Goal: Task Accomplishment & Management: Manage account settings

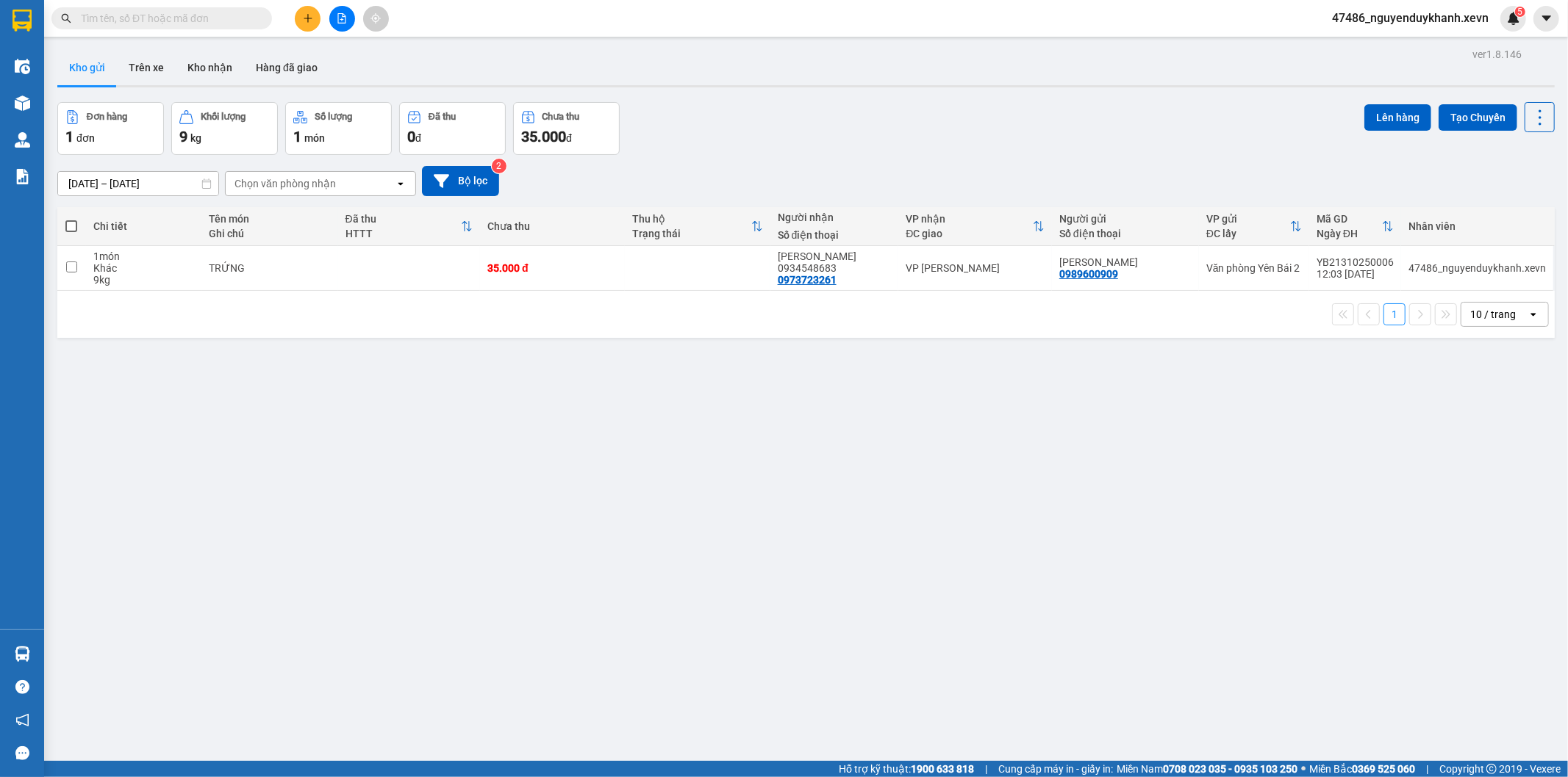
click at [307, 19] on icon "plus" at bounding box center [307, 18] width 1 height 8
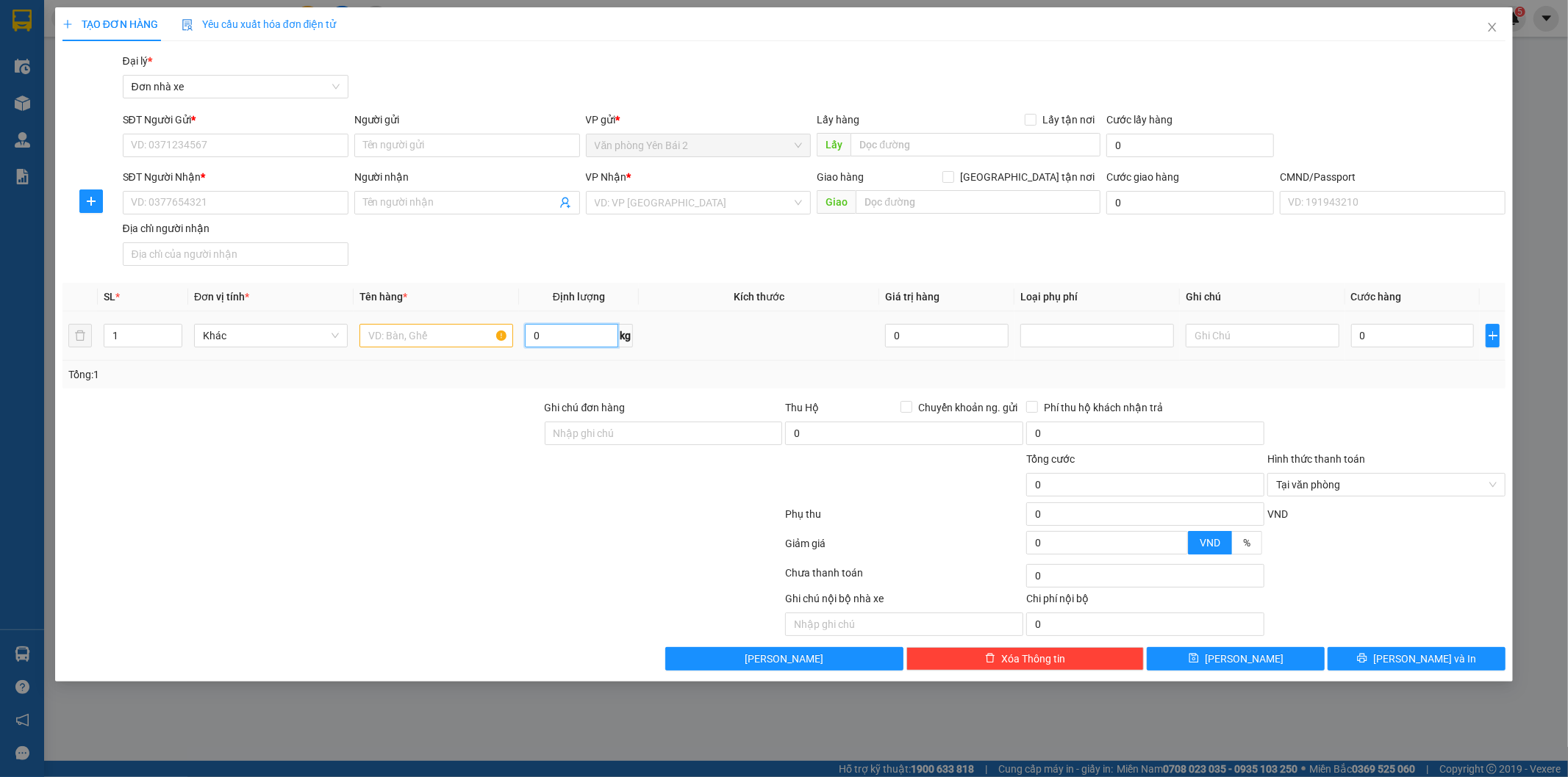
click at [560, 336] on input "0" at bounding box center [571, 336] width 93 height 23
click at [596, 336] on input "0" at bounding box center [571, 336] width 93 height 23
type input "0"
click at [615, 336] on input "KHOAI SỌ" at bounding box center [571, 336] width 93 height 23
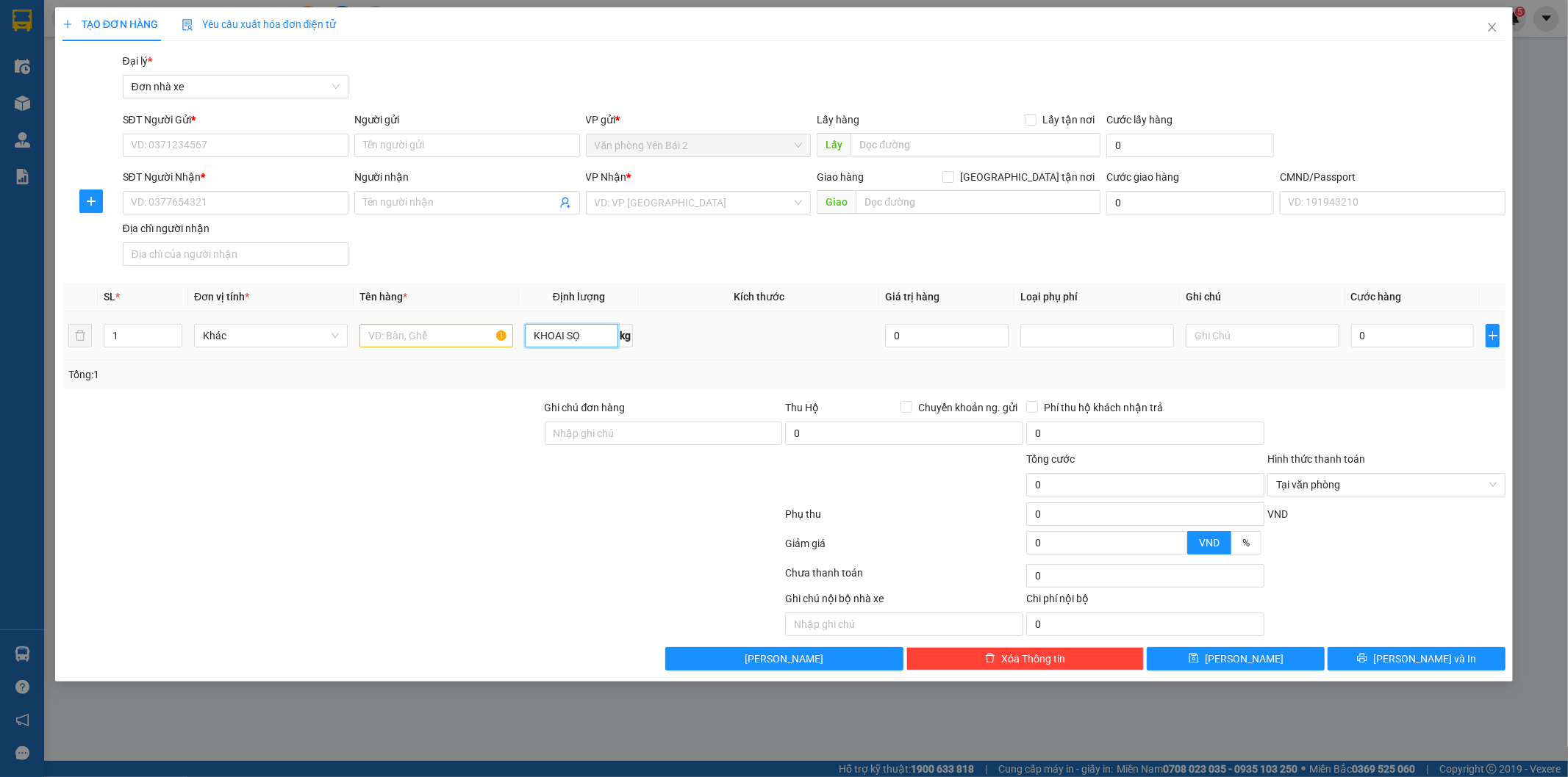
click at [605, 336] on input "KHOAI SỌ" at bounding box center [571, 336] width 93 height 23
click at [605, 335] on input "KHOAI SỌ" at bounding box center [571, 336] width 93 height 23
drag, startPoint x: 592, startPoint y: 333, endPoint x: 466, endPoint y: 341, distance: 126.3
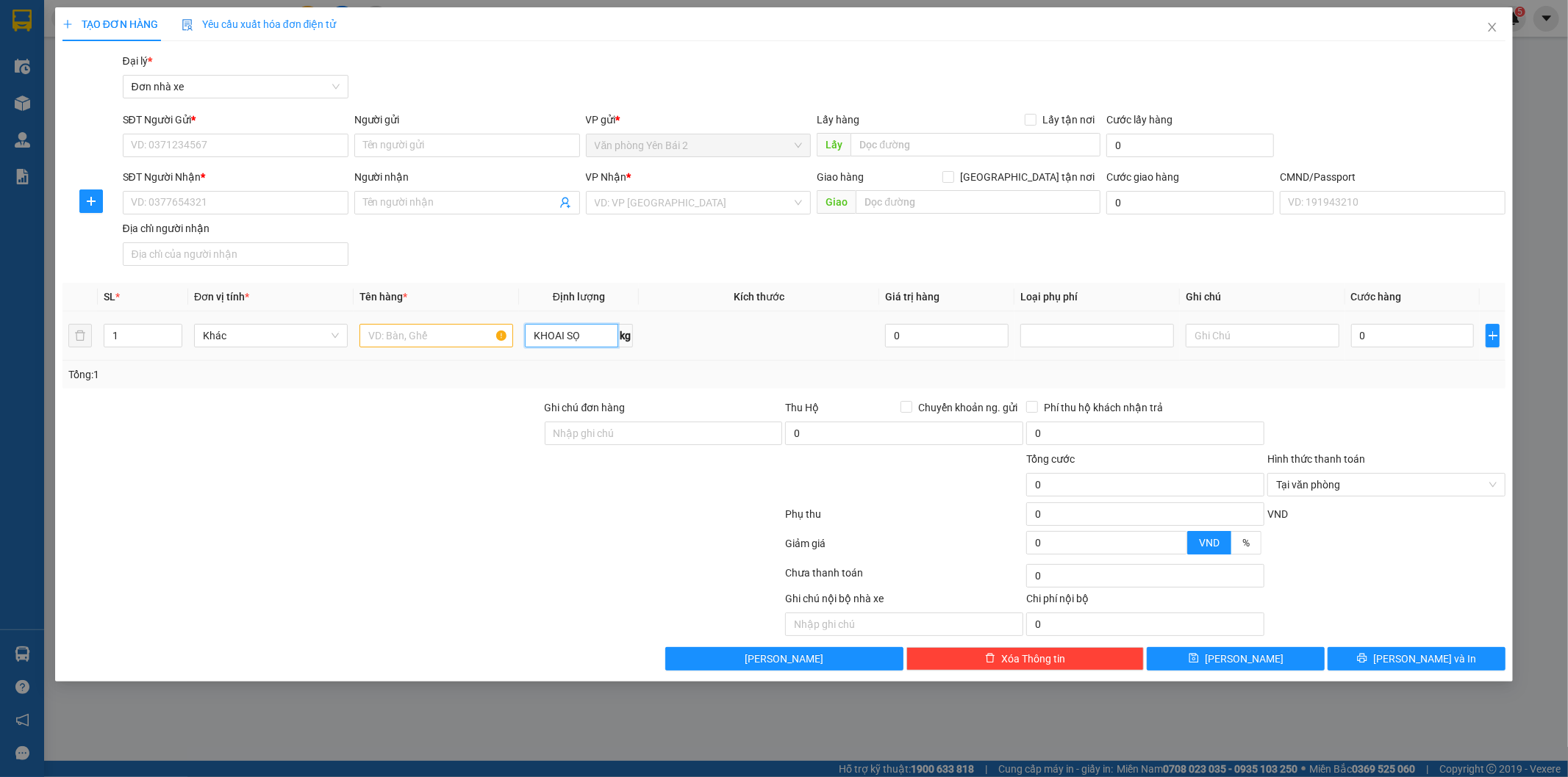
click at [467, 340] on tr "1 Khác KHOAI SỌ kg 0 0" at bounding box center [784, 336] width 1444 height 49
click at [441, 340] on input "text" at bounding box center [436, 336] width 154 height 23
type input "0"
paste input "KHOAI SỌ"
type input "KHOAI SỌ"
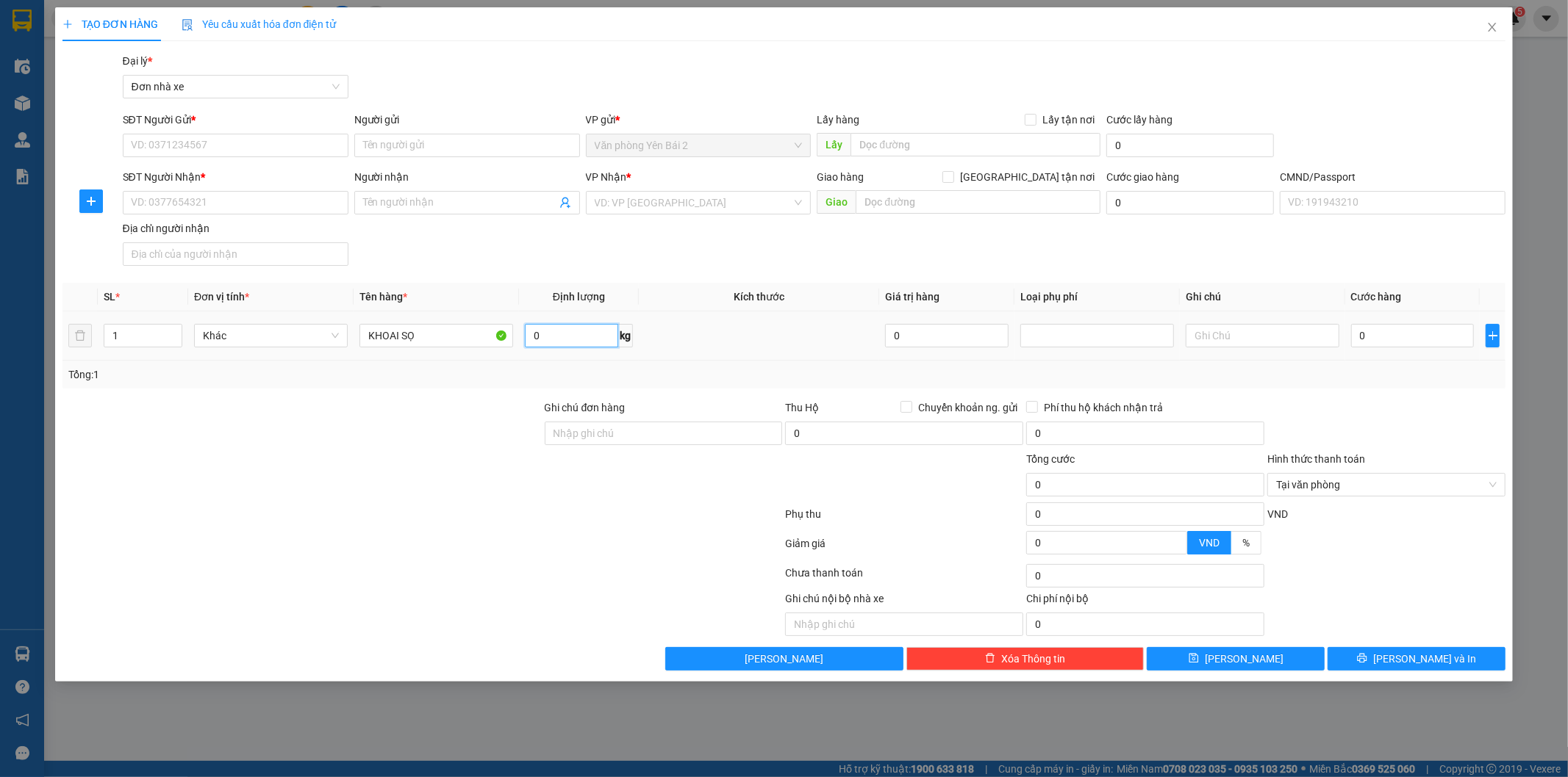
click at [590, 338] on input "0" at bounding box center [571, 336] width 93 height 23
type input "9"
click at [266, 144] on input "SĐT Người Gửi *" at bounding box center [235, 145] width 225 height 23
type input "0987242903"
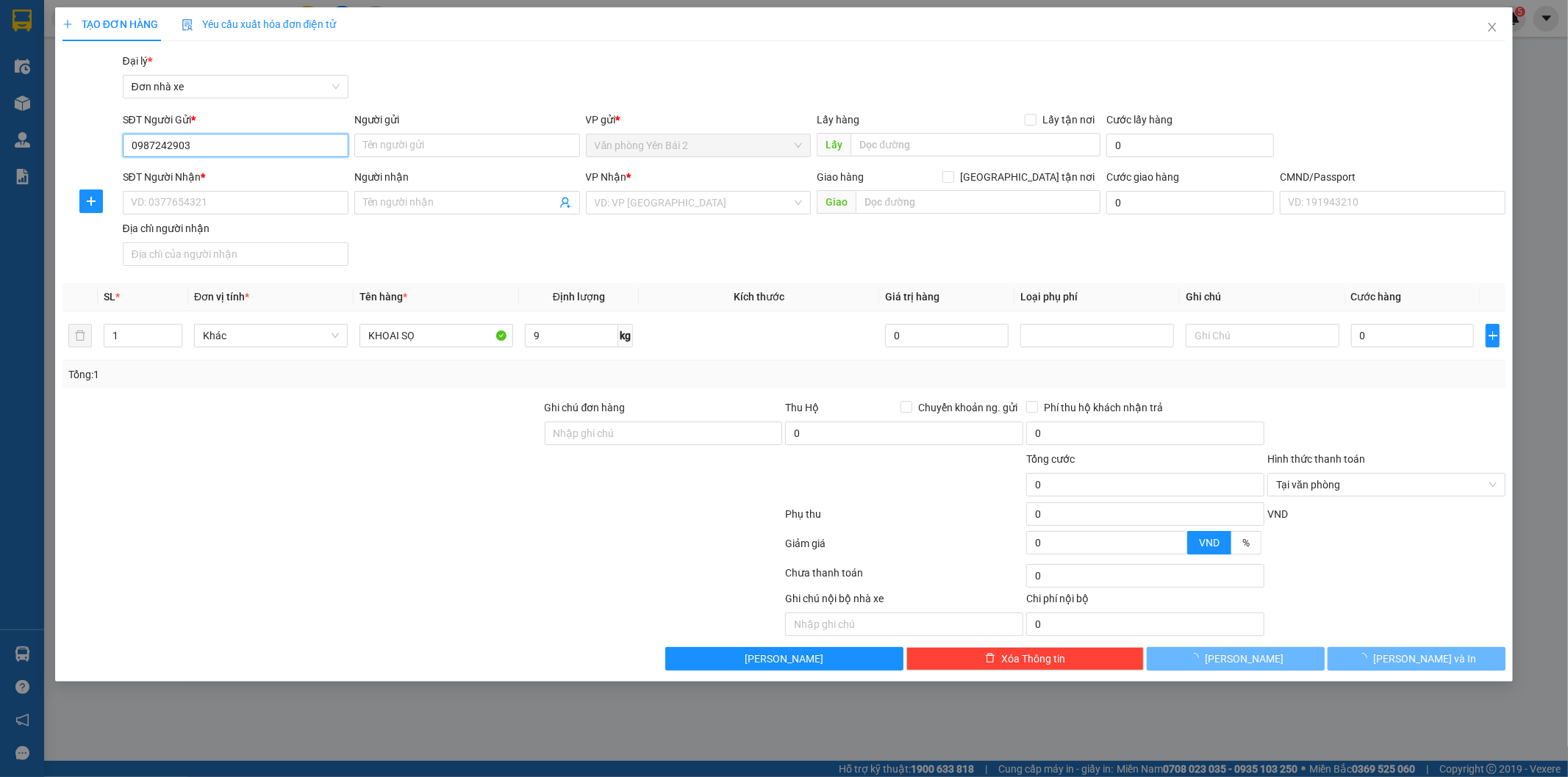
click at [266, 144] on input "0987242903" at bounding box center [235, 145] width 225 height 23
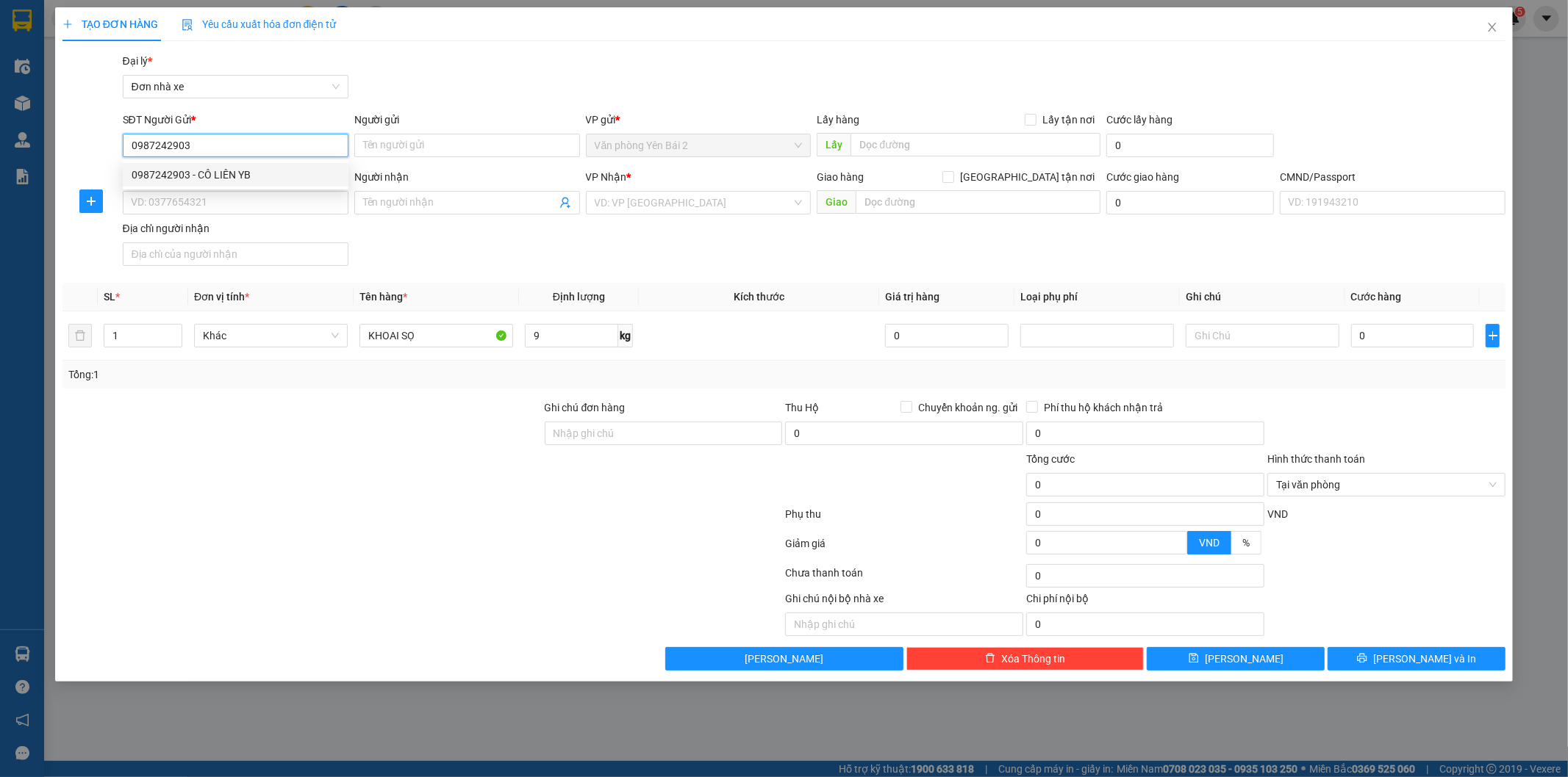
click at [255, 180] on div "0987242903 - CÔ LIÊN YB" at bounding box center [235, 174] width 208 height 16
type input "CÔ LIÊN YB"
type input "0367145760"
type input "CÔ MAI HN"
type input "MAI"
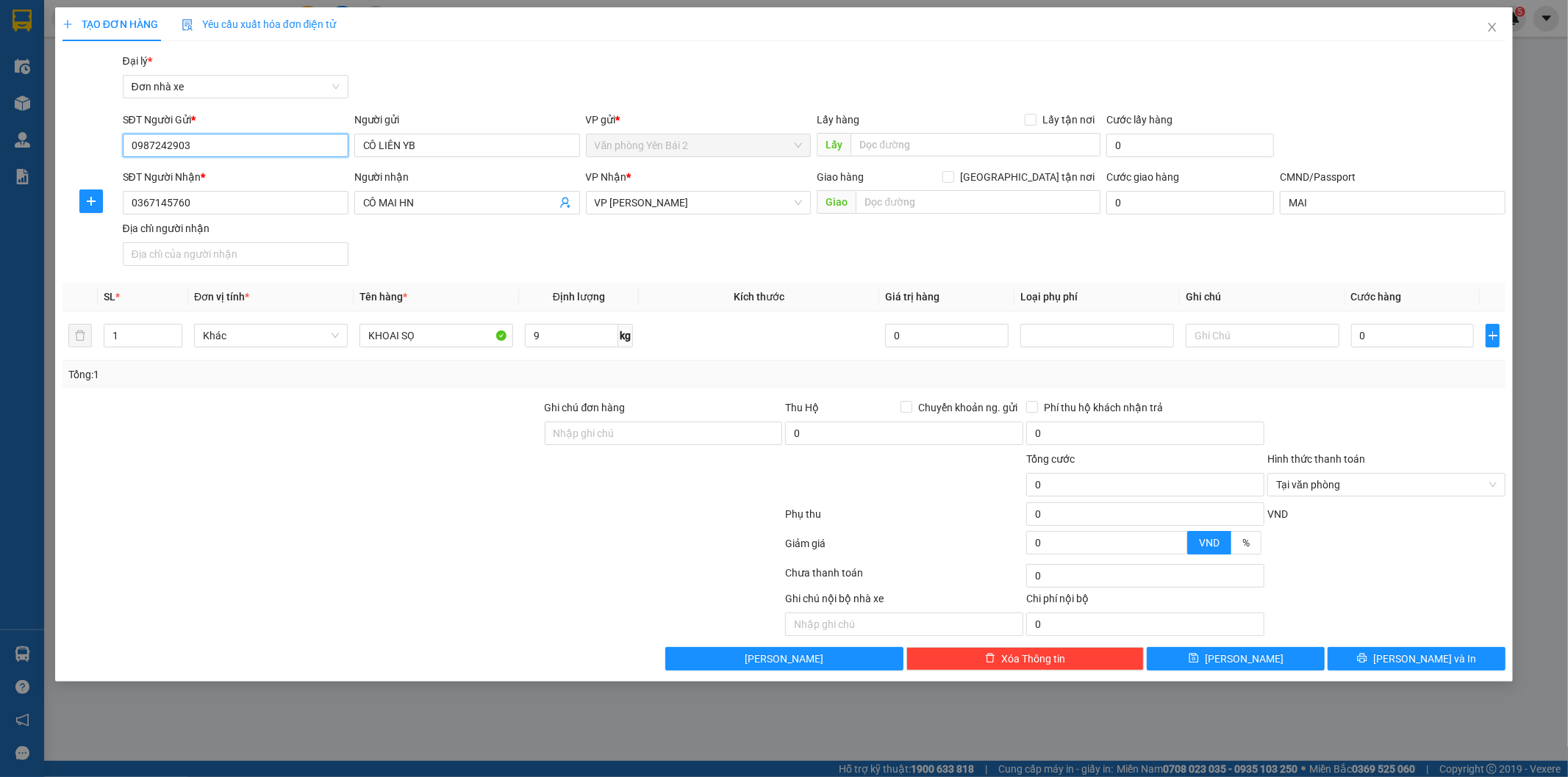
type input "0987242903"
click at [474, 238] on div "SĐT Người Nhận * 0367145760 Người nhận CÔ MAI HN VP Nhận * VP Trần Đại Nghĩa Gi…" at bounding box center [814, 220] width 1389 height 103
click at [564, 204] on icon "user-add" at bounding box center [564, 202] width 12 height 12
click at [594, 262] on div "SĐT Người Nhận * 0367145760 Người nhận CÔ MAI HN CÔ MAI HN VP Nhận * VP Trần Đạ…" at bounding box center [814, 220] width 1389 height 103
click at [1431, 336] on input "0" at bounding box center [1413, 336] width 124 height 23
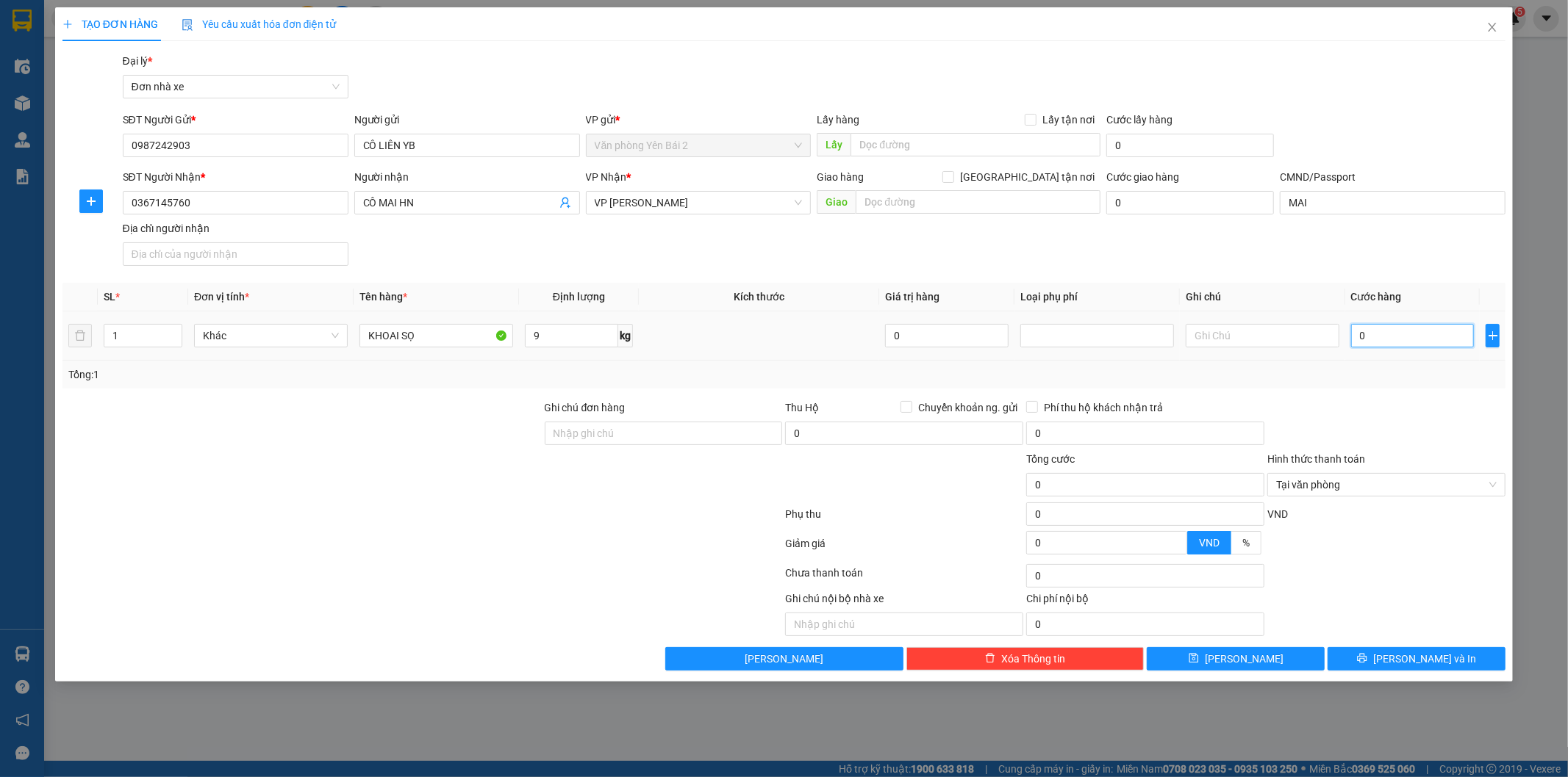
type input "3"
type input "35"
click at [1393, 392] on div "Transit Pickup Surcharge Ids Transit Deliver Surcharge Ids Transit Deliver Surc…" at bounding box center [784, 362] width 1444 height 618
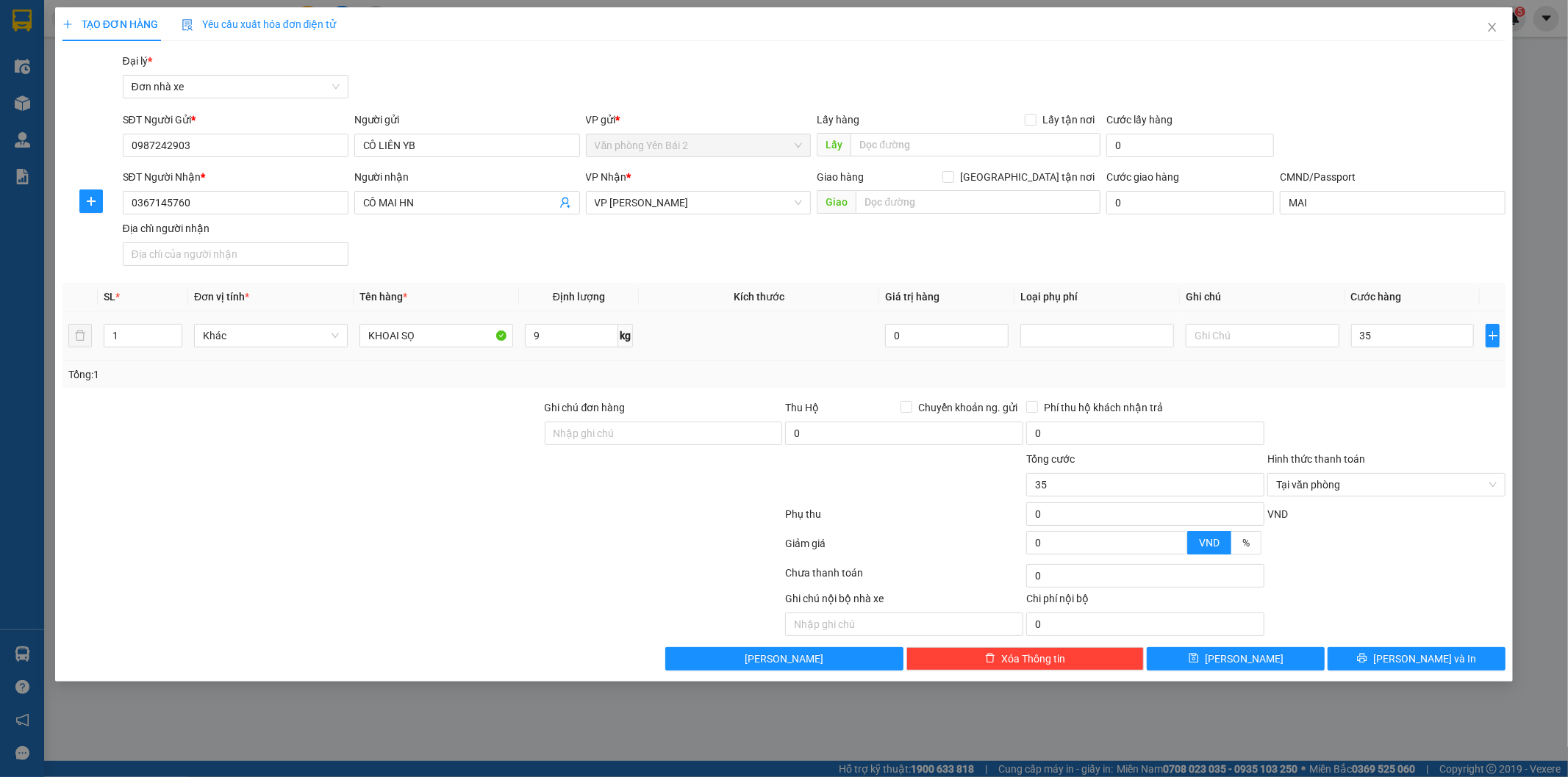
type input "35.000"
click at [1384, 662] on button "Lưu và In" at bounding box center [1416, 659] width 178 height 23
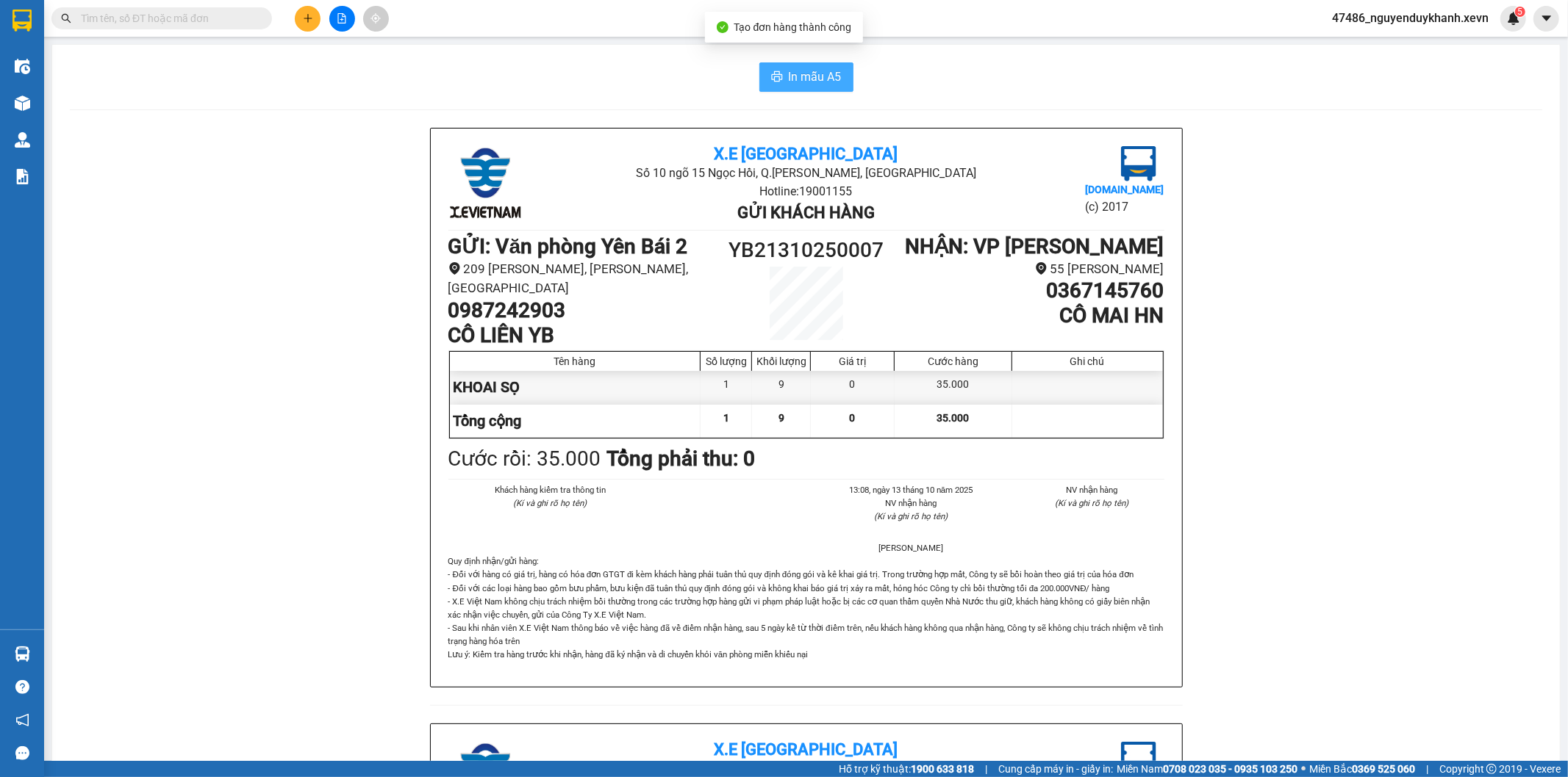
click at [799, 77] on span "In mẫu A5" at bounding box center [815, 77] width 53 height 19
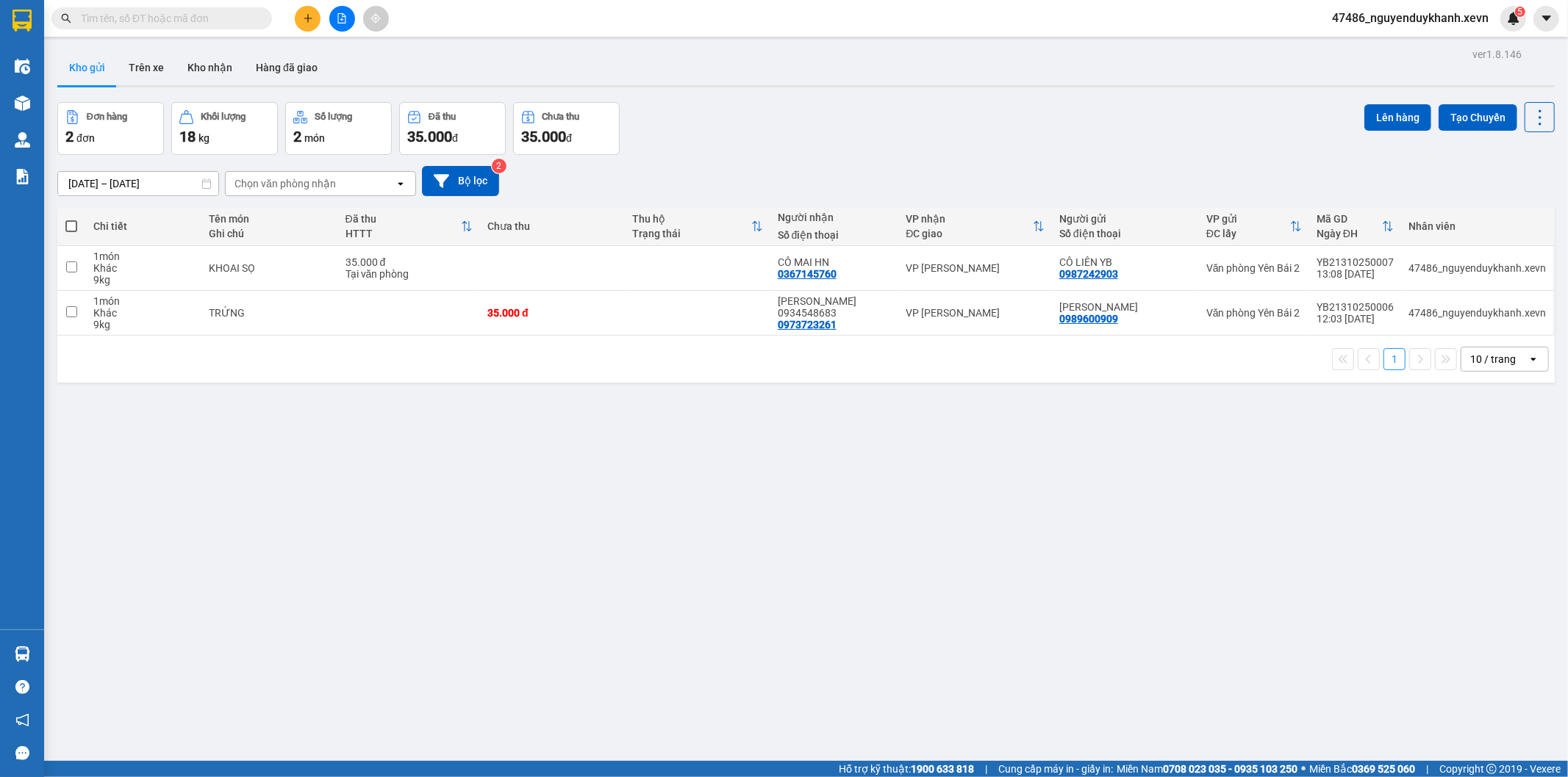
click at [1240, 669] on div "ver 1.8.146 Kho gửi Trên xe Kho nhận Hàng đã giao Đơn hàng 2 đơn Khối lượng 18 …" at bounding box center [806, 432] width 1509 height 777
click at [1241, 669] on div "ver 1.8.146 Kho gửi Trên xe Kho nhận Hàng đã giao Đơn hàng 2 đơn Khối lượng 18 …" at bounding box center [806, 432] width 1509 height 777
click at [1428, 261] on button at bounding box center [1438, 268] width 21 height 25
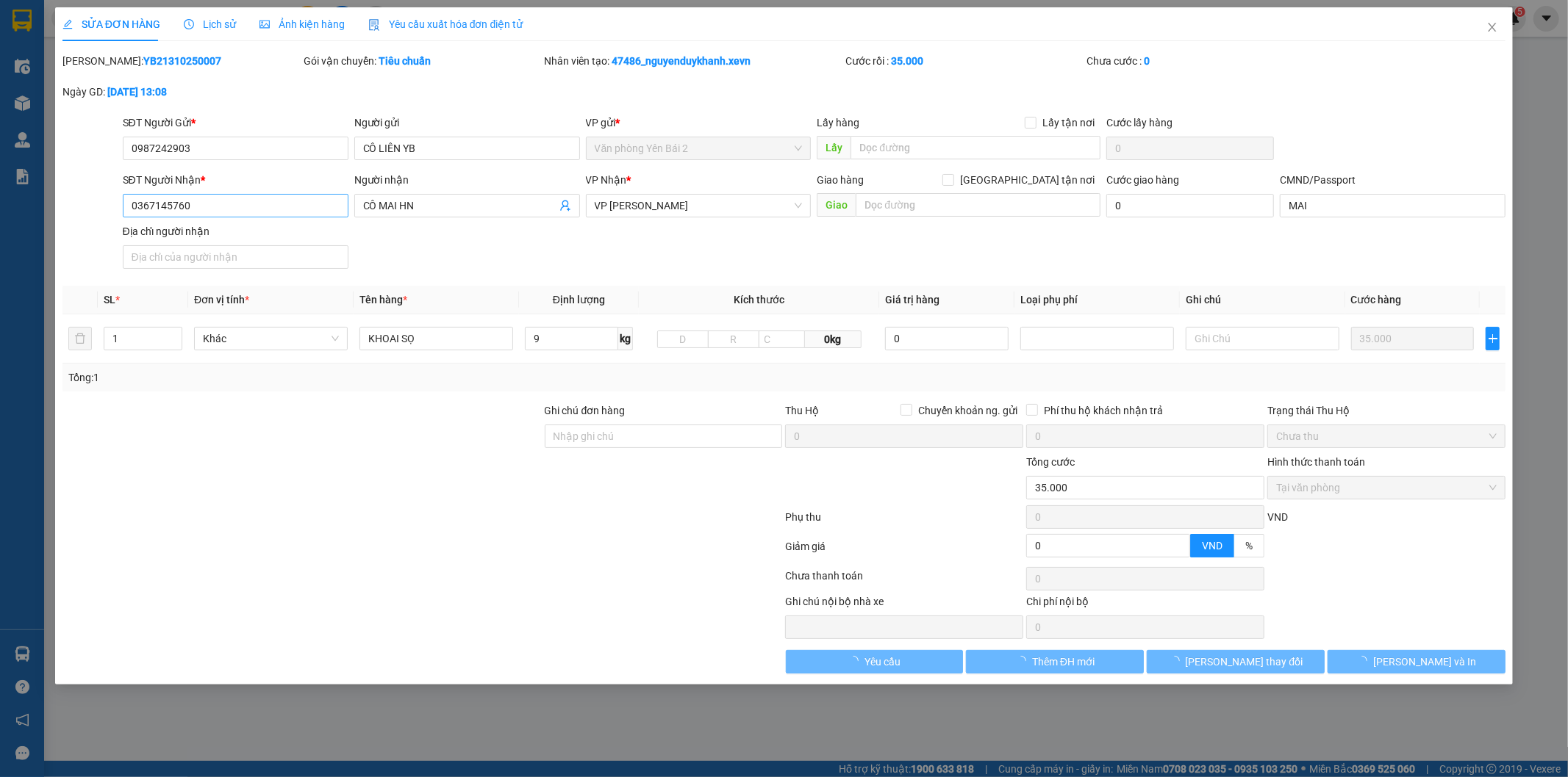
type input "0987242903"
type input "0367145760"
type input "MAI"
type input "0"
type input "35.000"
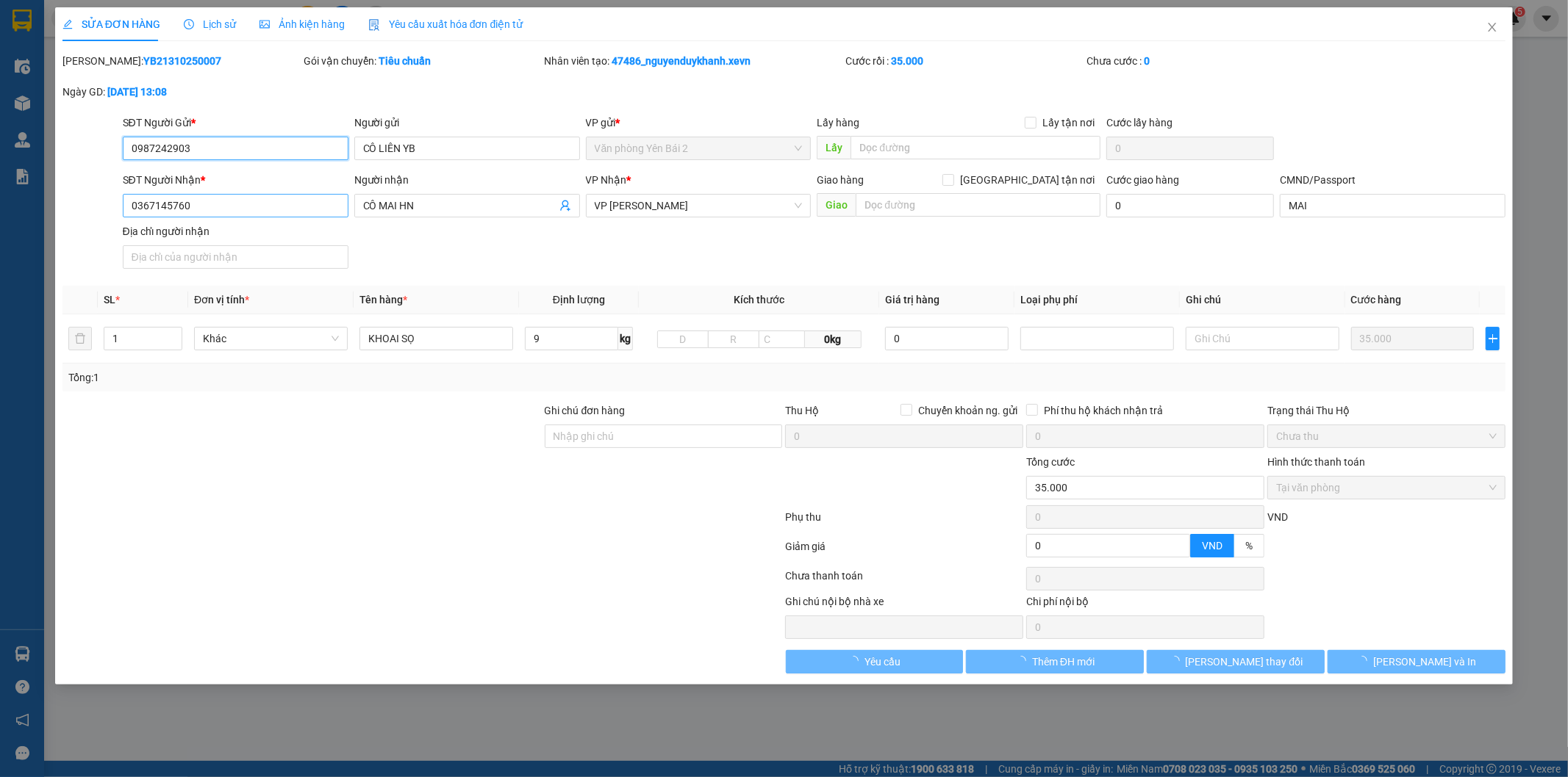
click at [281, 213] on input "0367145760" at bounding box center [235, 205] width 225 height 23
click at [283, 208] on input "0367145760" at bounding box center [235, 205] width 225 height 23
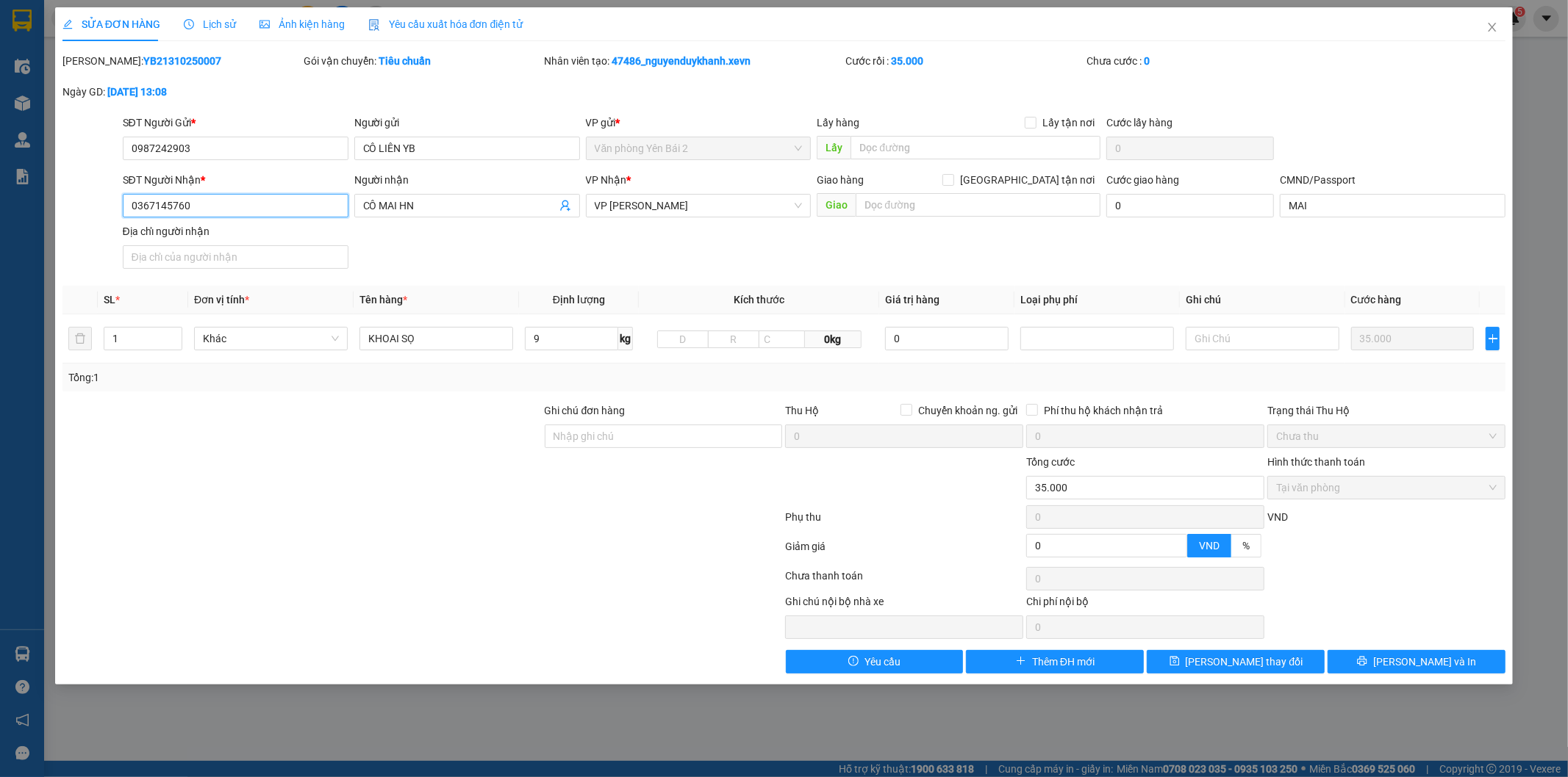
click at [283, 208] on input "0367145760" at bounding box center [235, 205] width 225 height 23
type input "0978299561"
click at [1277, 660] on button "Lưu thay đổi" at bounding box center [1235, 662] width 178 height 23
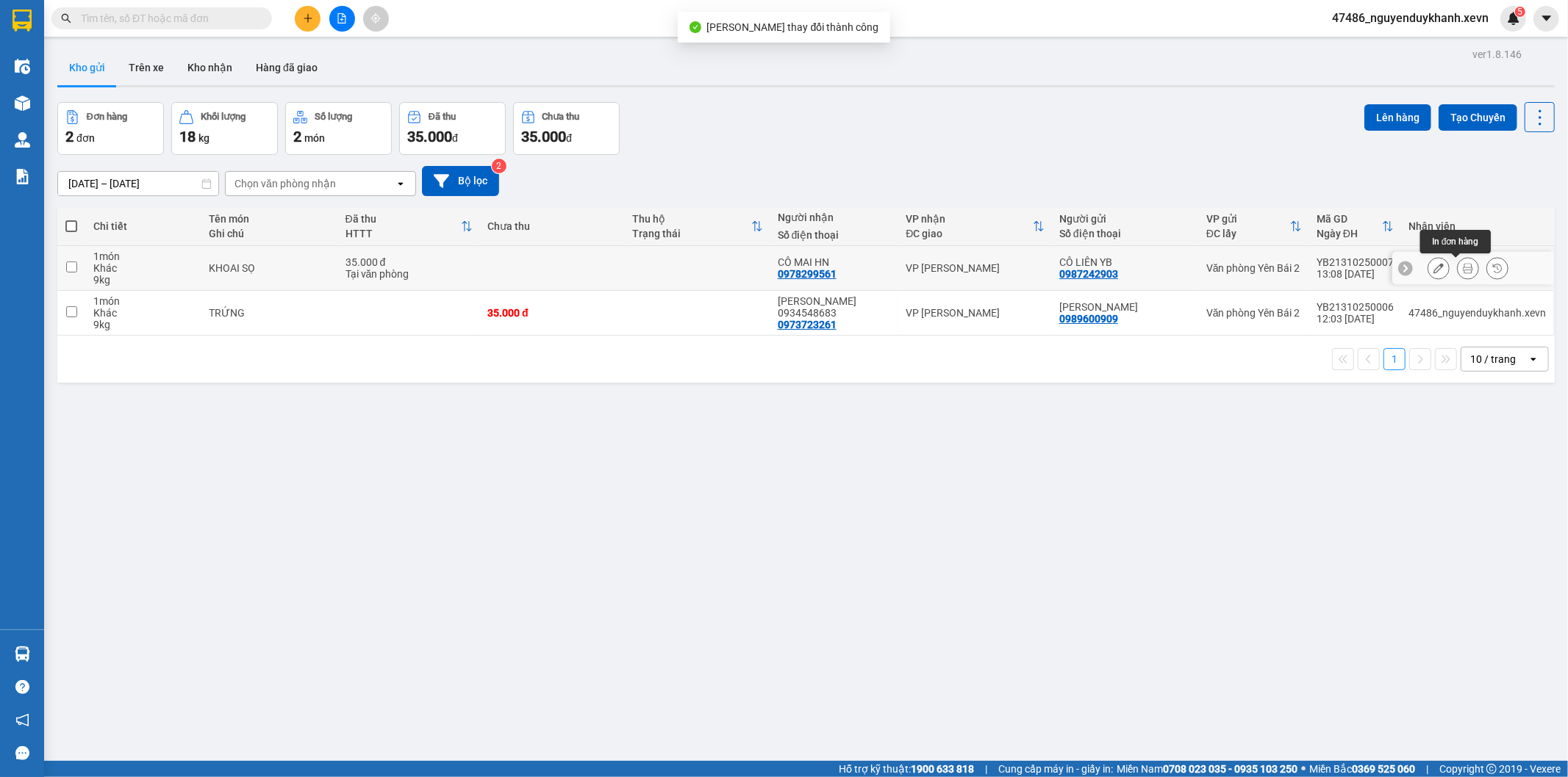
click at [1461, 267] on button at bounding box center [1468, 268] width 21 height 25
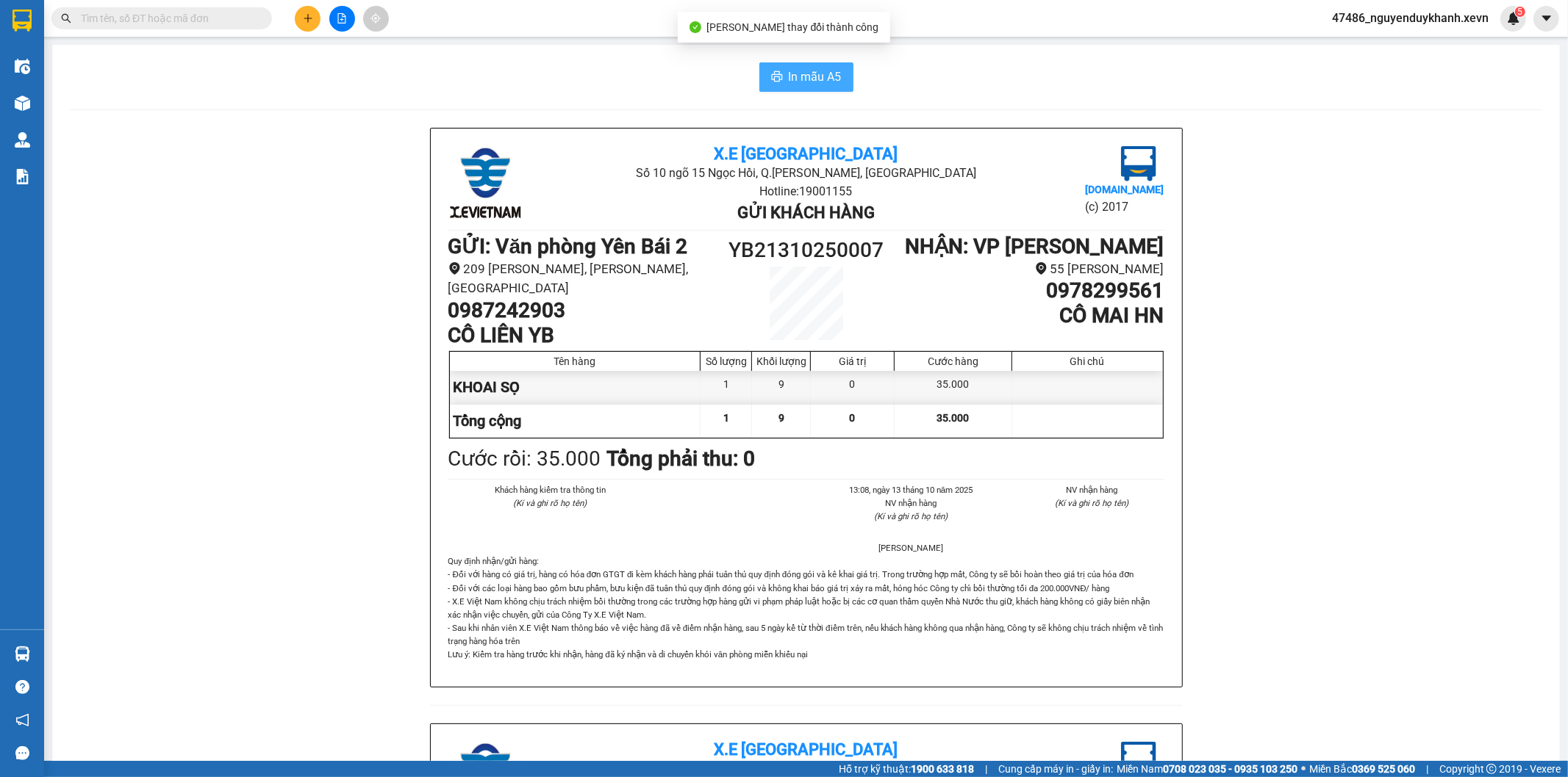
click at [789, 92] on div "In mẫu A5 X.E Việt Nam Số 10 ngõ 15 Ngọc Hồi, Q.Hoàng Mai, Hà Nội Hotline: 1900…" at bounding box center [806, 691] width 1508 height 1294
click at [789, 83] on span "In mẫu A5" at bounding box center [815, 77] width 53 height 19
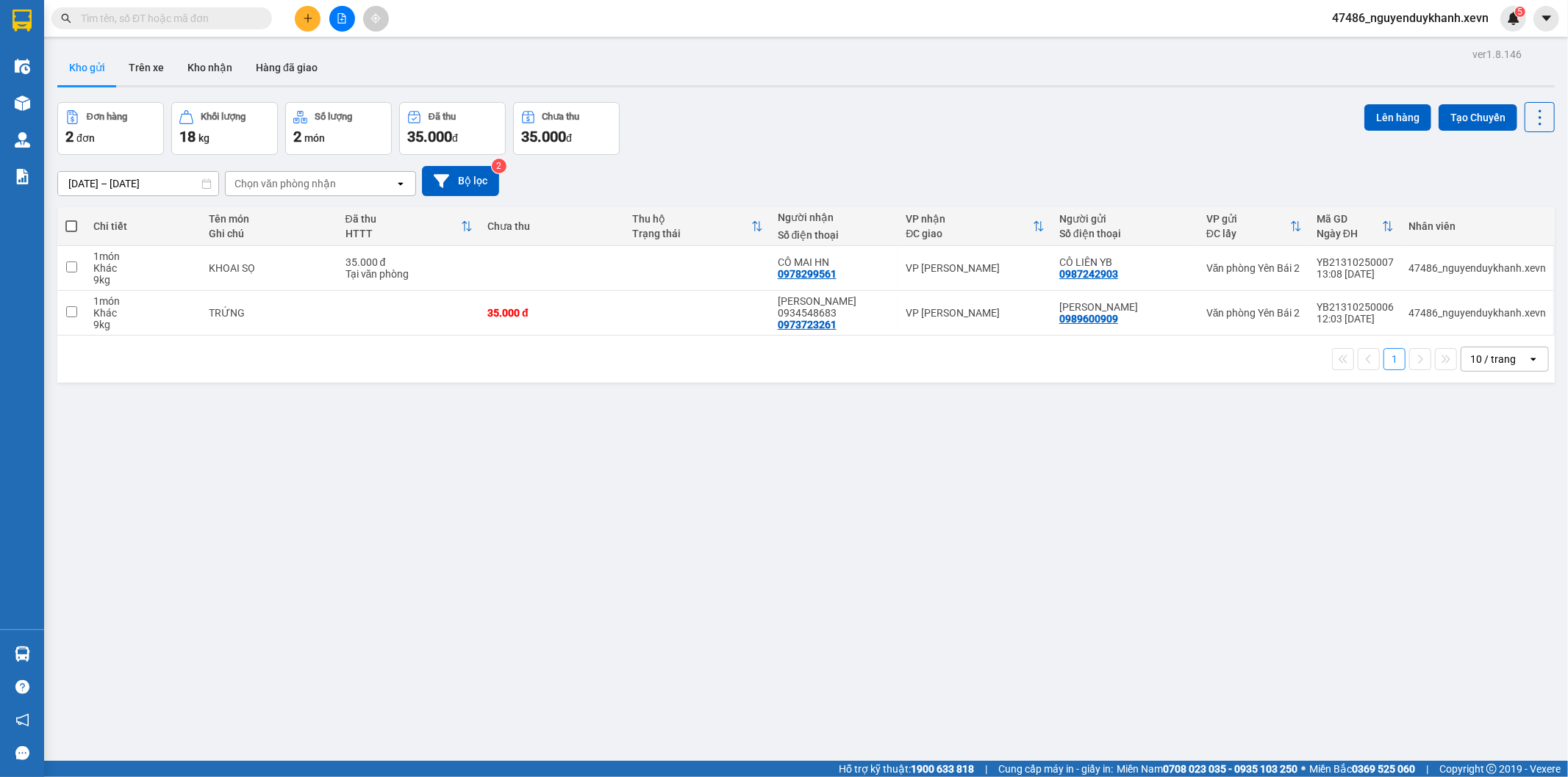
click at [149, 17] on input "text" at bounding box center [168, 18] width 174 height 16
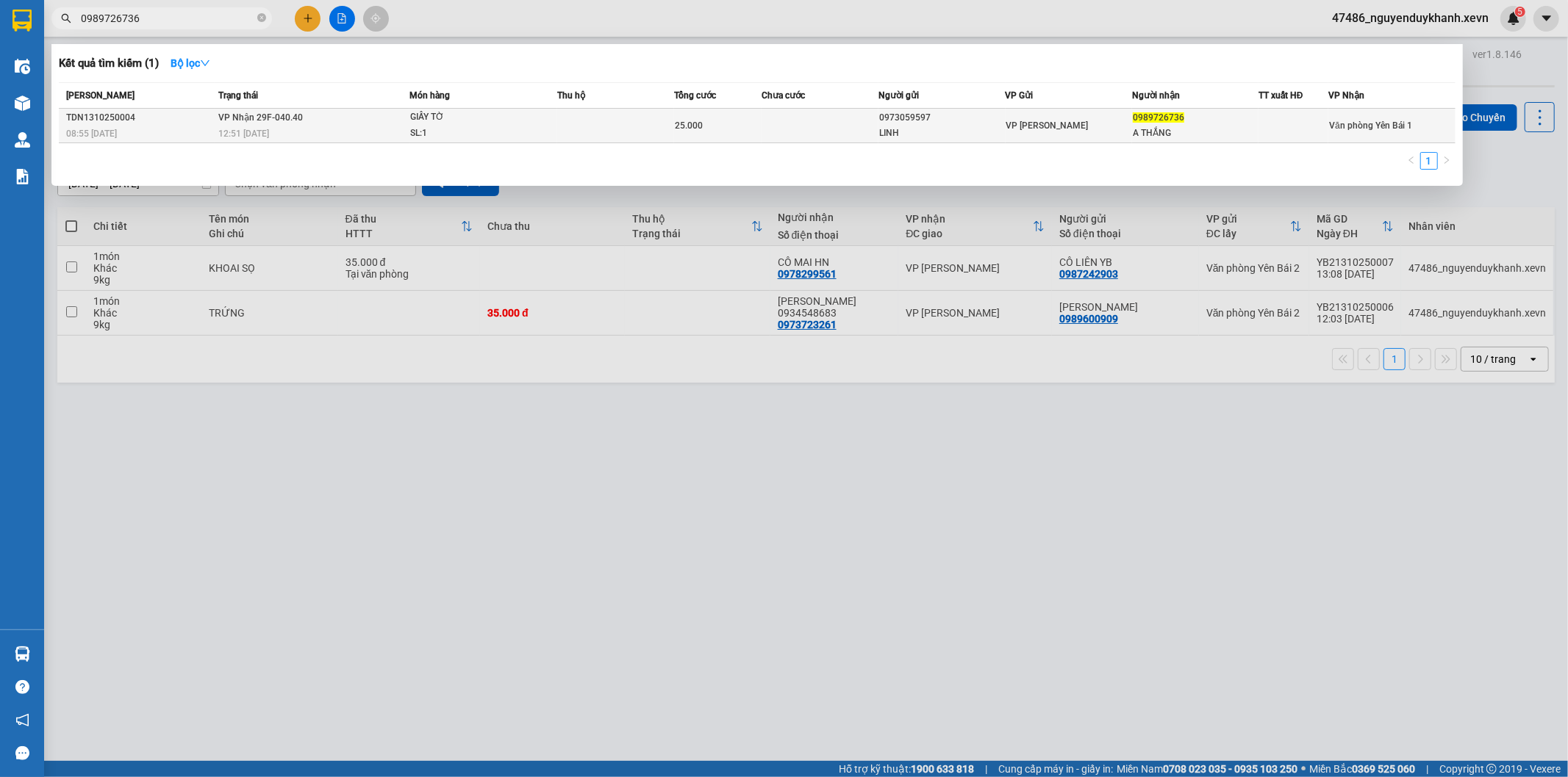
type input "0989726736"
click at [514, 127] on div "SL: 1" at bounding box center [465, 133] width 110 height 16
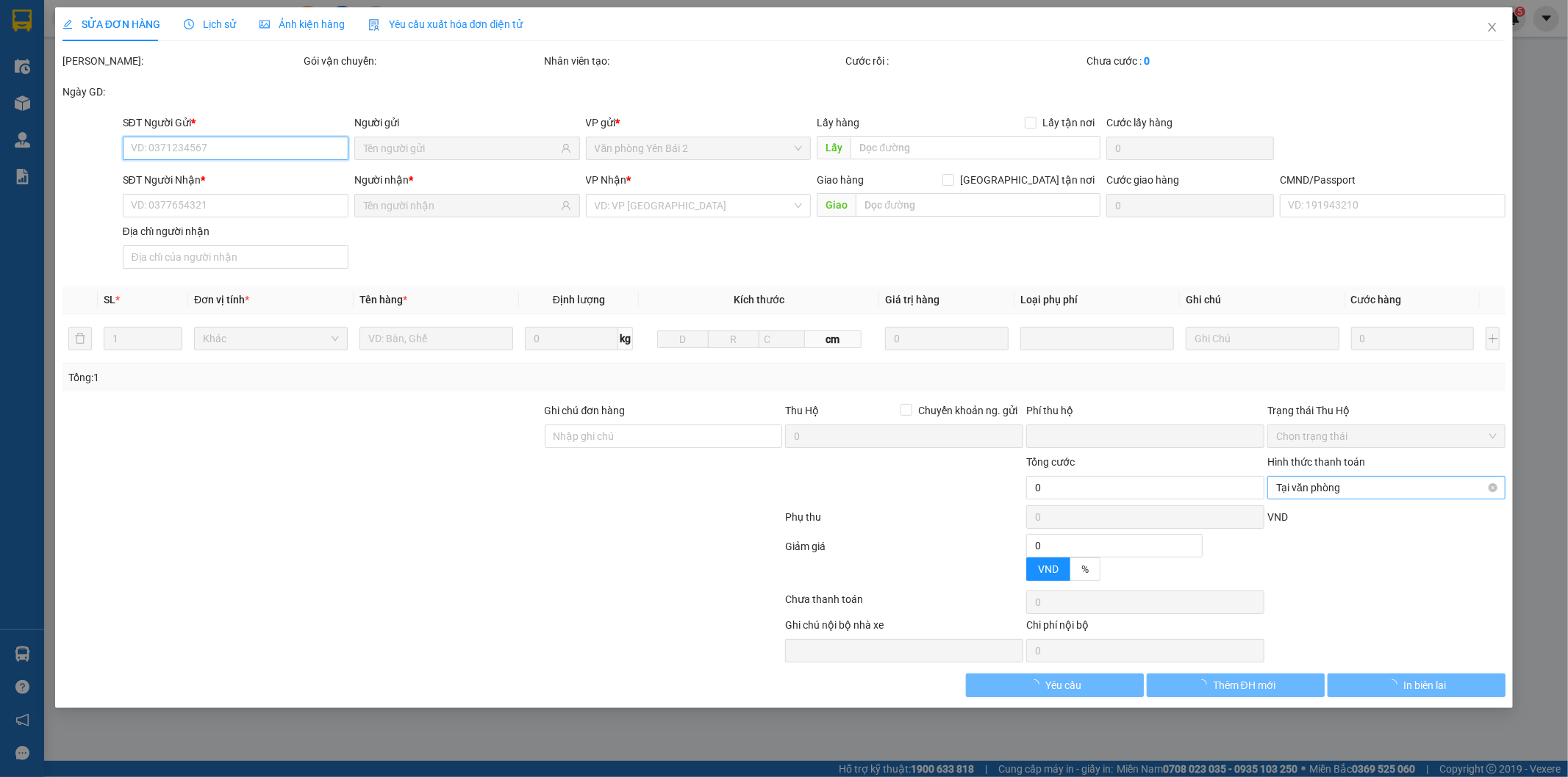
click at [1336, 485] on span "Tại văn phòng" at bounding box center [1387, 488] width 221 height 22
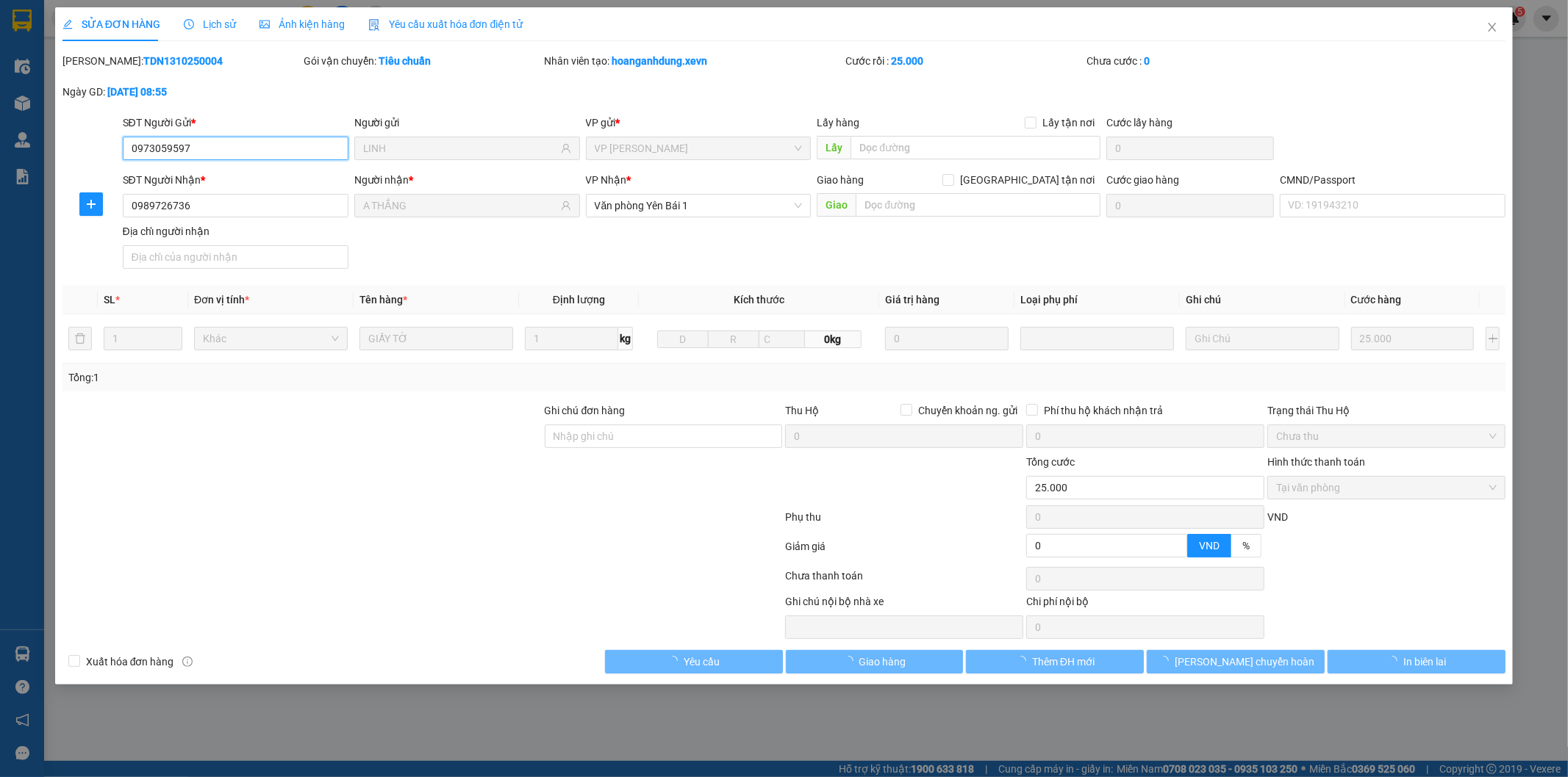
type input "0973059597"
type input "LINH"
type input "0989726736"
type input "A THẮNG"
type input "0"
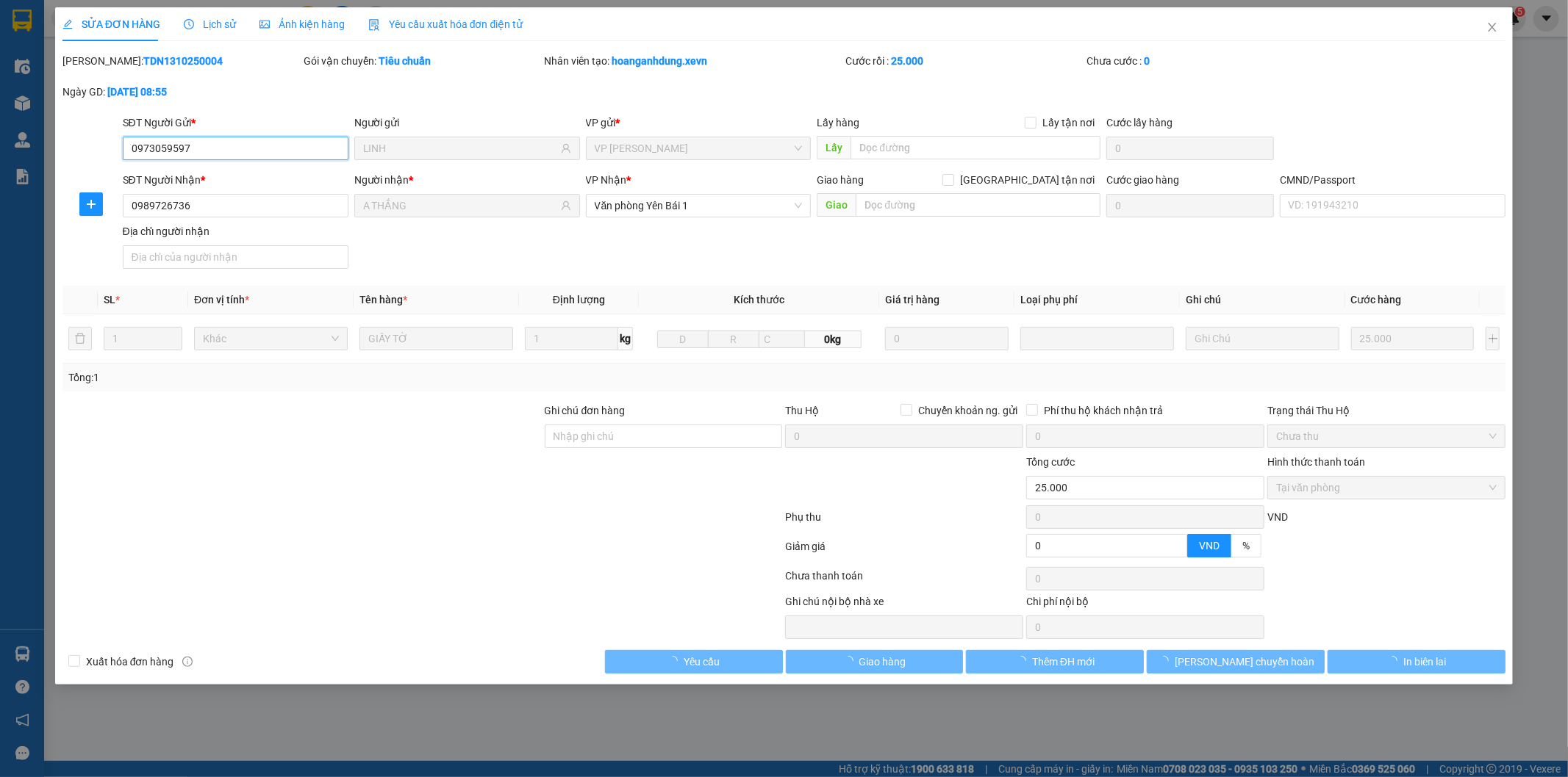
type input "25.000"
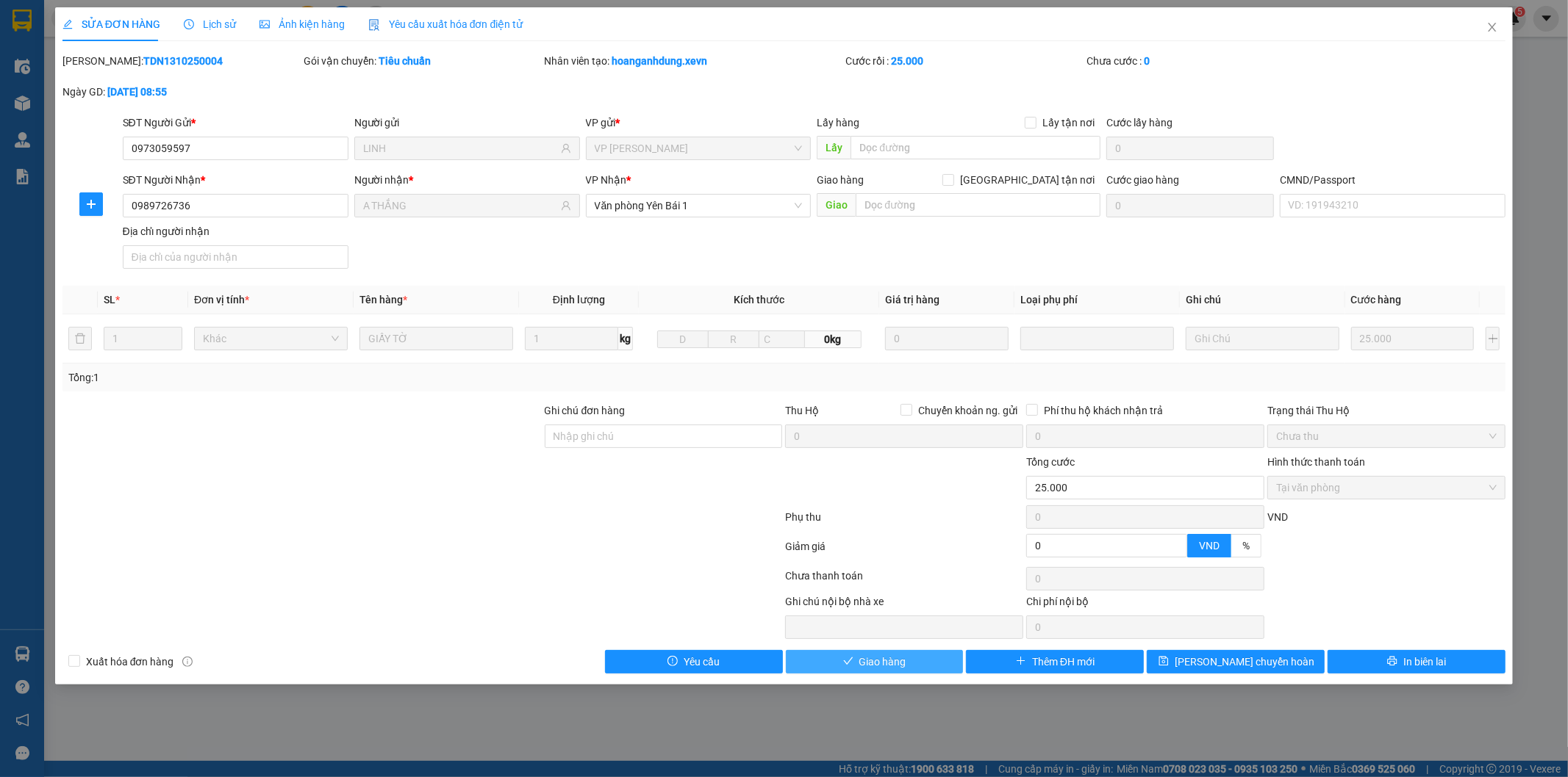
click at [853, 664] on button "Giao hàng" at bounding box center [875, 662] width 178 height 23
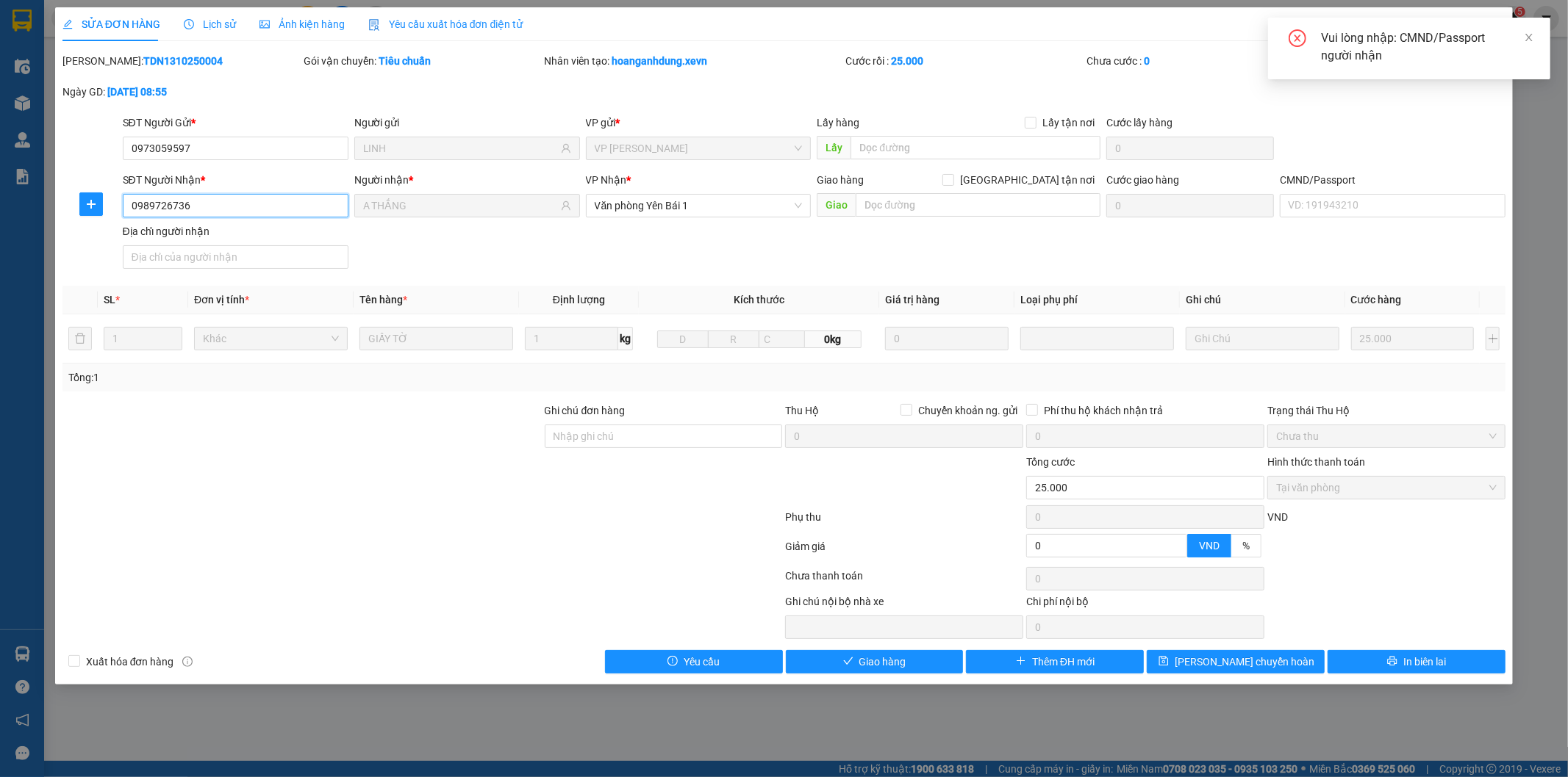
click at [299, 207] on input "0989726736" at bounding box center [235, 205] width 225 height 23
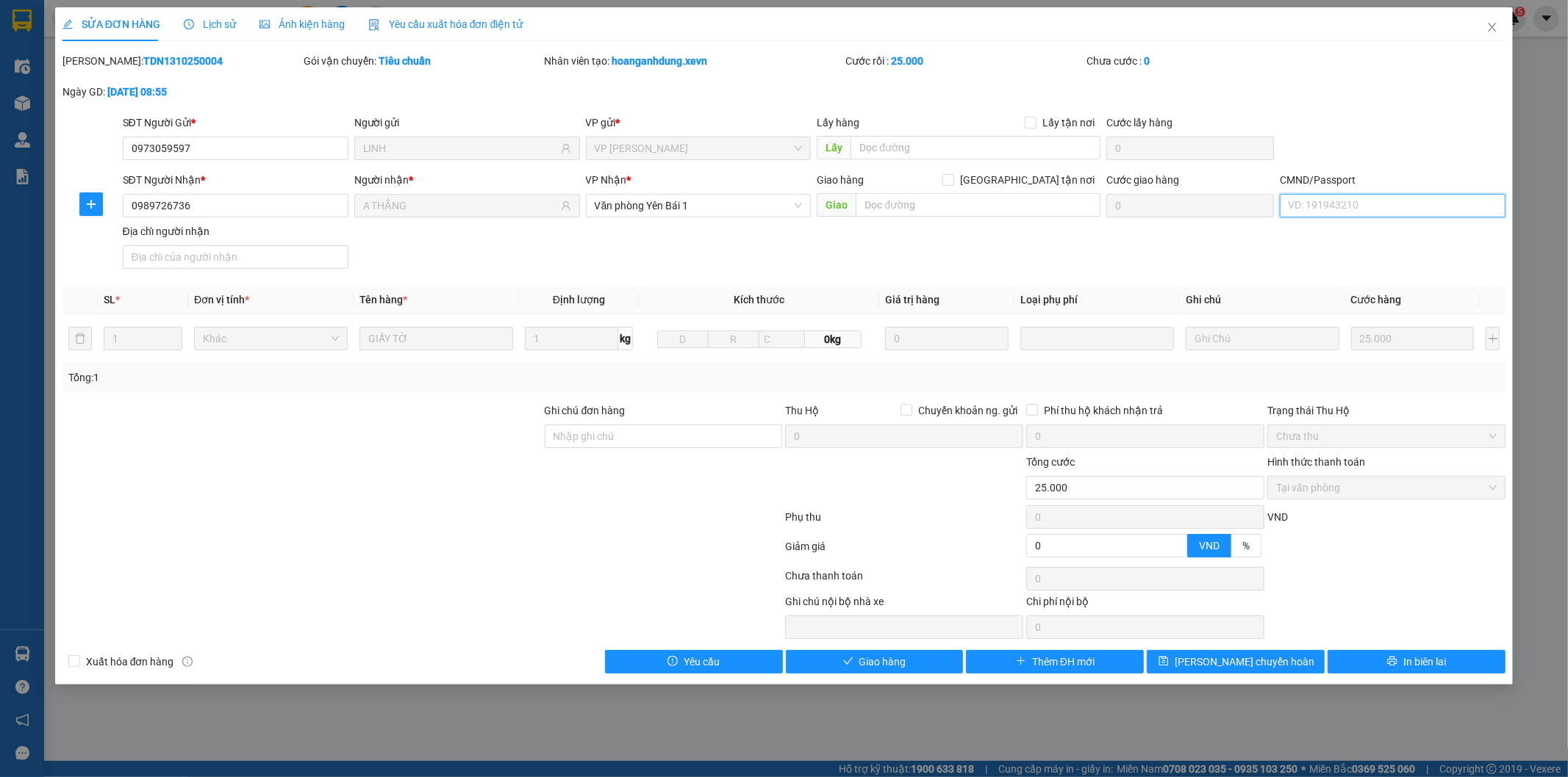
click at [1334, 211] on input "CMND/Passport" at bounding box center [1392, 205] width 225 height 23
paste input "0989726736"
click at [1350, 204] on input "0989726736 THẮNG" at bounding box center [1392, 205] width 225 height 23
click at [1343, 203] on input "0989726736 THẮNG" at bounding box center [1392, 205] width 225 height 23
type input "0989726736 A THẮNG"
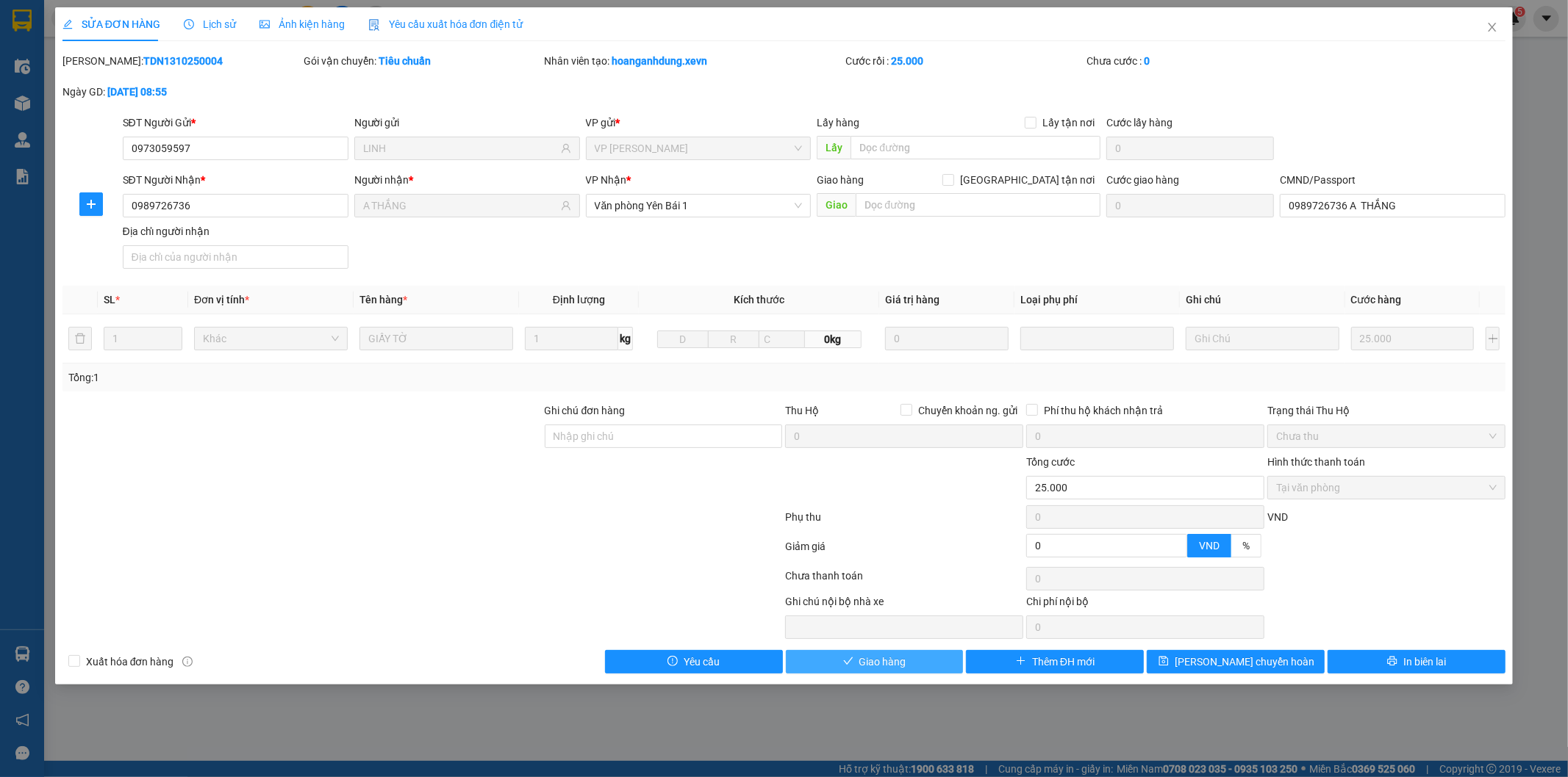
click at [855, 673] on button "Giao hàng" at bounding box center [875, 662] width 178 height 23
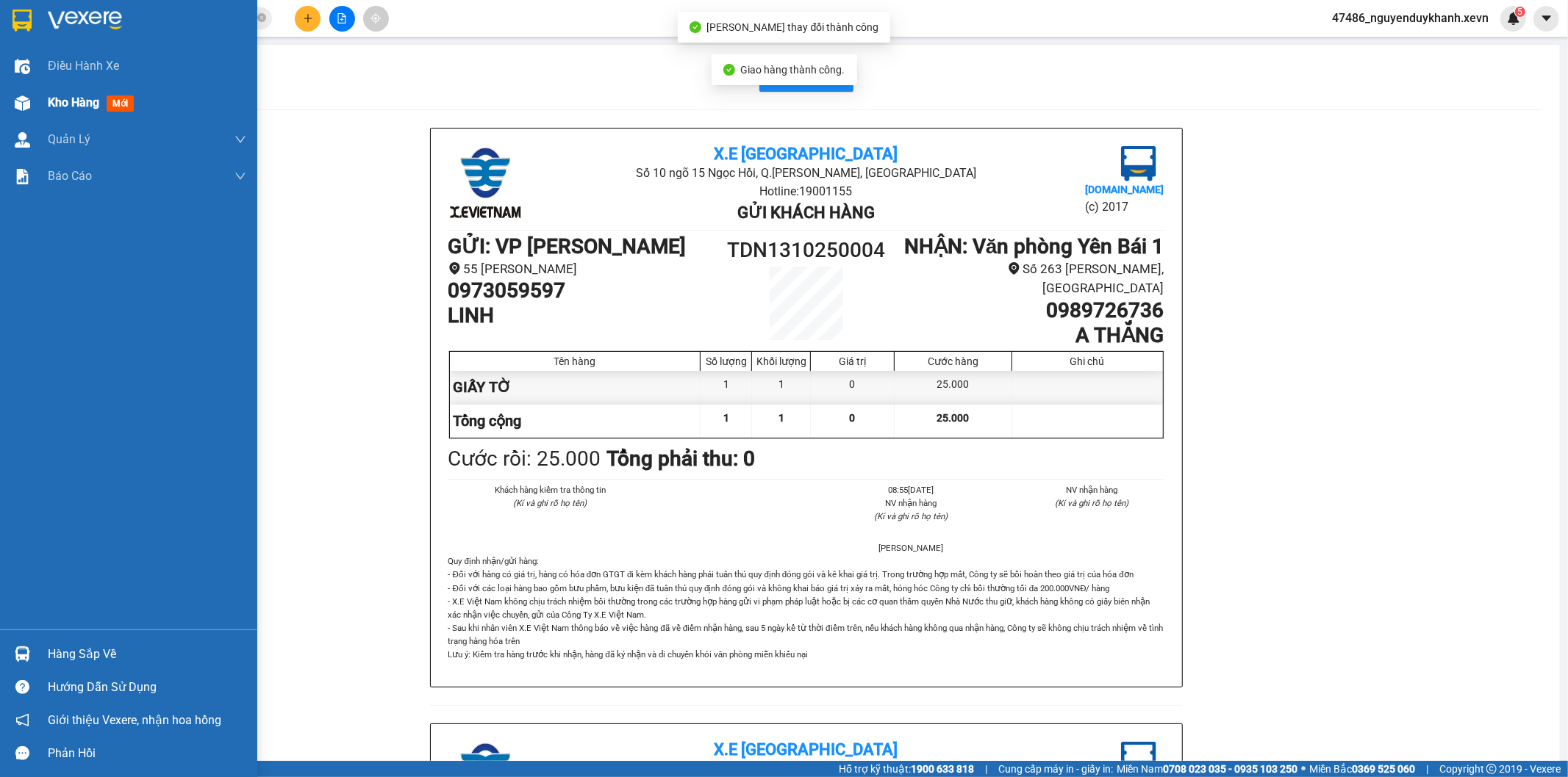
click at [39, 107] on div "Kho hàng mới" at bounding box center [128, 103] width 257 height 37
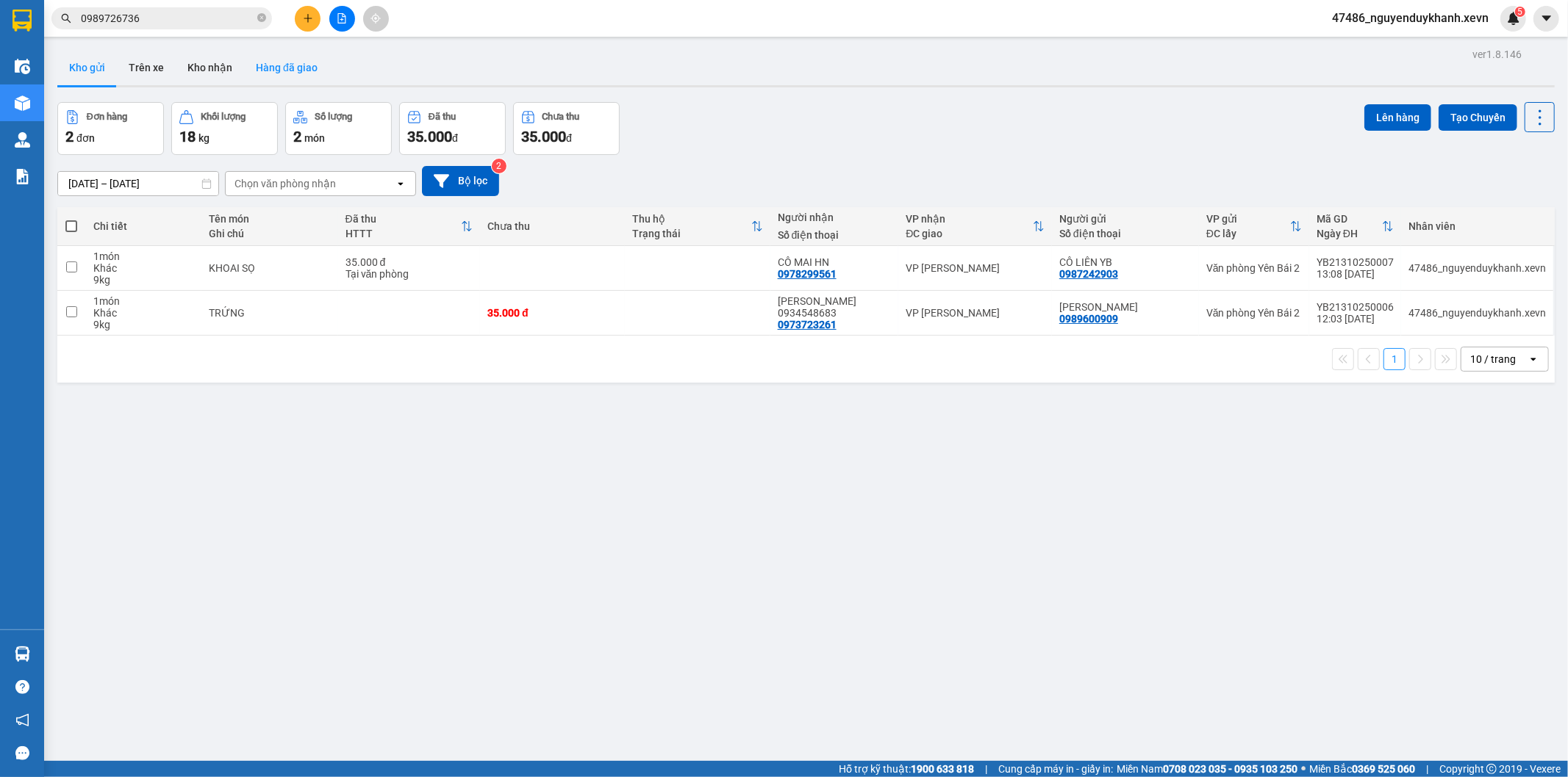
click at [276, 60] on button "Hàng đã giao" at bounding box center [286, 68] width 85 height 35
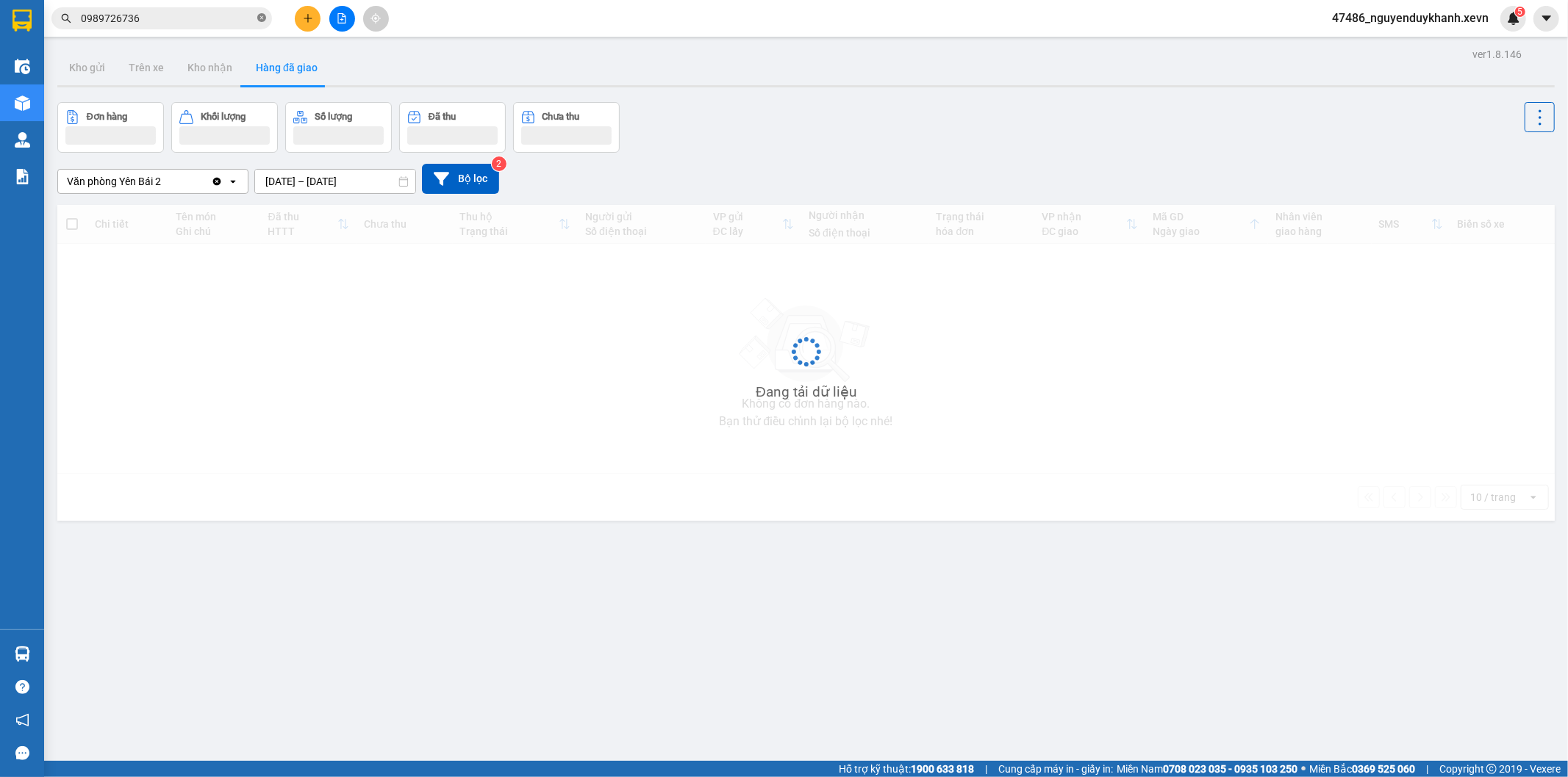
click at [261, 17] on icon "close-circle" at bounding box center [261, 17] width 8 height 8
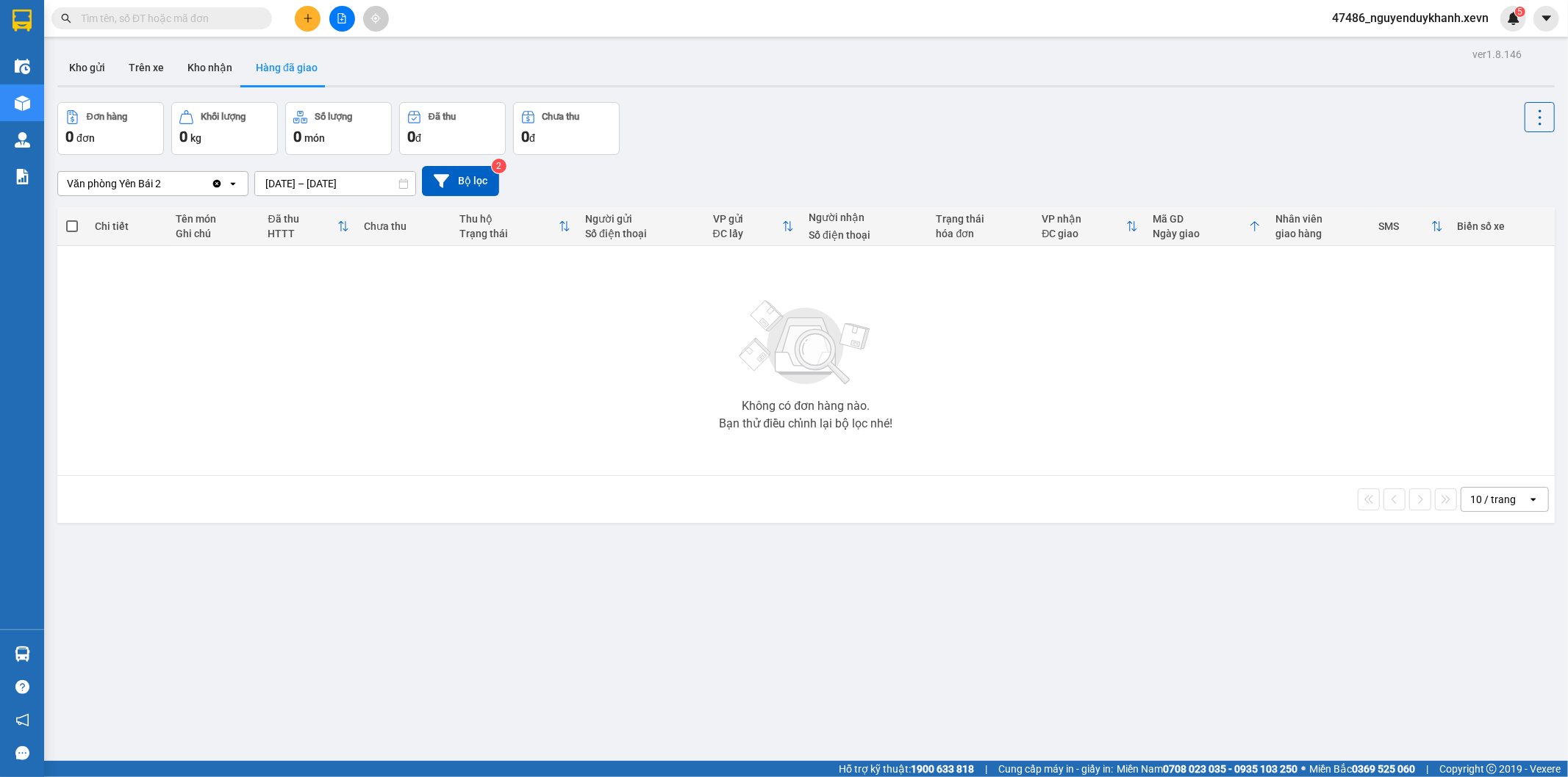
click at [213, 20] on input "text" at bounding box center [168, 18] width 174 height 16
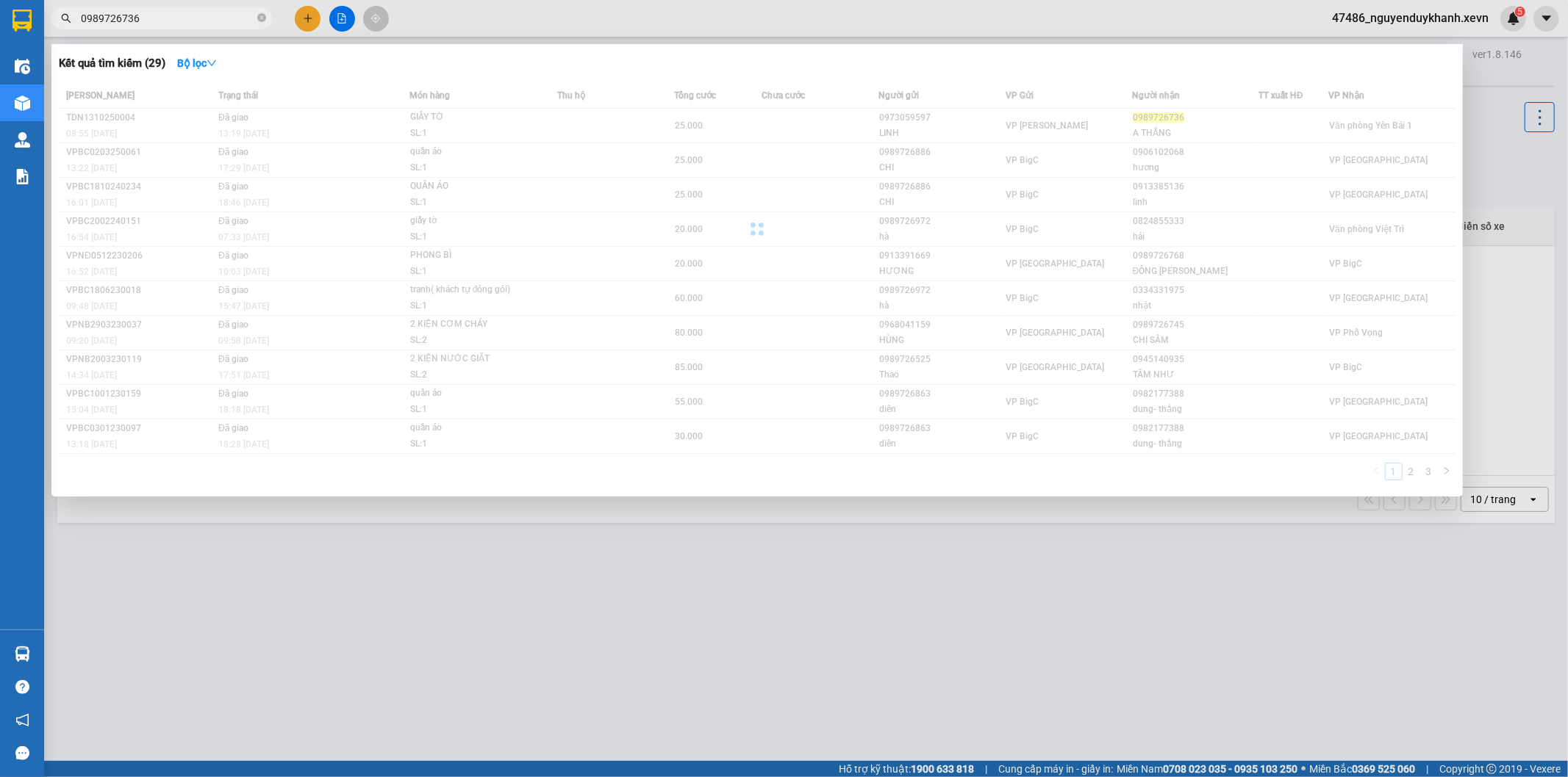
click at [213, 20] on input "0989726736" at bounding box center [168, 18] width 174 height 16
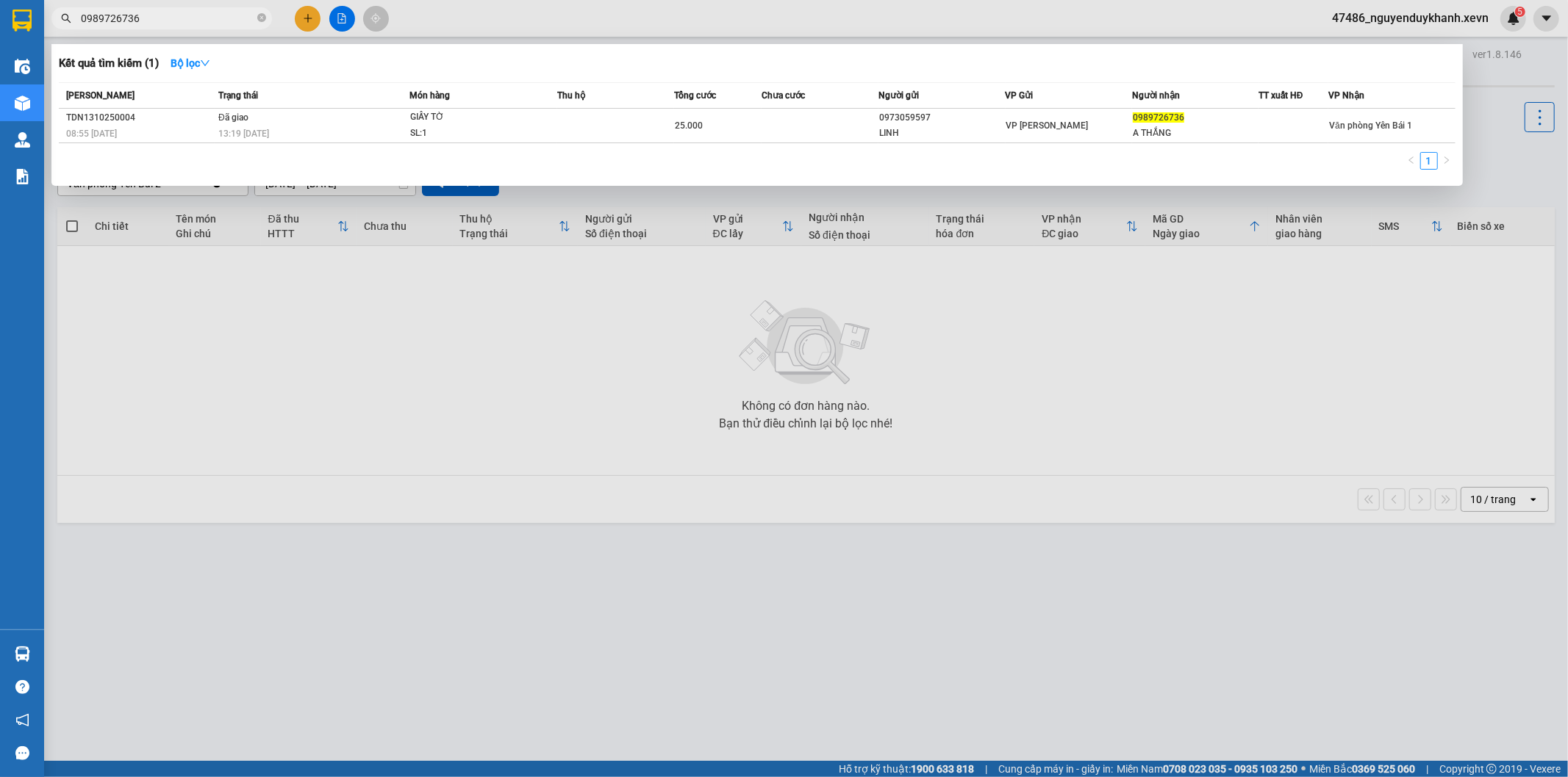
type input "0989726736"
click at [344, 413] on div at bounding box center [784, 388] width 1568 height 777
click at [208, 12] on input "0989726736" at bounding box center [168, 18] width 174 height 16
click at [206, 12] on input "0989726736" at bounding box center [168, 18] width 174 height 16
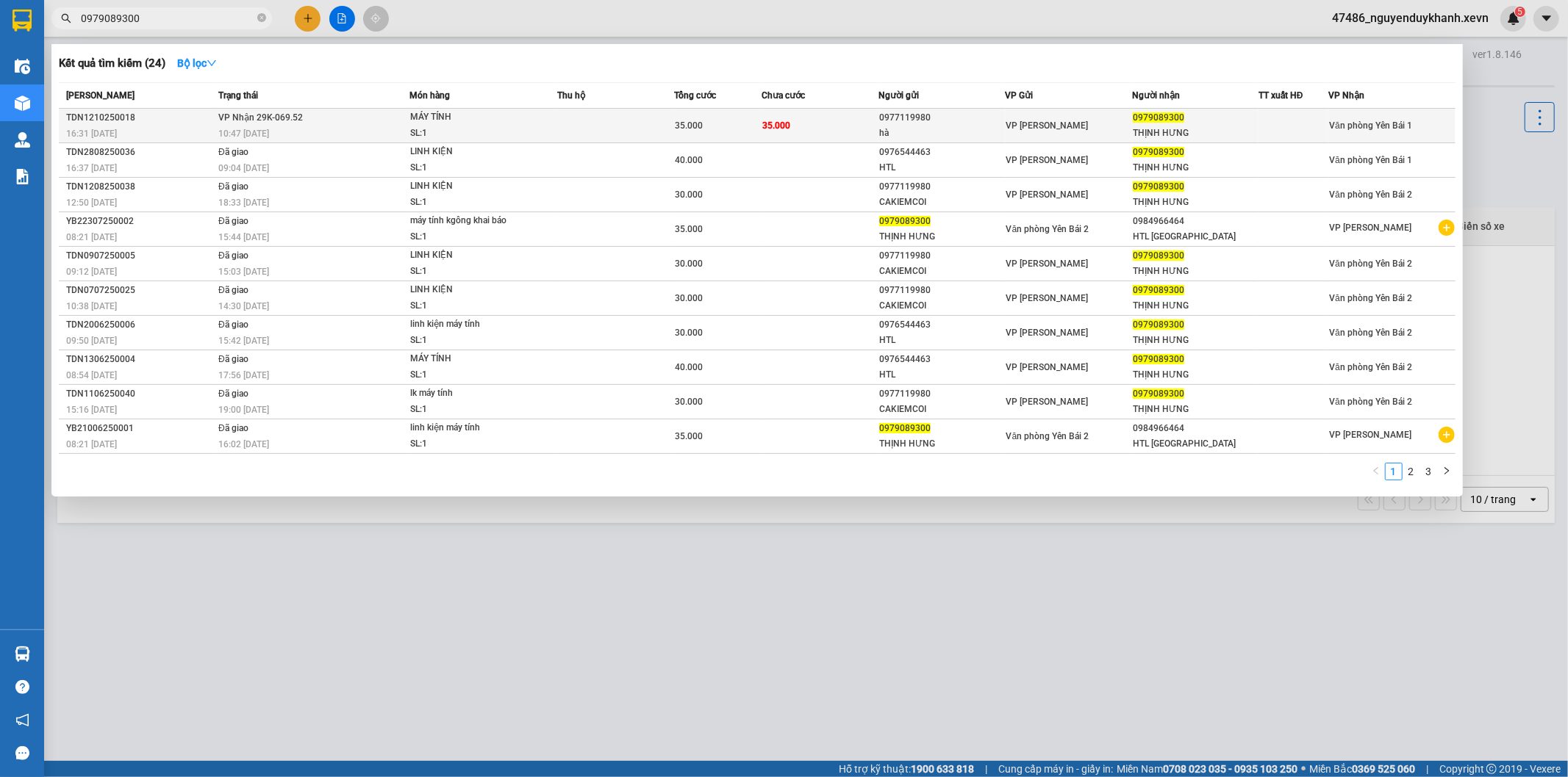
type input "0979089300"
click at [575, 114] on td at bounding box center [615, 126] width 117 height 35
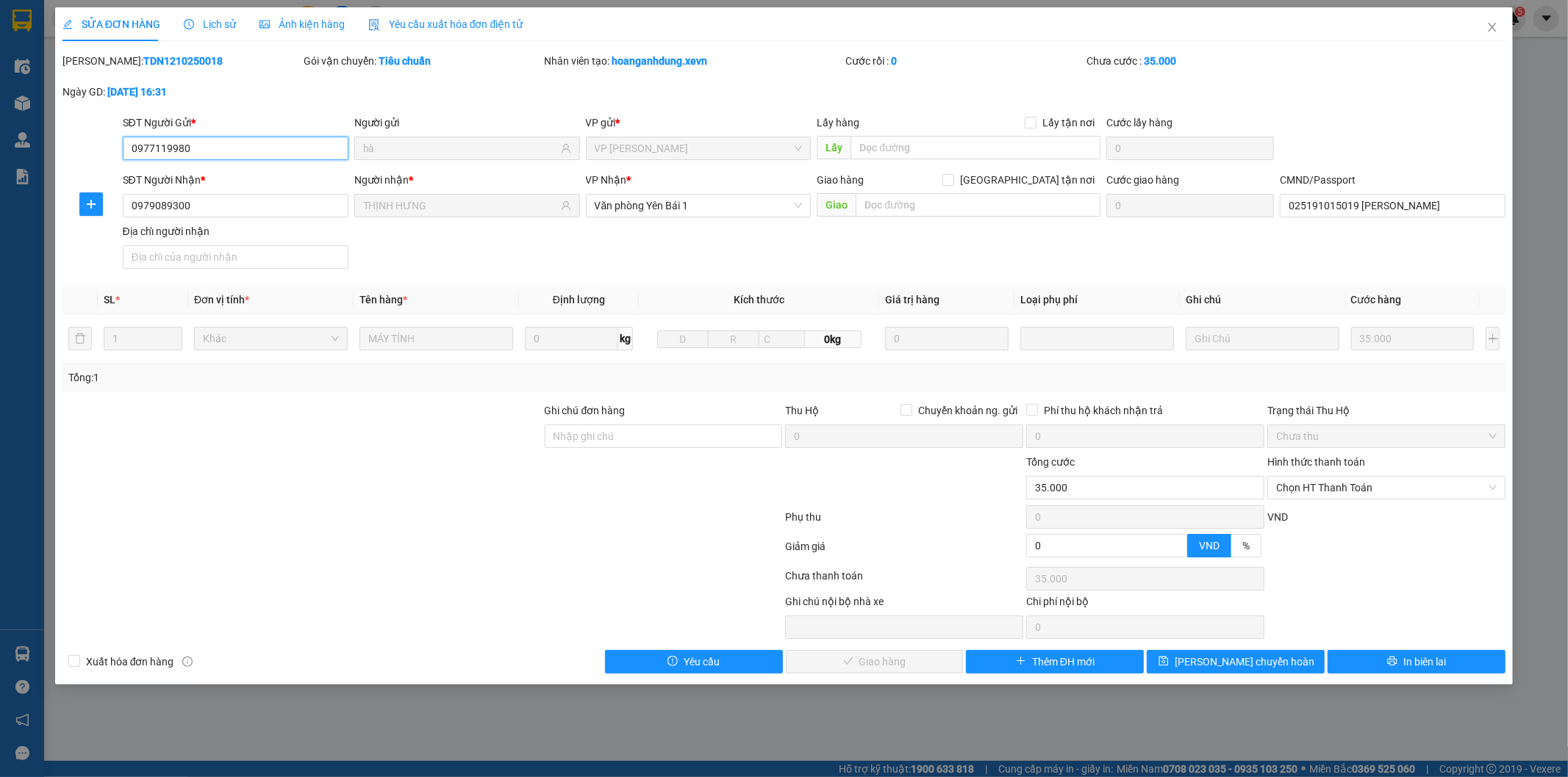
type input "0977119980"
type input "hà"
type input "0979089300"
type input "THỊNH HƯNG"
type input "025191015019 Đặng Thị Huế"
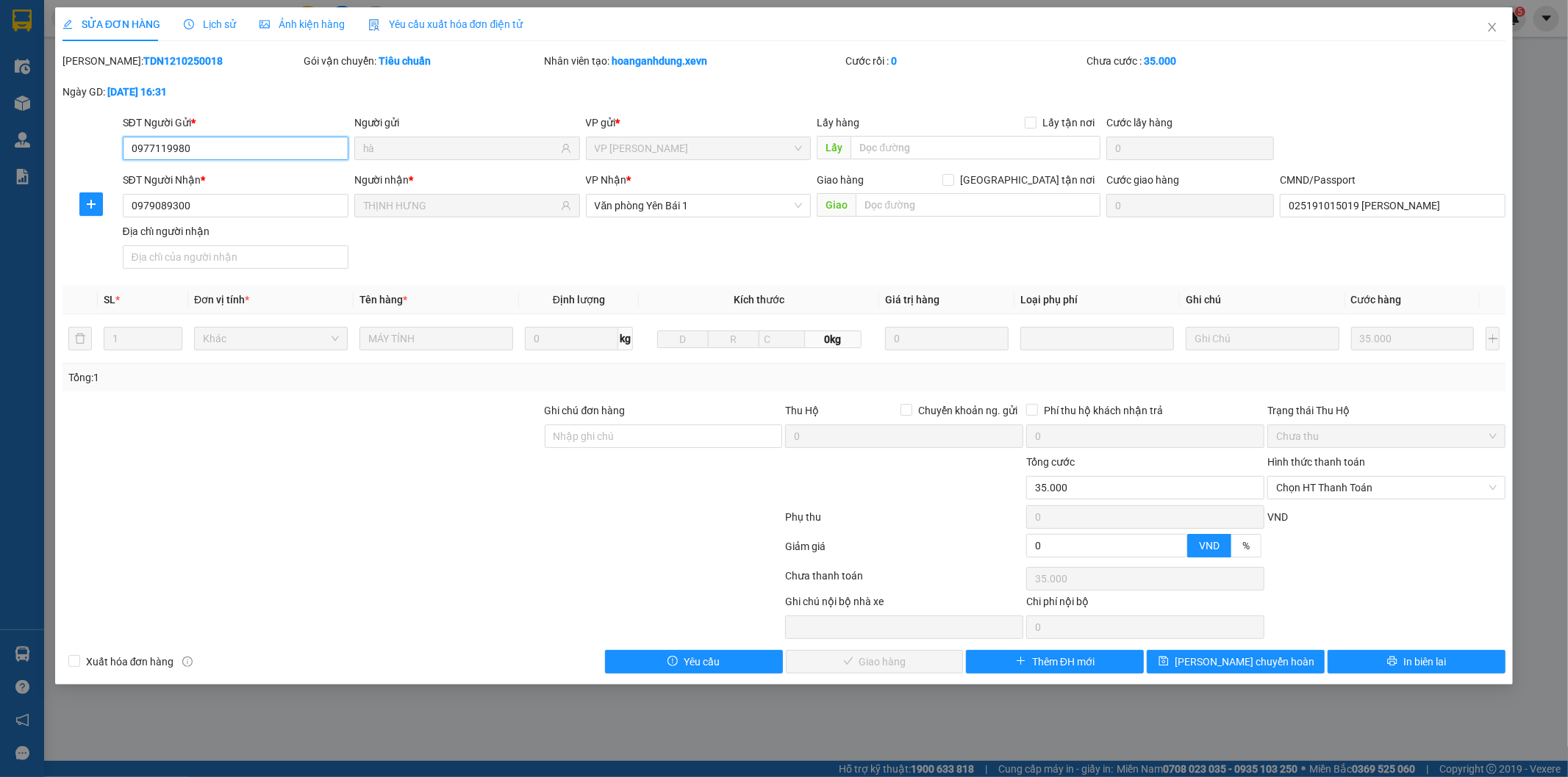
type input "0"
type input "35.000"
click at [1494, 25] on icon "close" at bounding box center [1492, 27] width 8 height 8
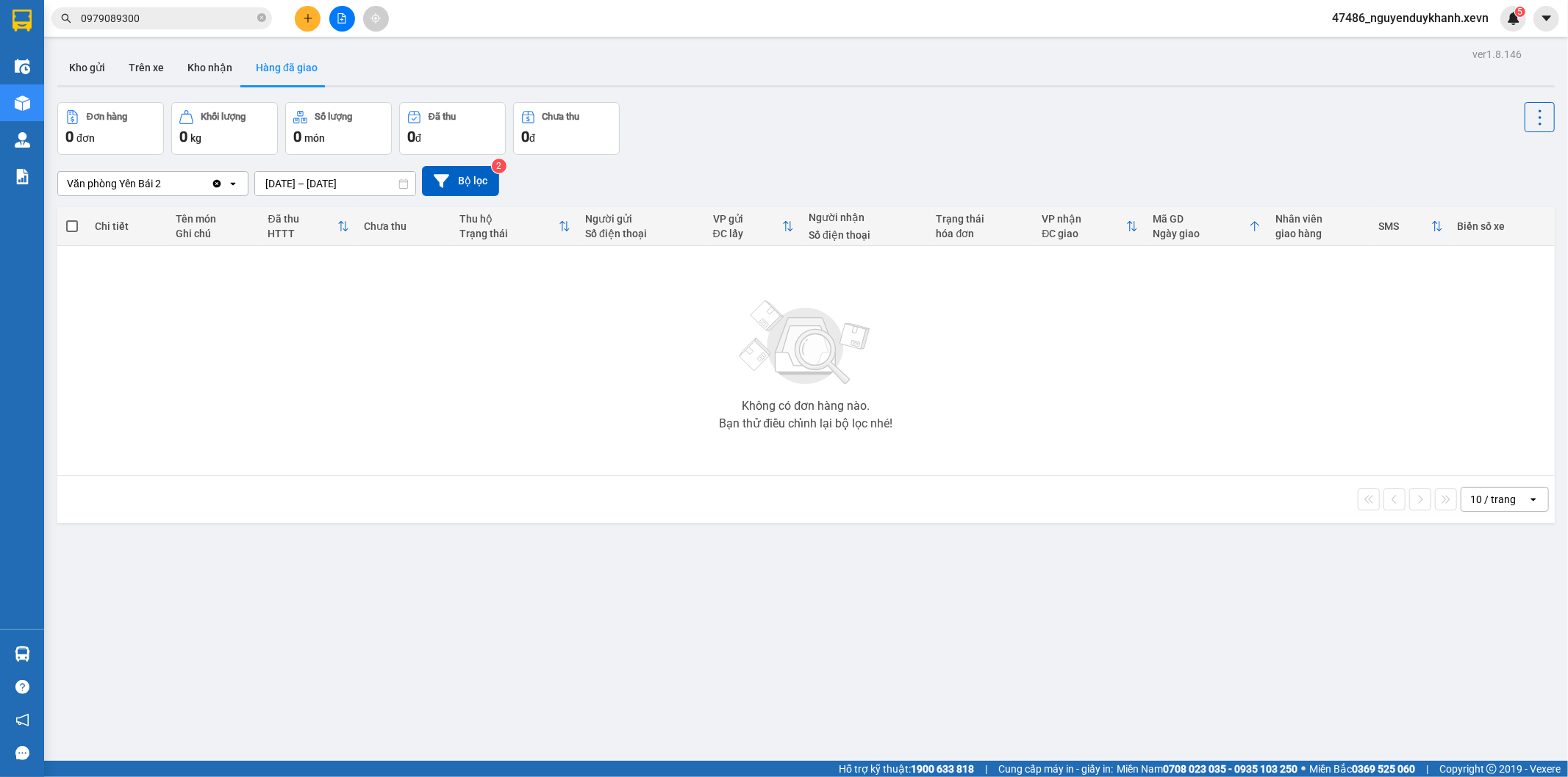
click at [199, 19] on input "0979089300" at bounding box center [168, 18] width 174 height 16
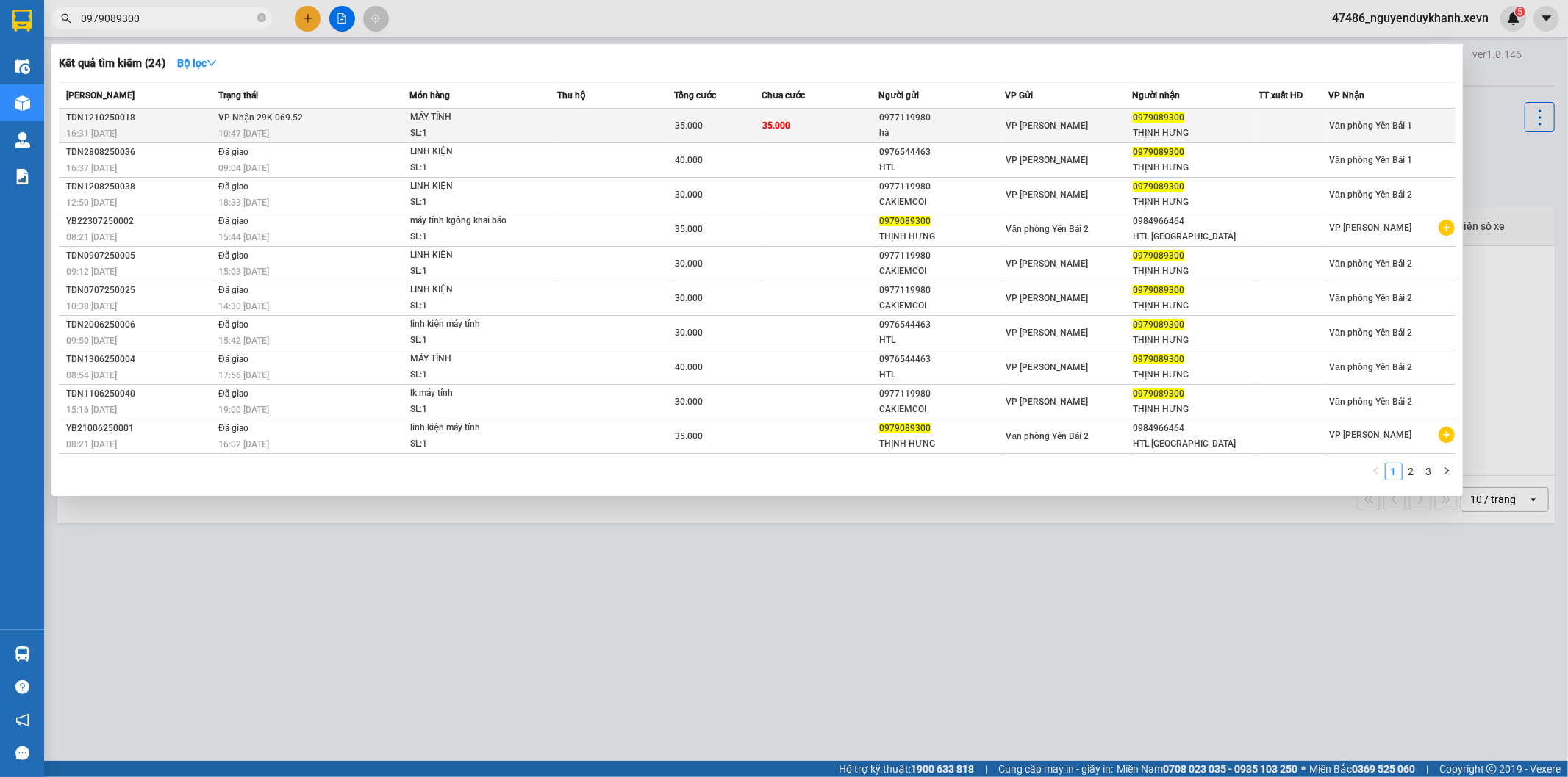
click at [1262, 123] on div at bounding box center [1293, 126] width 69 height 15
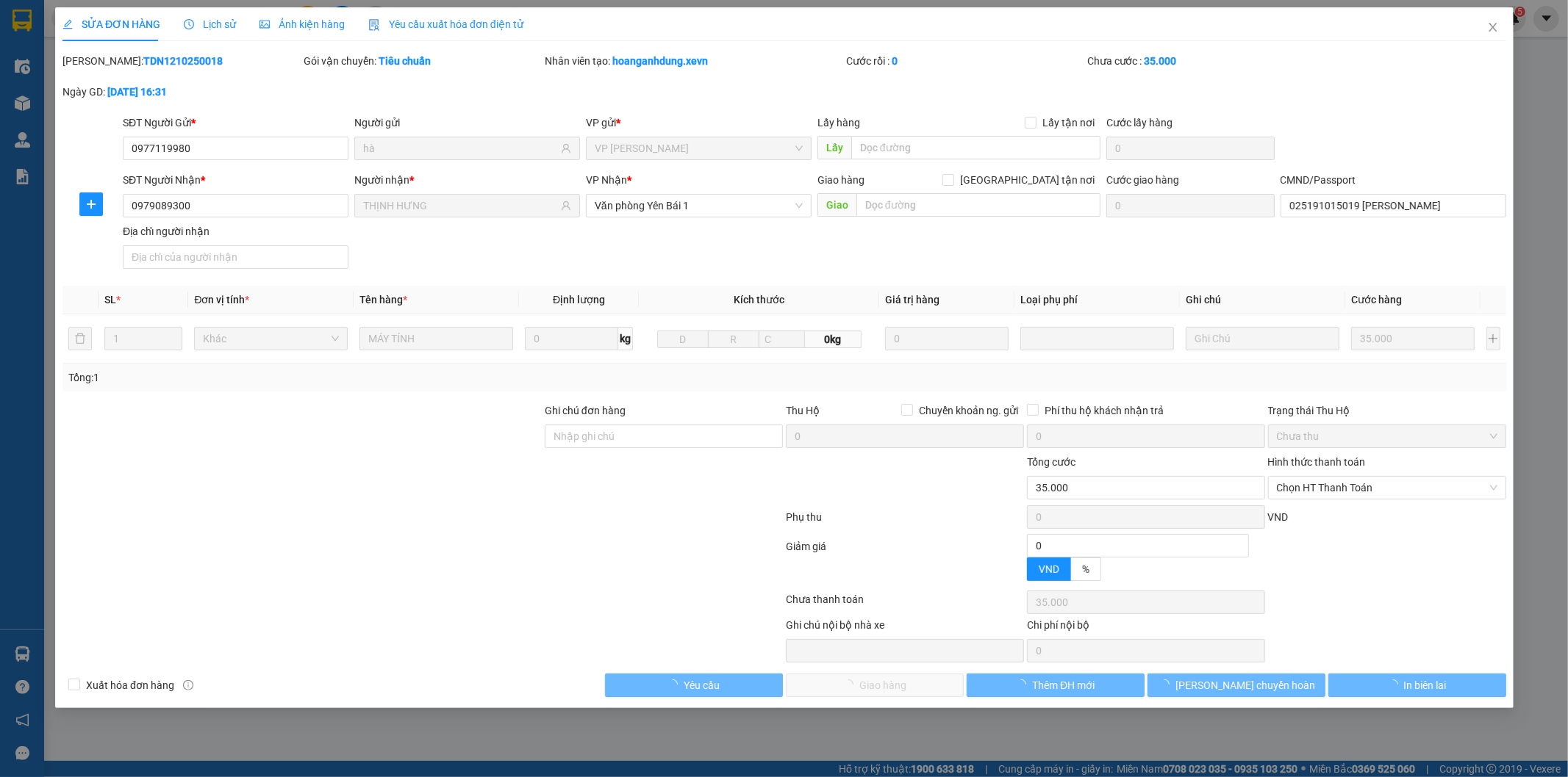
type input "0977119980"
type input "hà"
type input "0979089300"
type input "THỊNH HƯNG"
type input "025191015019 Đặng Thị Huế"
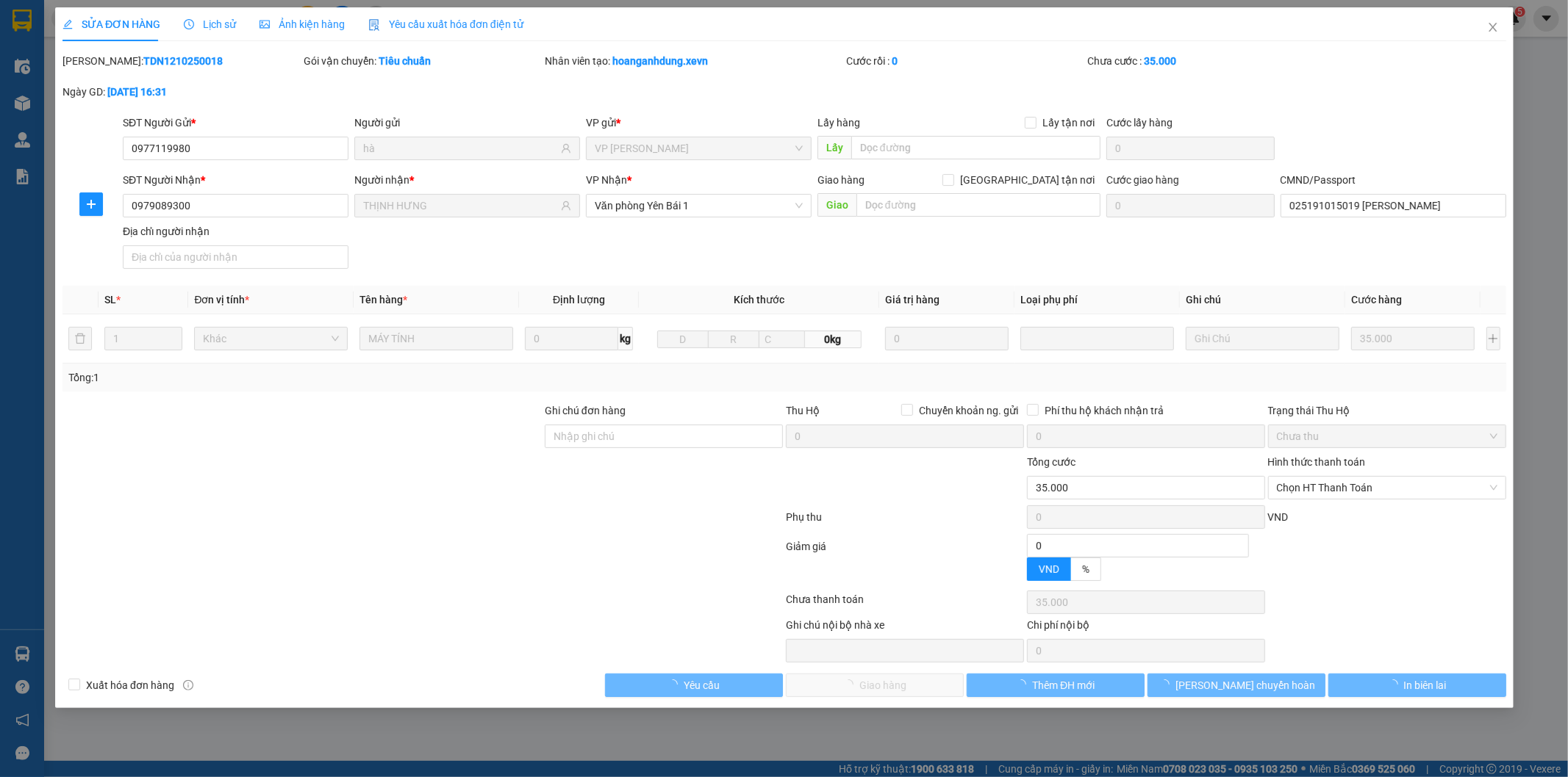
type input "0"
type input "35.000"
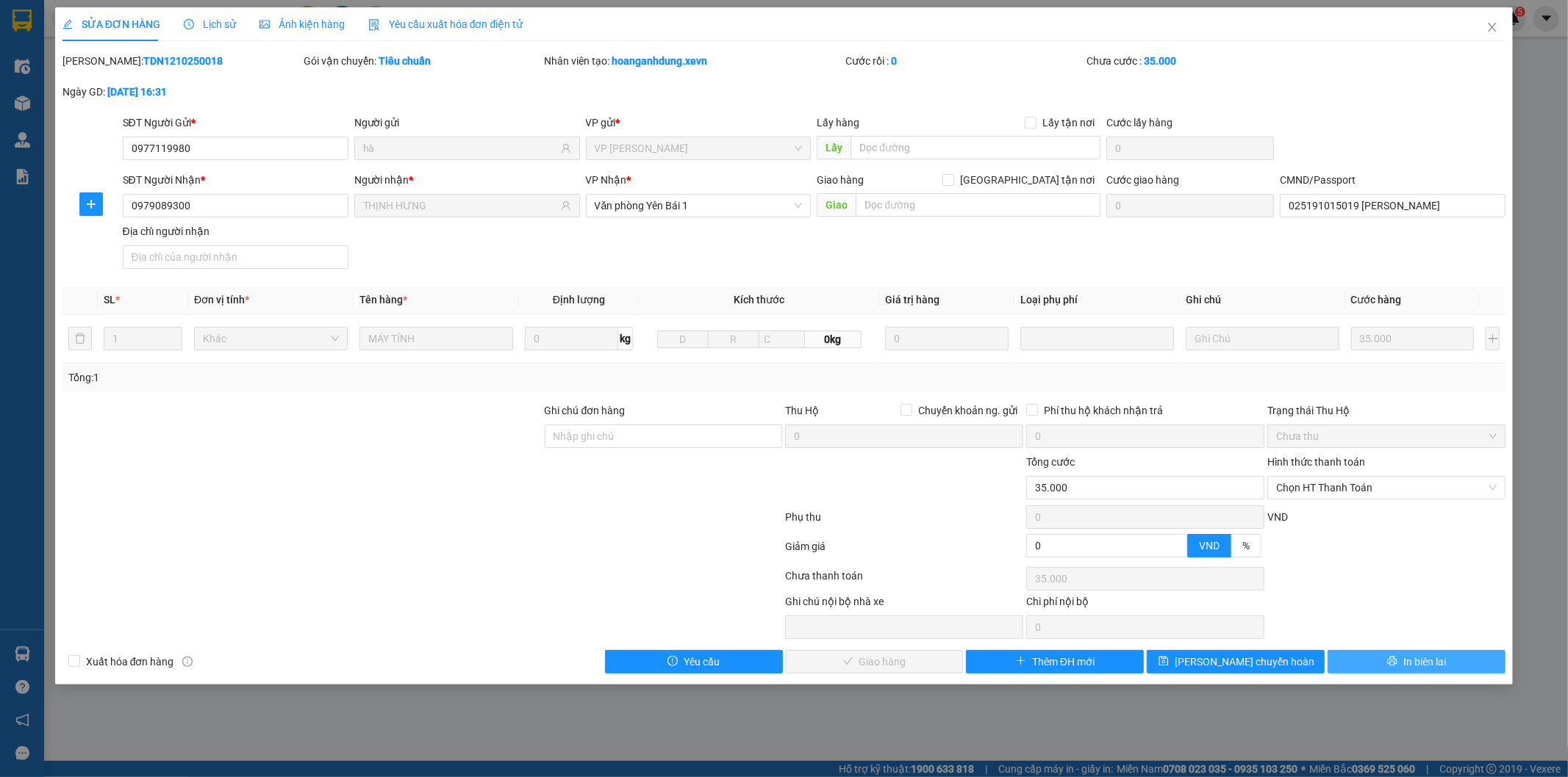
click at [1406, 664] on span "In biên lai" at bounding box center [1424, 661] width 42 height 16
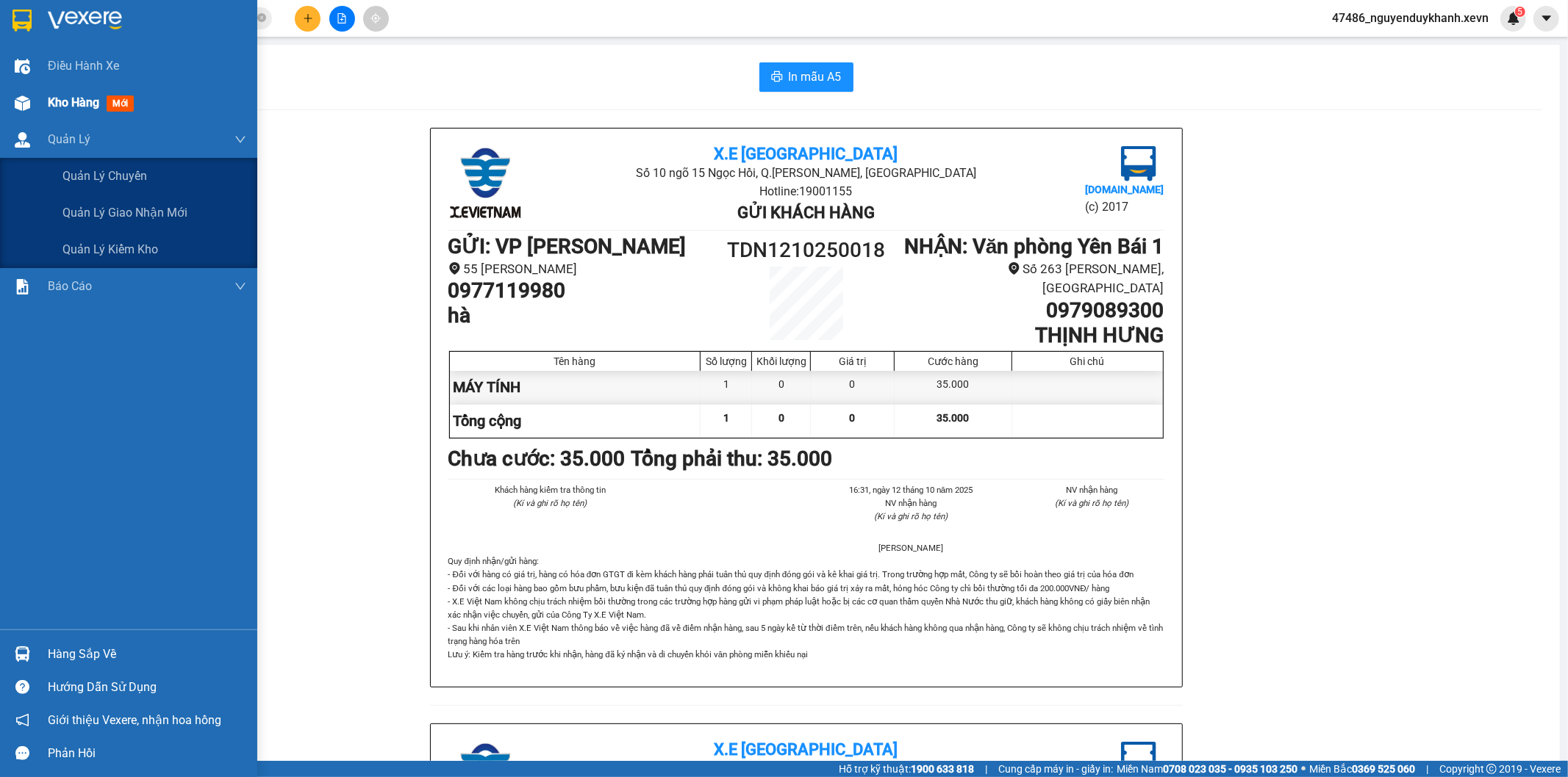
click at [79, 116] on div "Kho hàng mới" at bounding box center [147, 103] width 198 height 37
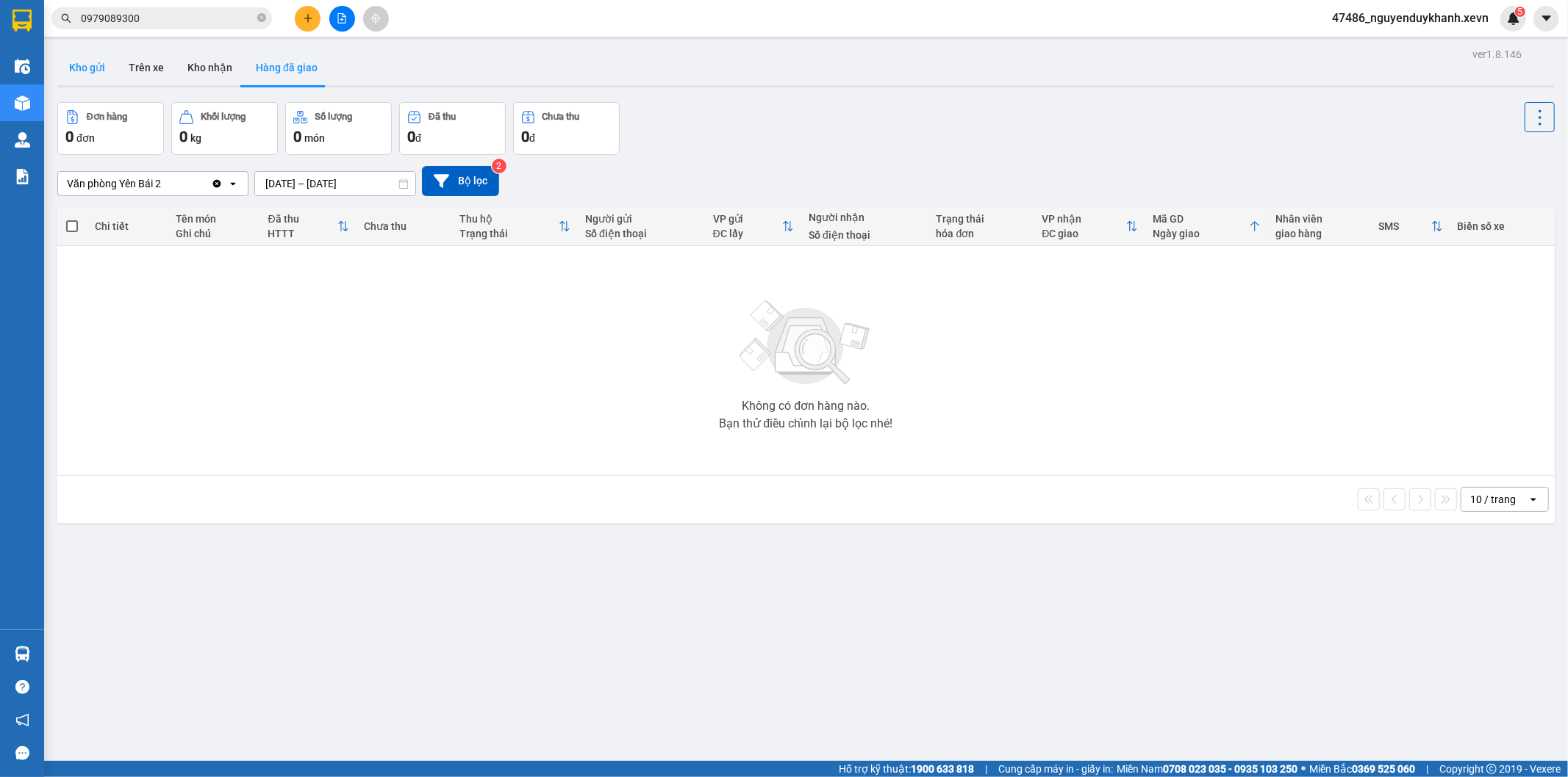
click at [93, 62] on button "Kho gửi" at bounding box center [86, 68] width 59 height 35
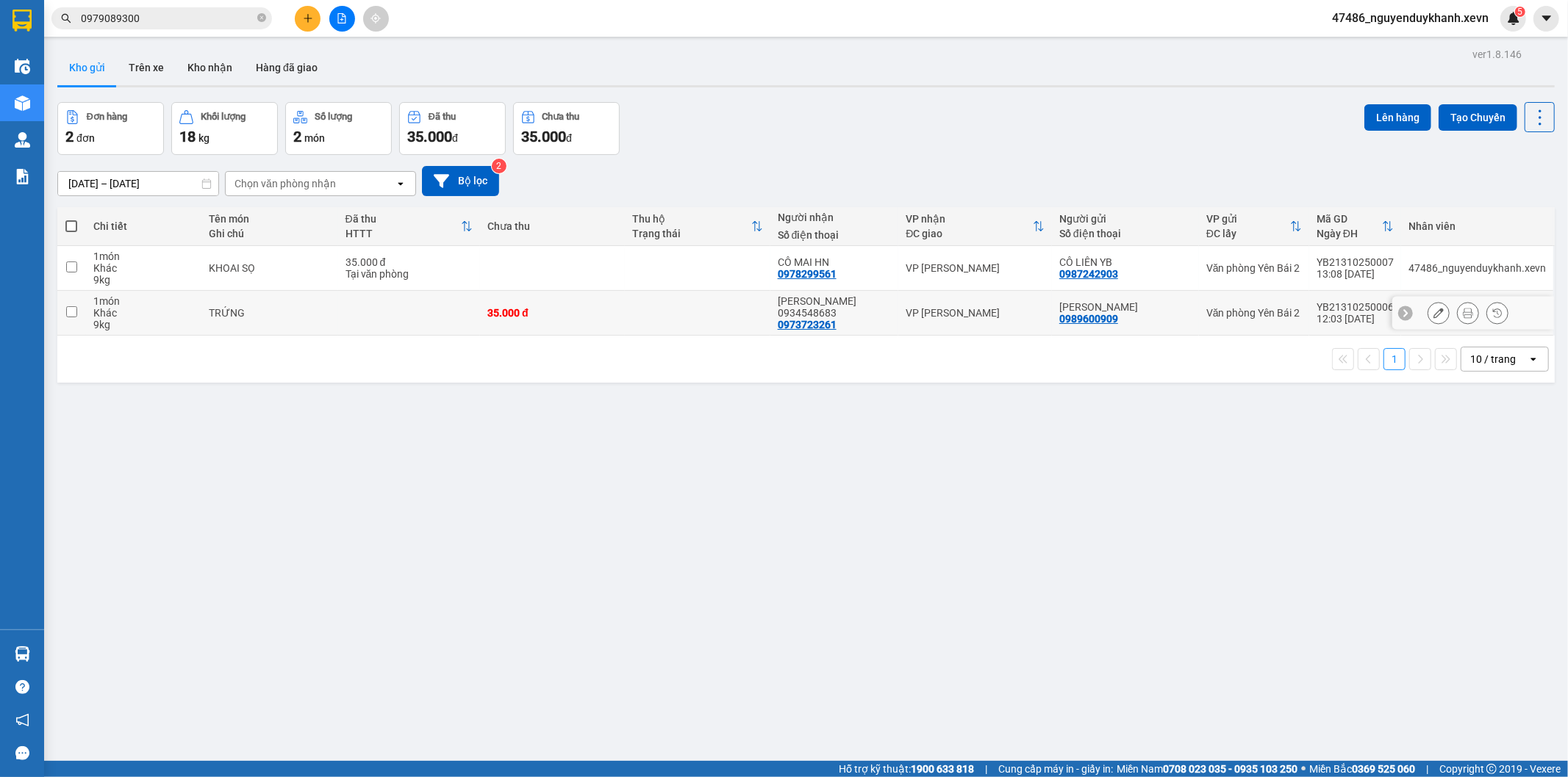
click at [709, 314] on td at bounding box center [697, 313] width 145 height 45
checkbox input "true"
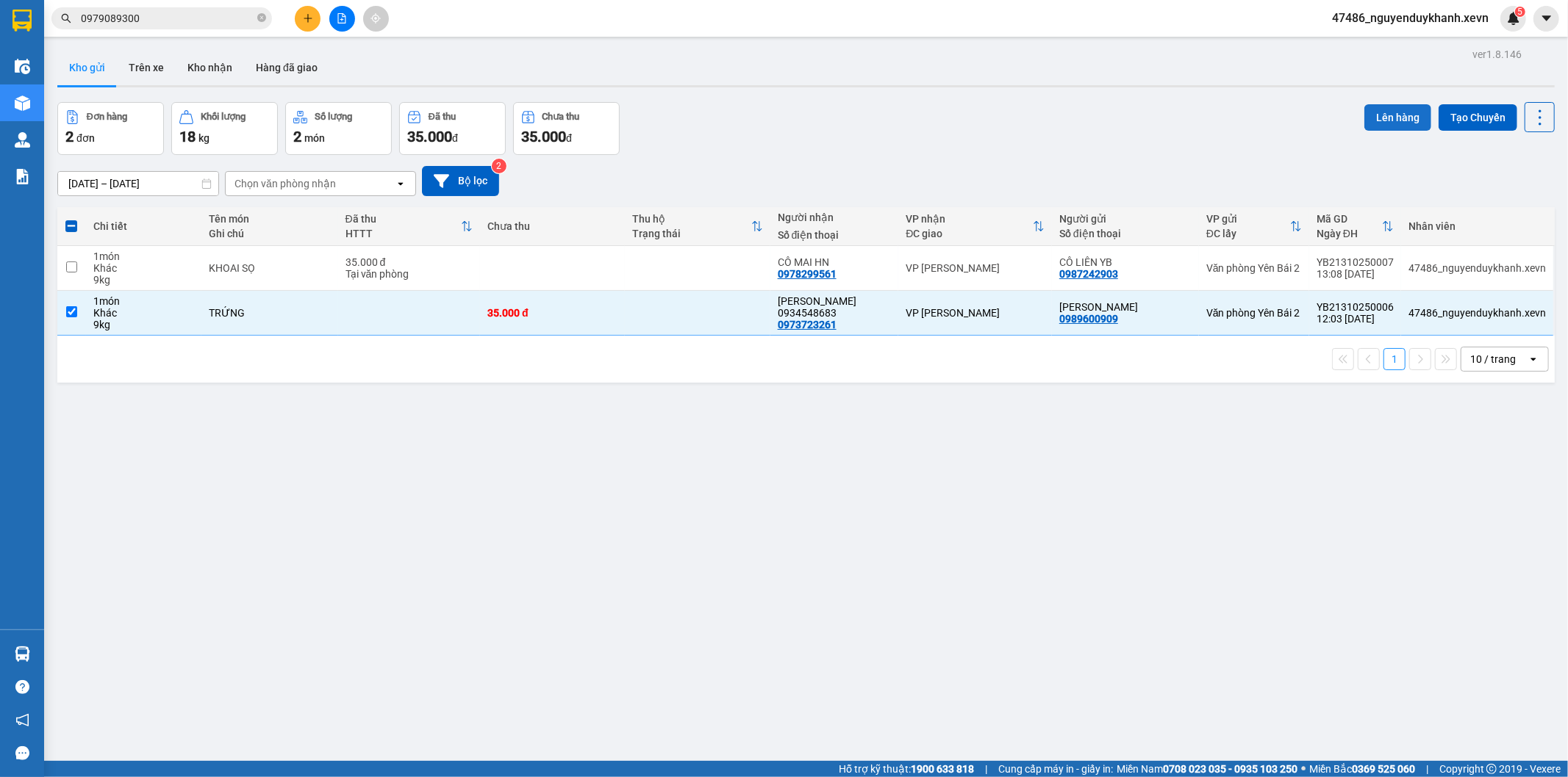
click at [1391, 123] on button "Lên hàng" at bounding box center [1397, 117] width 67 height 26
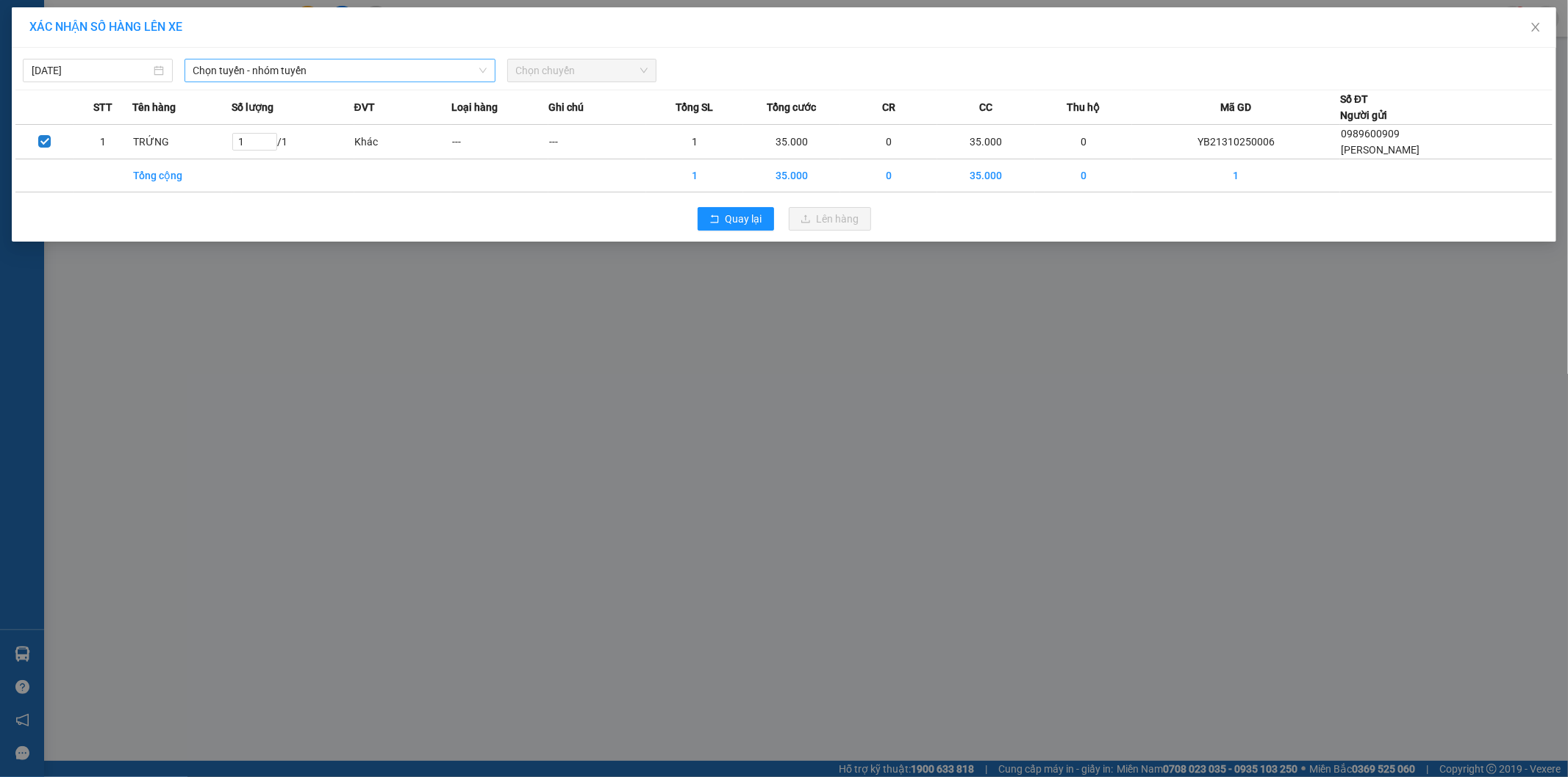
click at [359, 70] on span "Chọn tuyến - nhóm tuyến" at bounding box center [340, 70] width 293 height 22
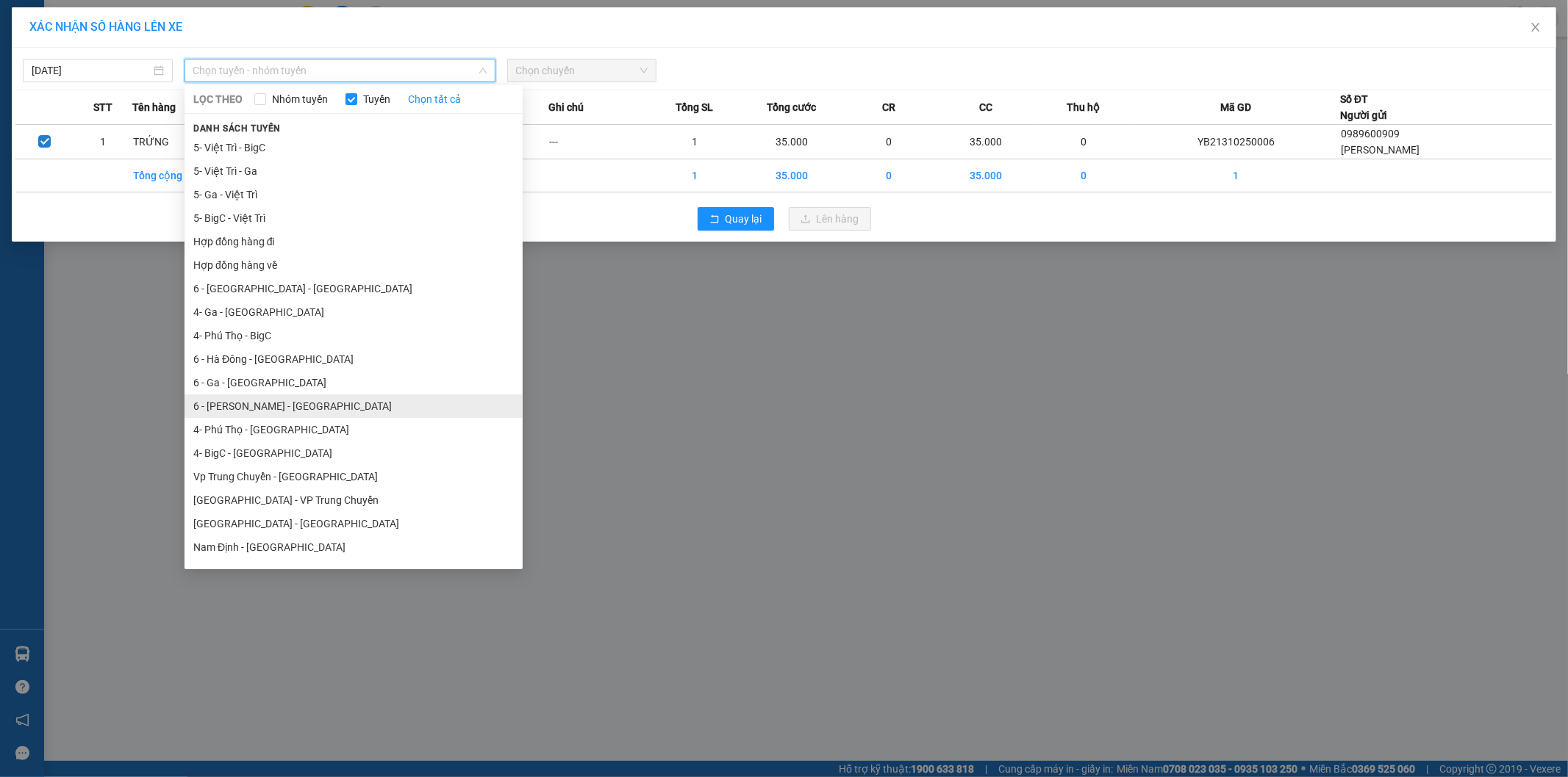
click at [252, 403] on li "6 - Yên Bái - Ga" at bounding box center [354, 406] width 338 height 23
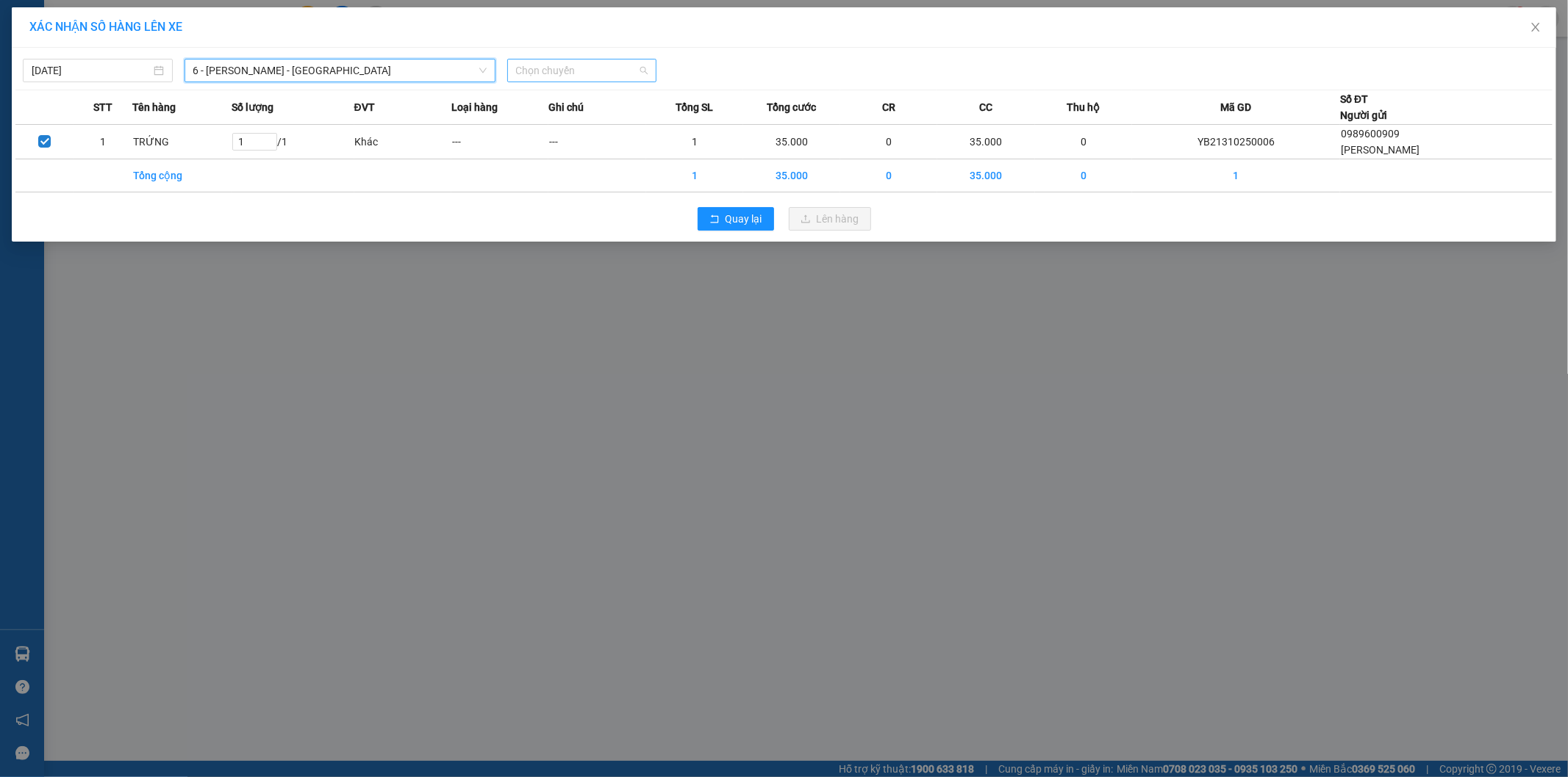
click at [601, 61] on span "Chọn chuyến" at bounding box center [581, 70] width 132 height 22
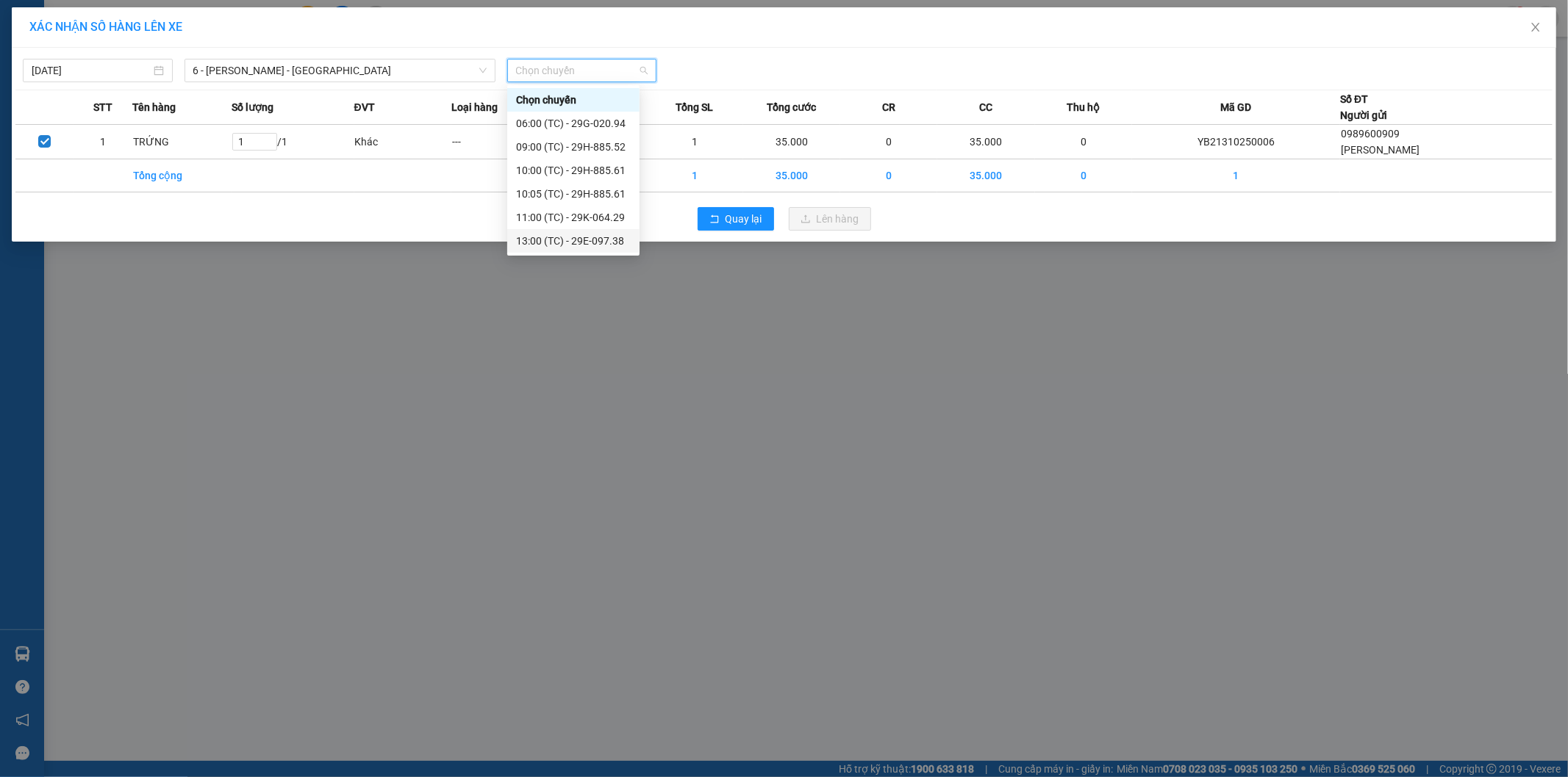
click at [608, 238] on div "13:00 (TC) - 29E-097.38" at bounding box center [573, 241] width 115 height 16
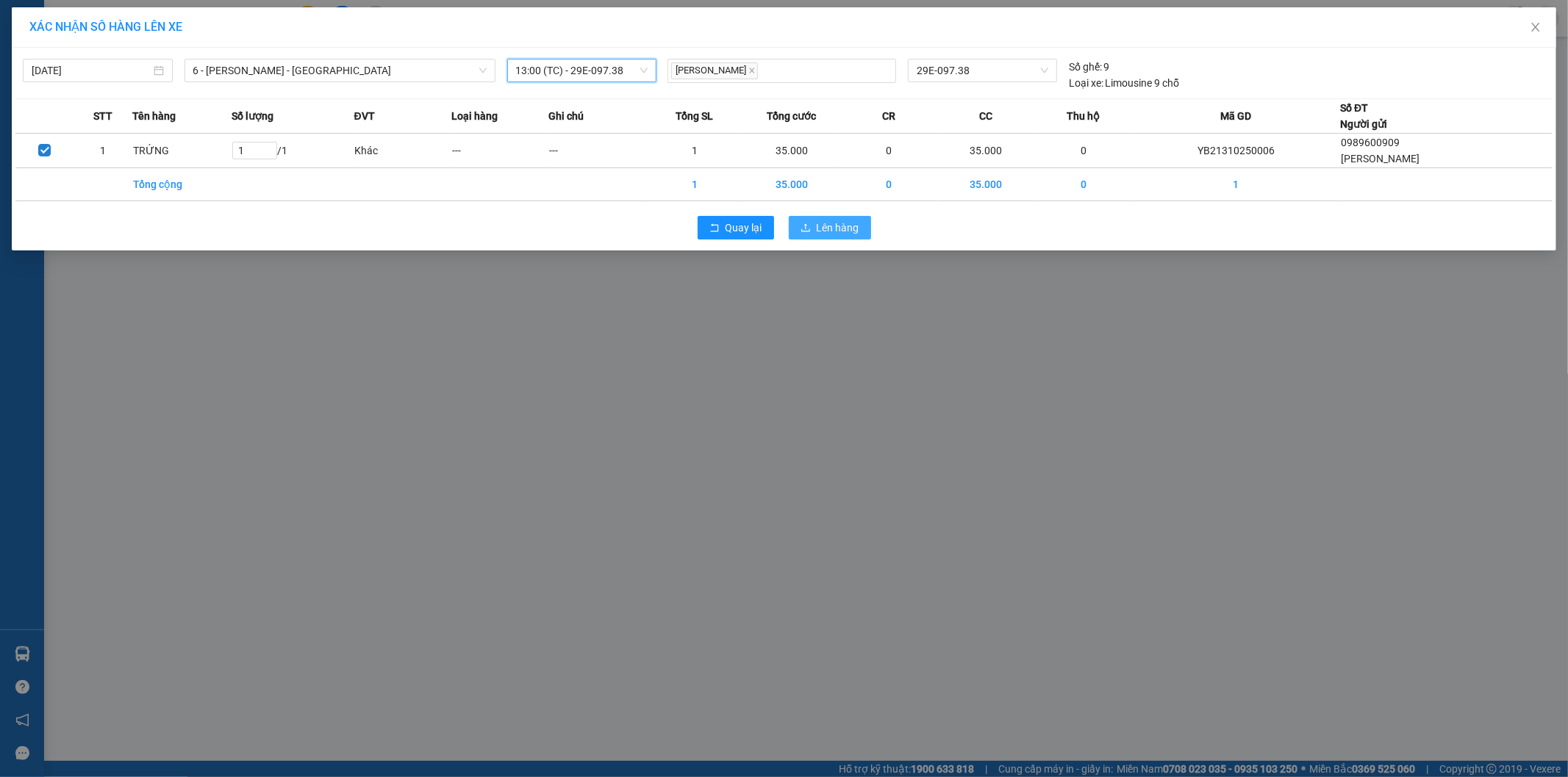
click at [808, 222] on icon "upload" at bounding box center [805, 227] width 10 height 10
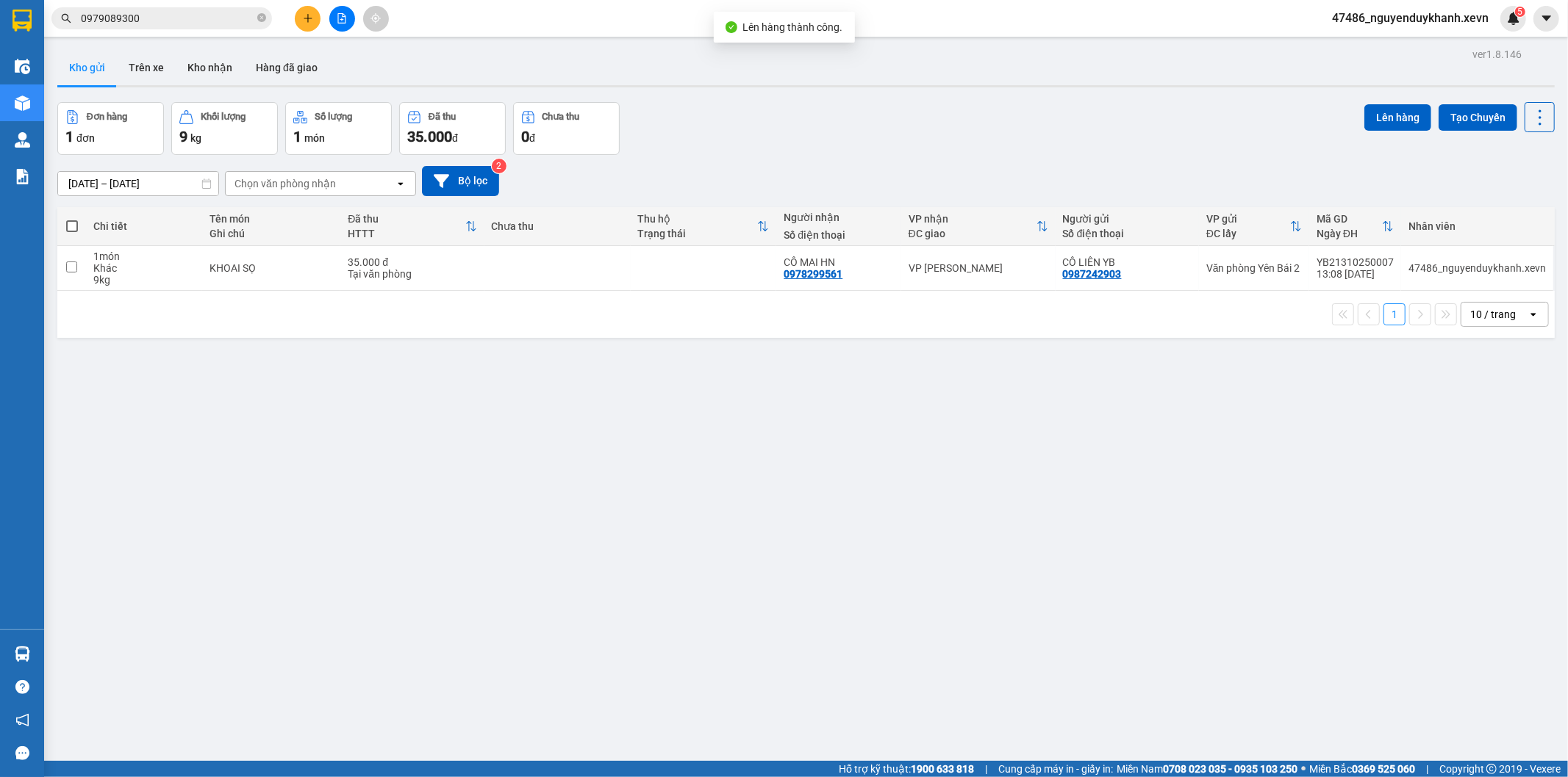
click at [1109, 472] on div "ver 1.8.146 Kho gửi Trên xe Kho nhận Hàng đã giao Đơn hàng 1 đơn Khối lượng 9 k…" at bounding box center [806, 432] width 1509 height 777
click at [346, 776] on div "Hỗ trợ kỹ thuật: 1900 633 818 | Cung cấp máy in - giấy in: Miền Nam 0708 023 03…" at bounding box center [780, 769] width 1560 height 16
click at [344, 18] on icon "file-add" at bounding box center [341, 18] width 10 height 10
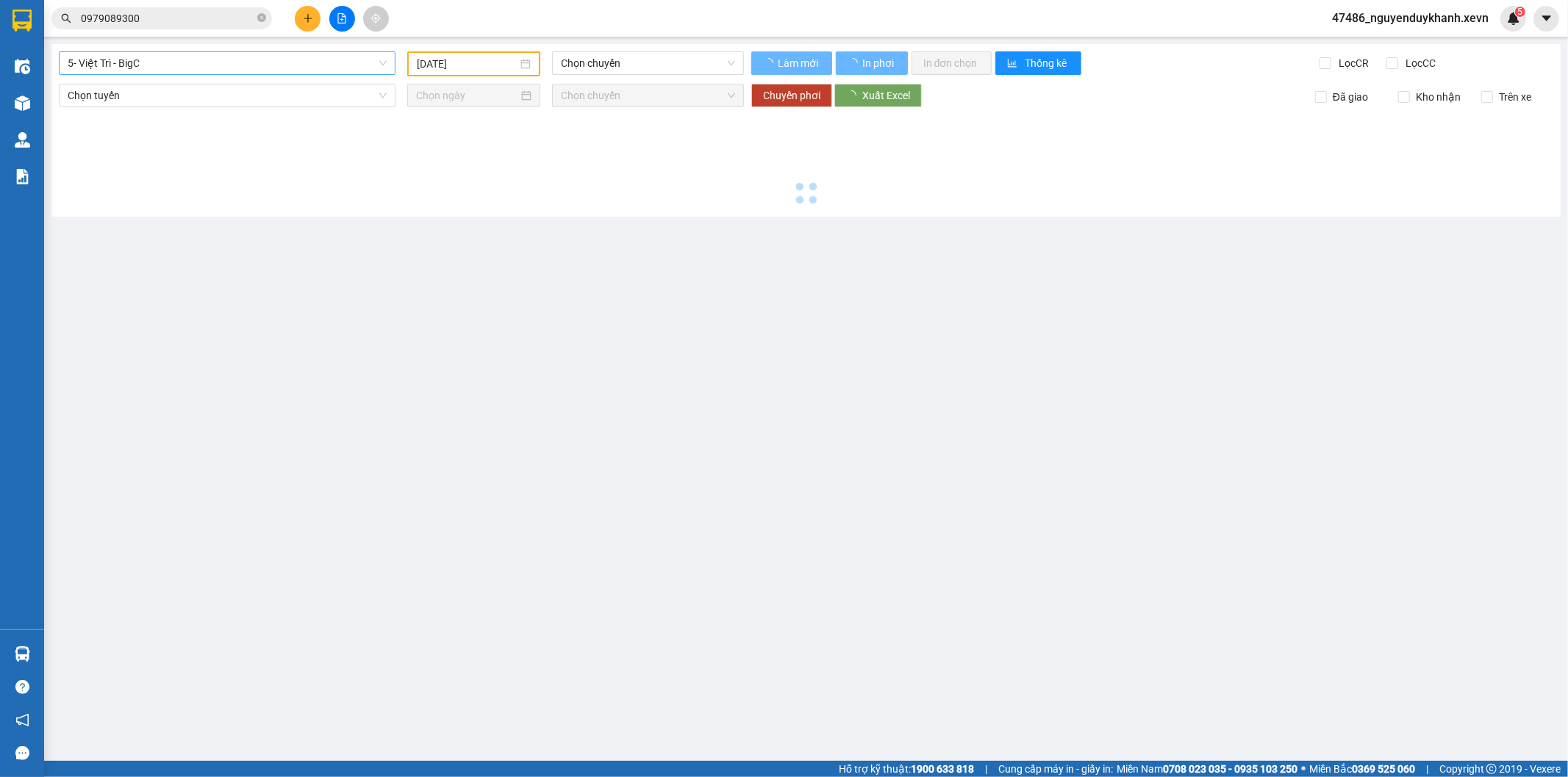
click at [216, 59] on span "5- Việt Trì - BigC" at bounding box center [227, 63] width 319 height 22
type input "13/10/2025"
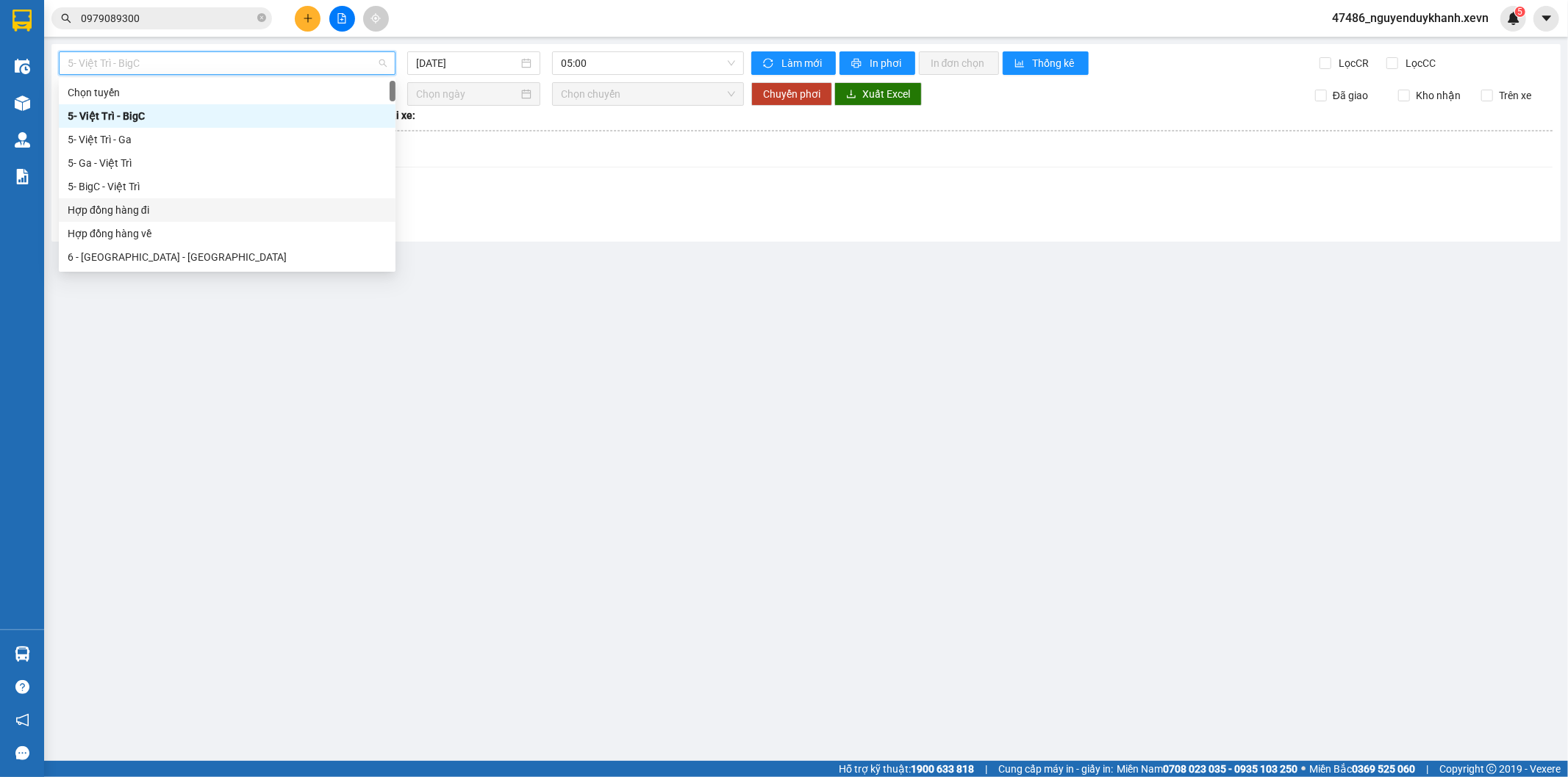
scroll to position [163, 0]
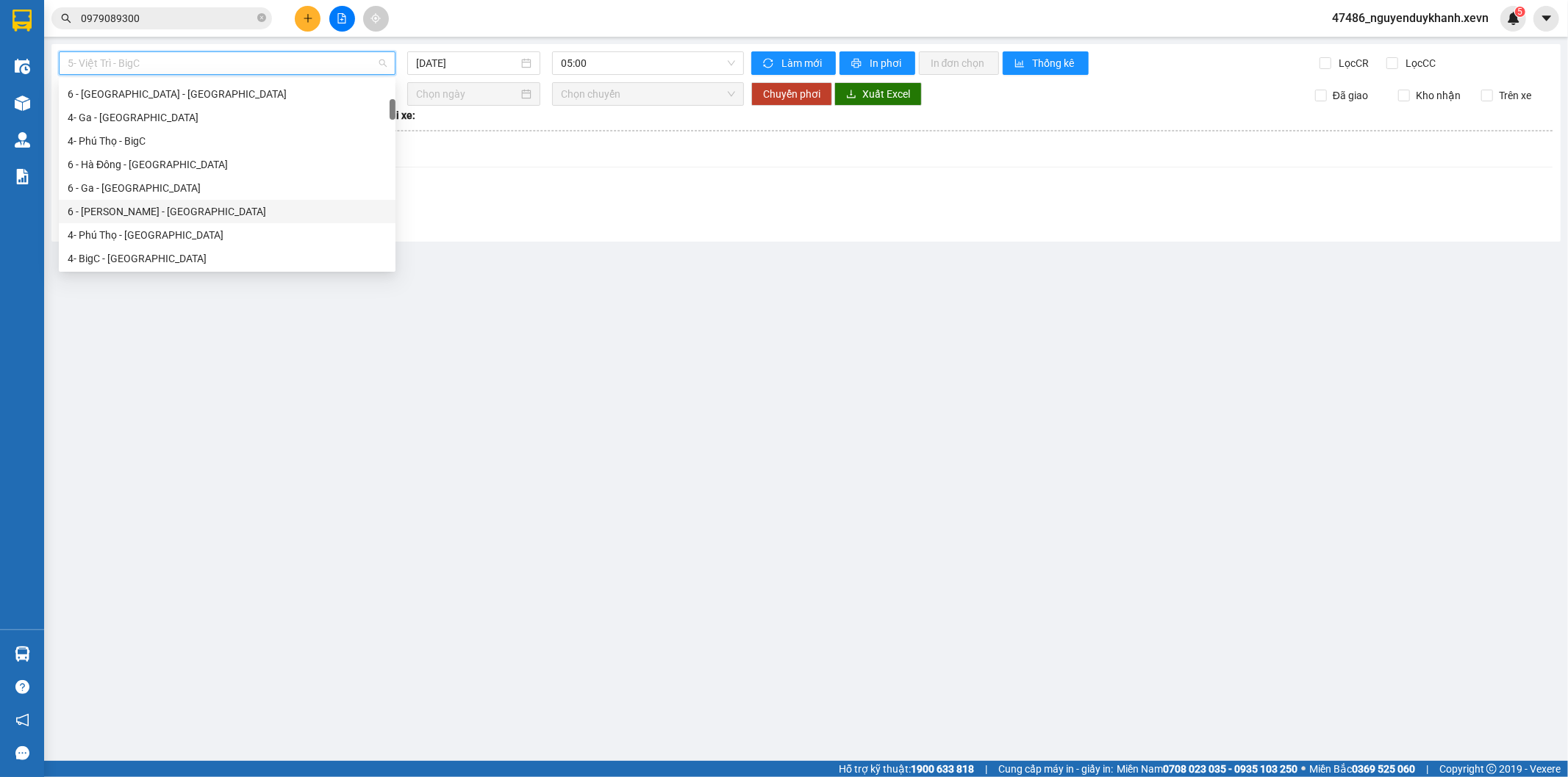
click at [130, 213] on div "6 - Yên Bái - Ga" at bounding box center [227, 211] width 319 height 16
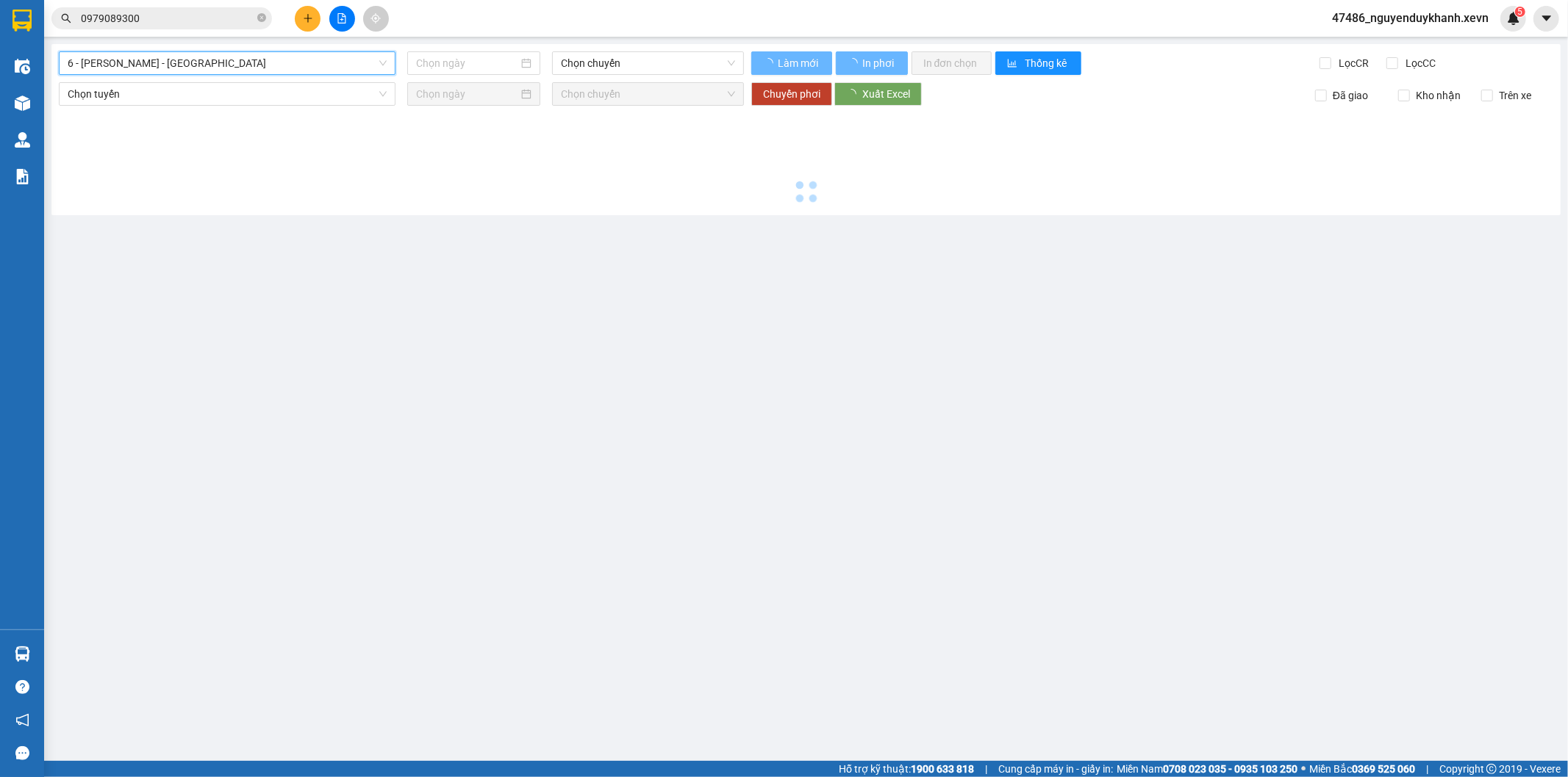
type input "13/10/2025"
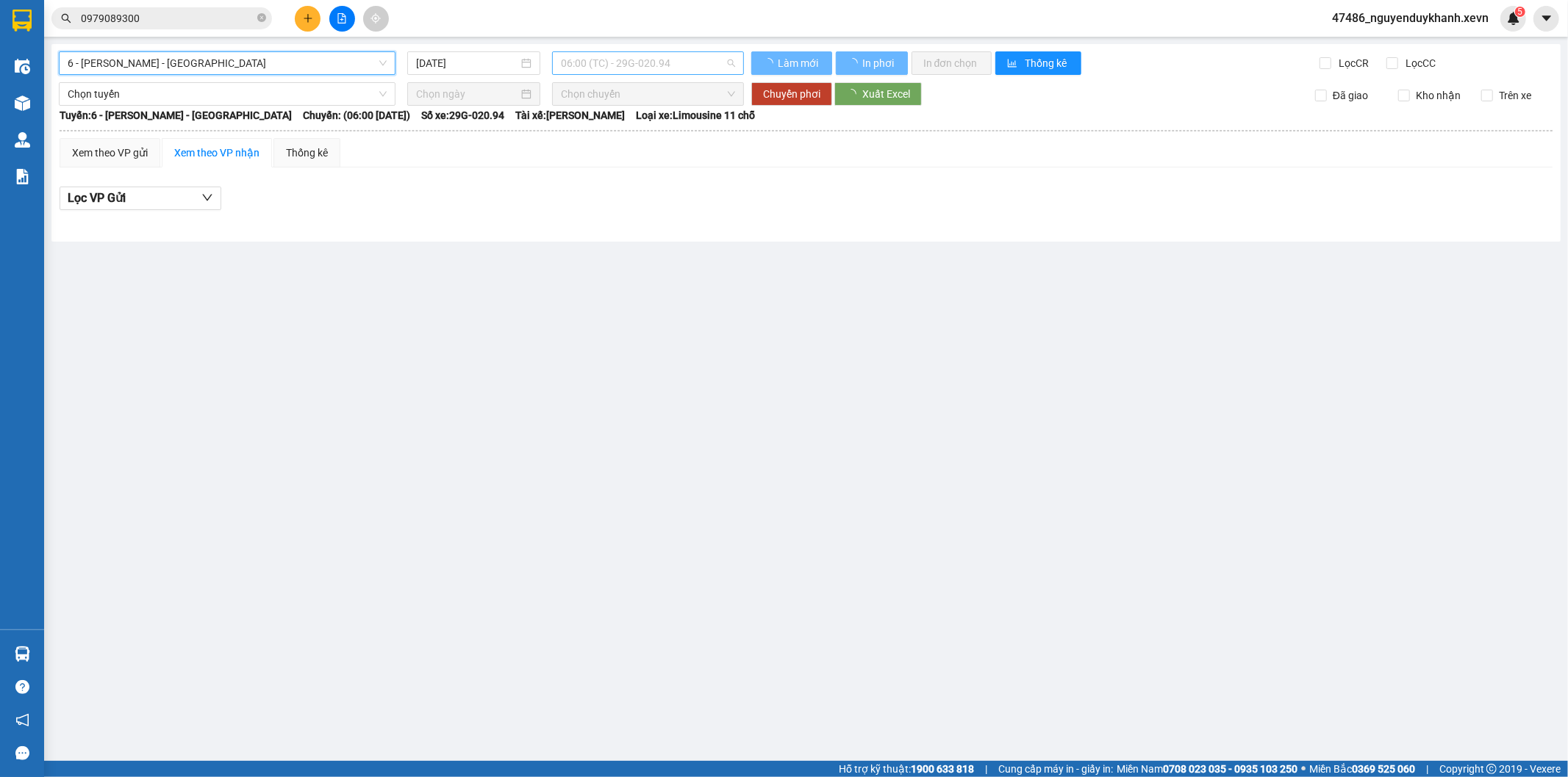
click at [623, 69] on span "06:00 (TC) - 29G-020.94" at bounding box center [647, 63] width 174 height 22
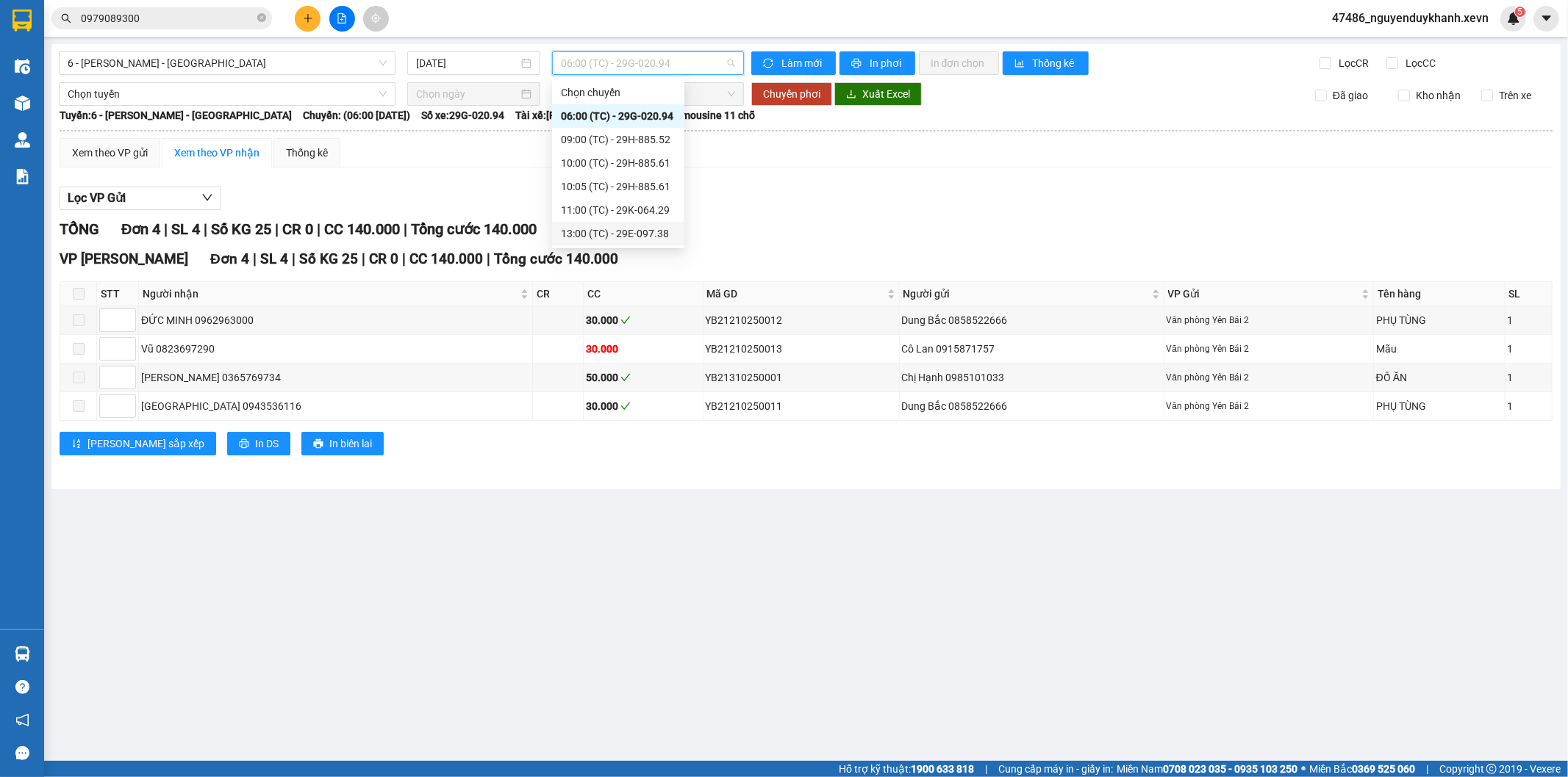
click at [655, 237] on div "13:00 (TC) - 29E-097.38" at bounding box center [618, 233] width 115 height 16
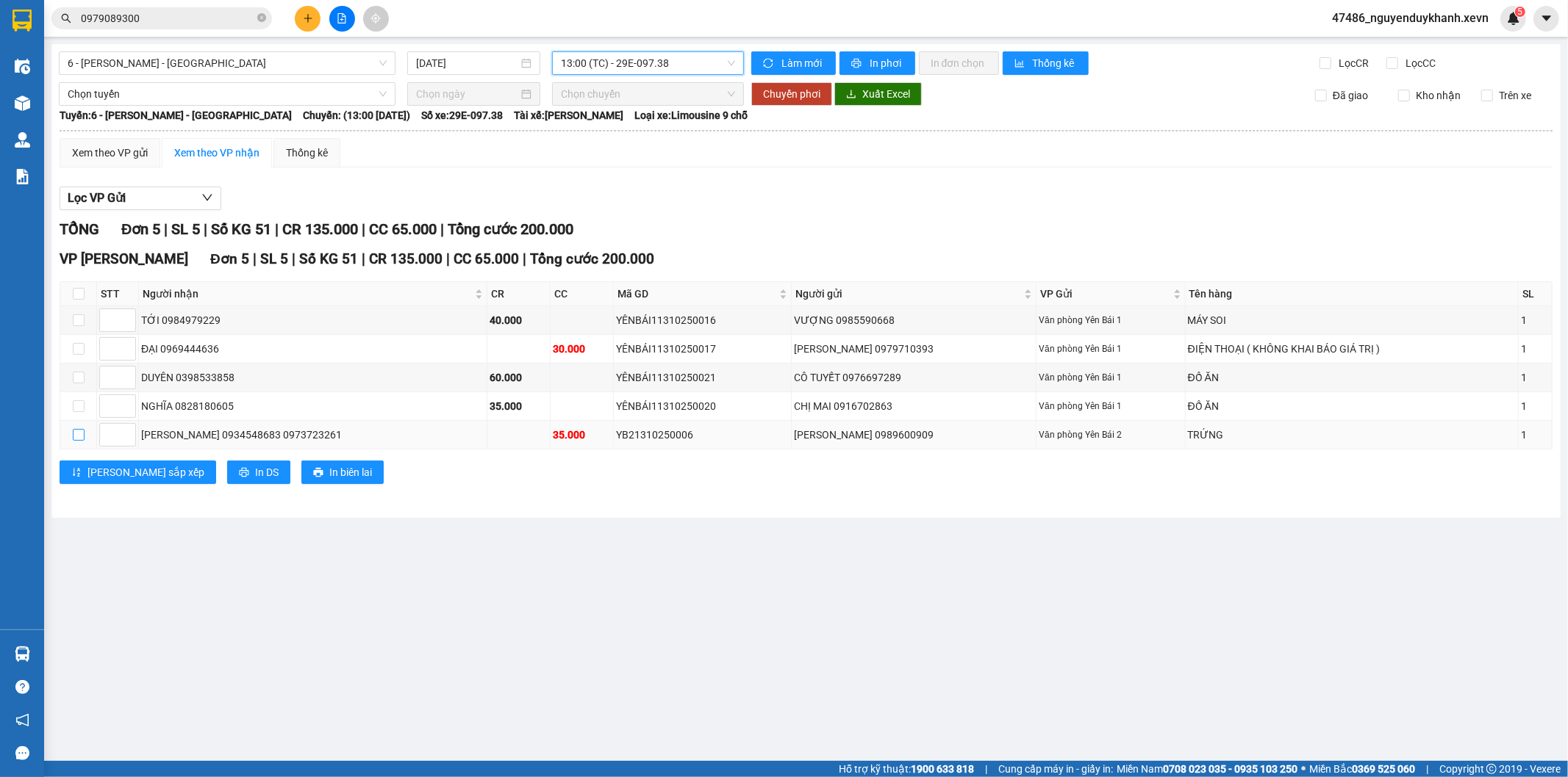
click at [74, 434] on input "checkbox" at bounding box center [78, 434] width 12 height 12
checkbox input "true"
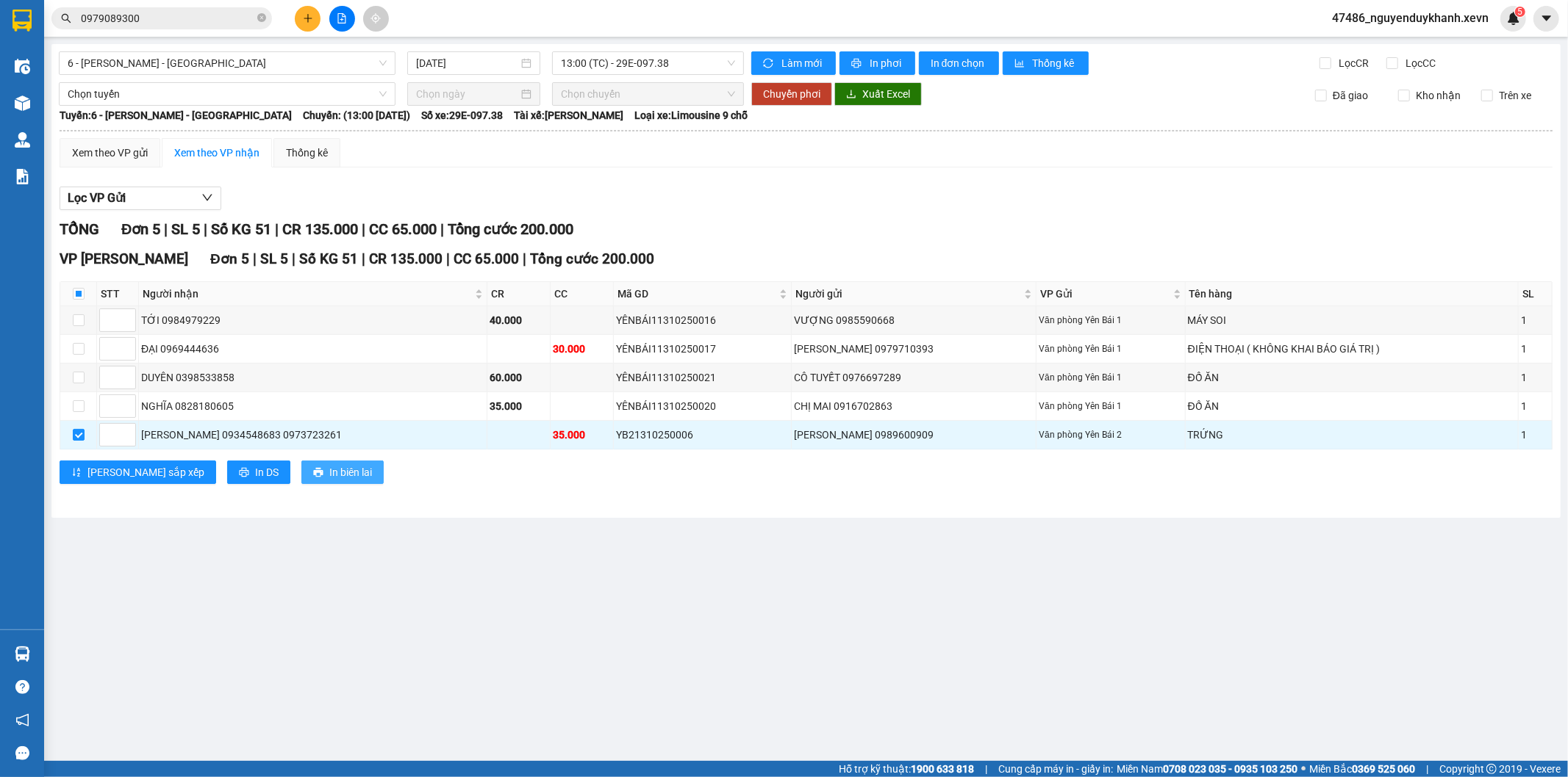
click at [330, 475] on span "In biên lai" at bounding box center [351, 472] width 42 height 16
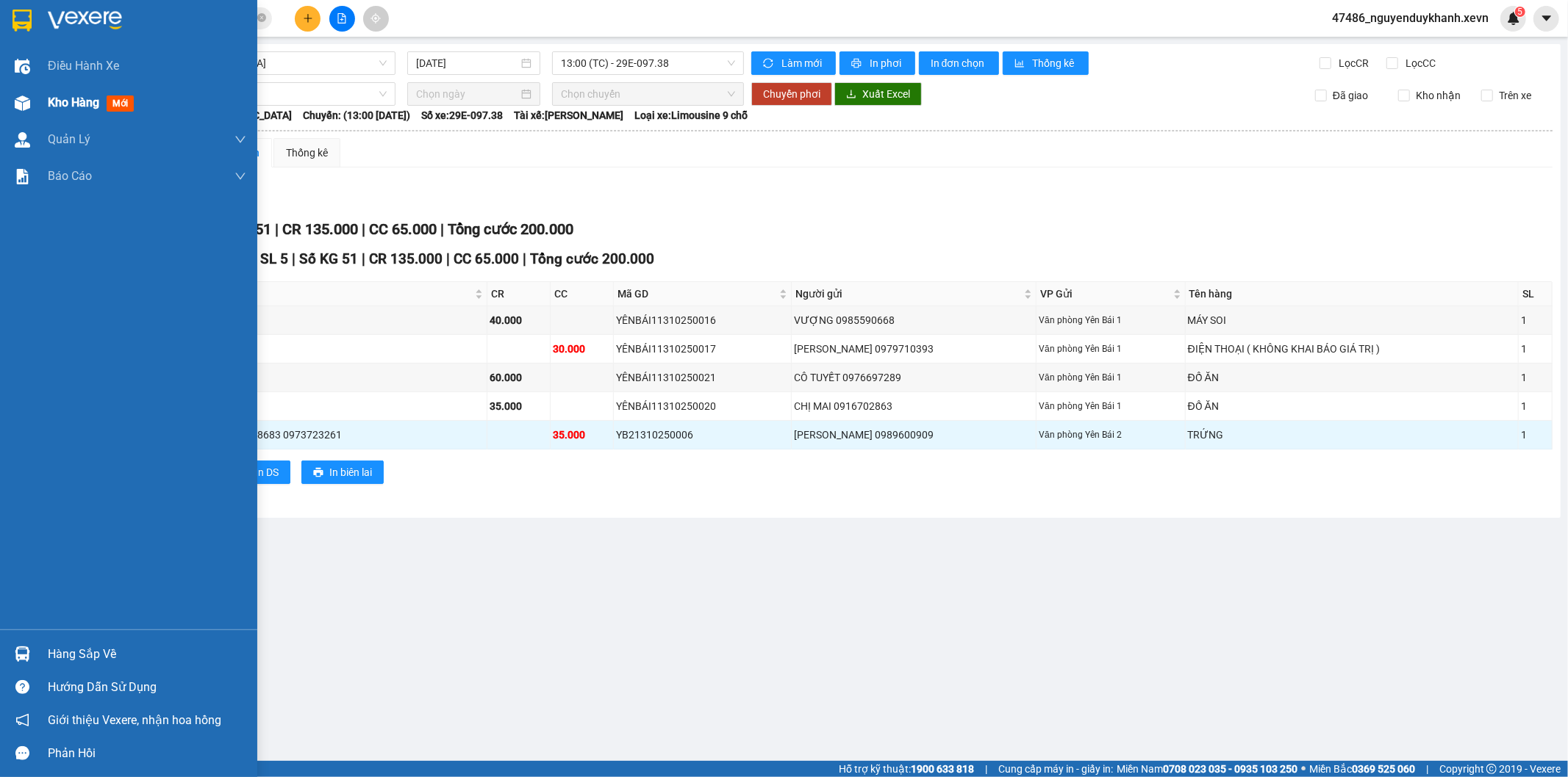
click at [56, 84] on div "Kho hàng mới" at bounding box center [147, 103] width 198 height 37
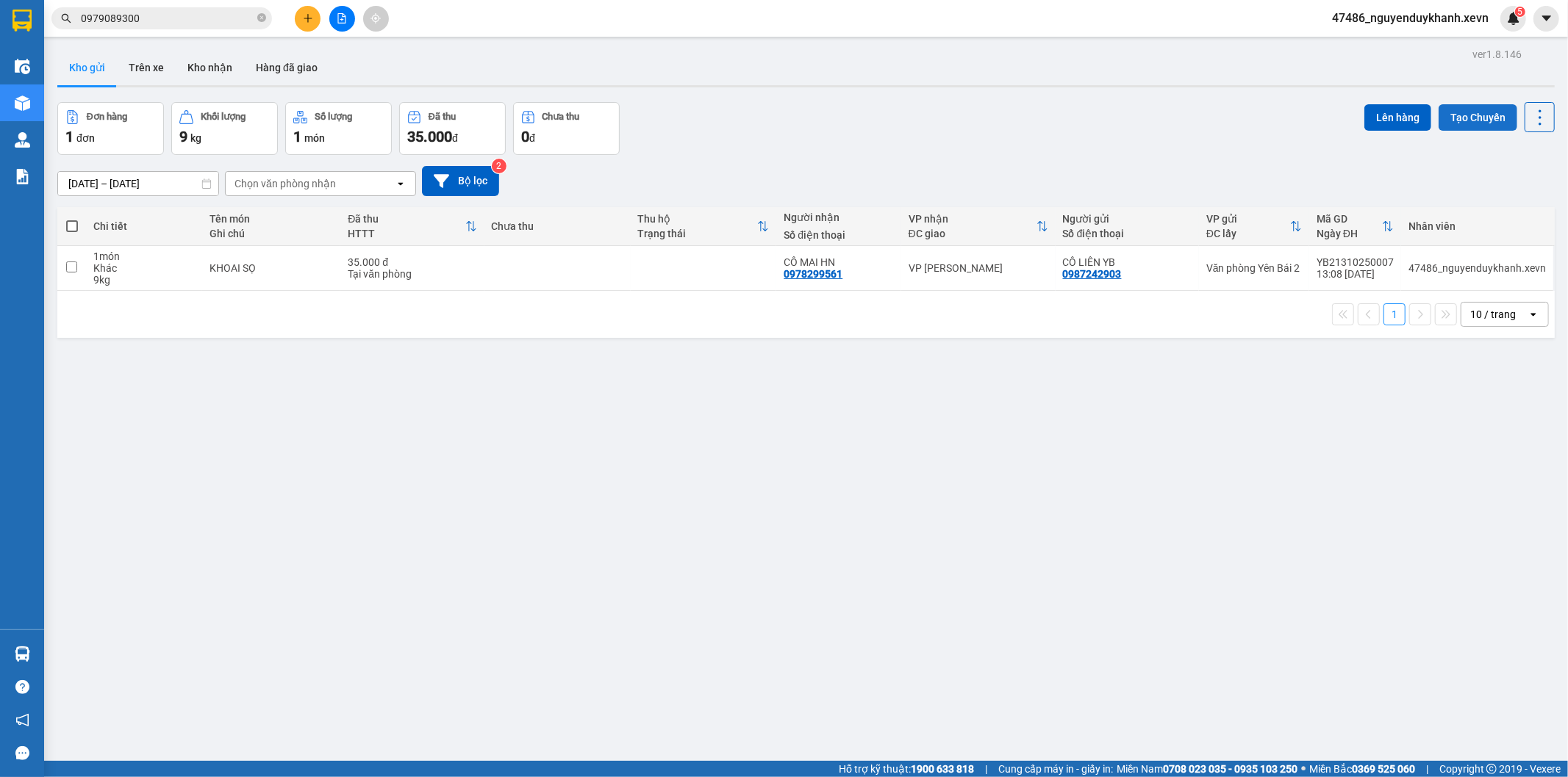
click at [1438, 120] on button "Tạo Chuyến" at bounding box center [1478, 117] width 79 height 26
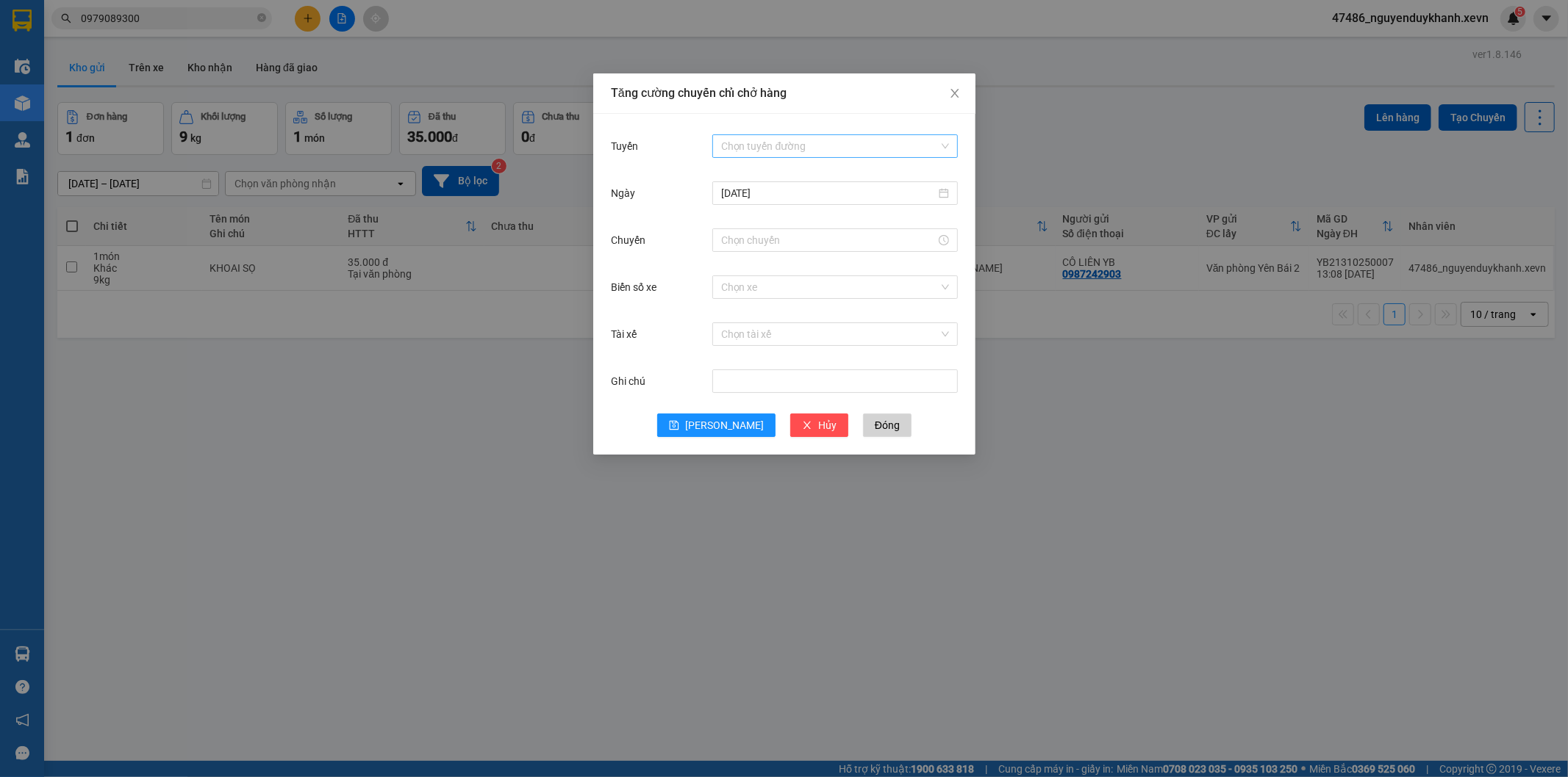
drag, startPoint x: 850, startPoint y: 155, endPoint x: 835, endPoint y: 149, distance: 16.2
click at [849, 155] on input "Tuyến" at bounding box center [829, 146] width 218 height 22
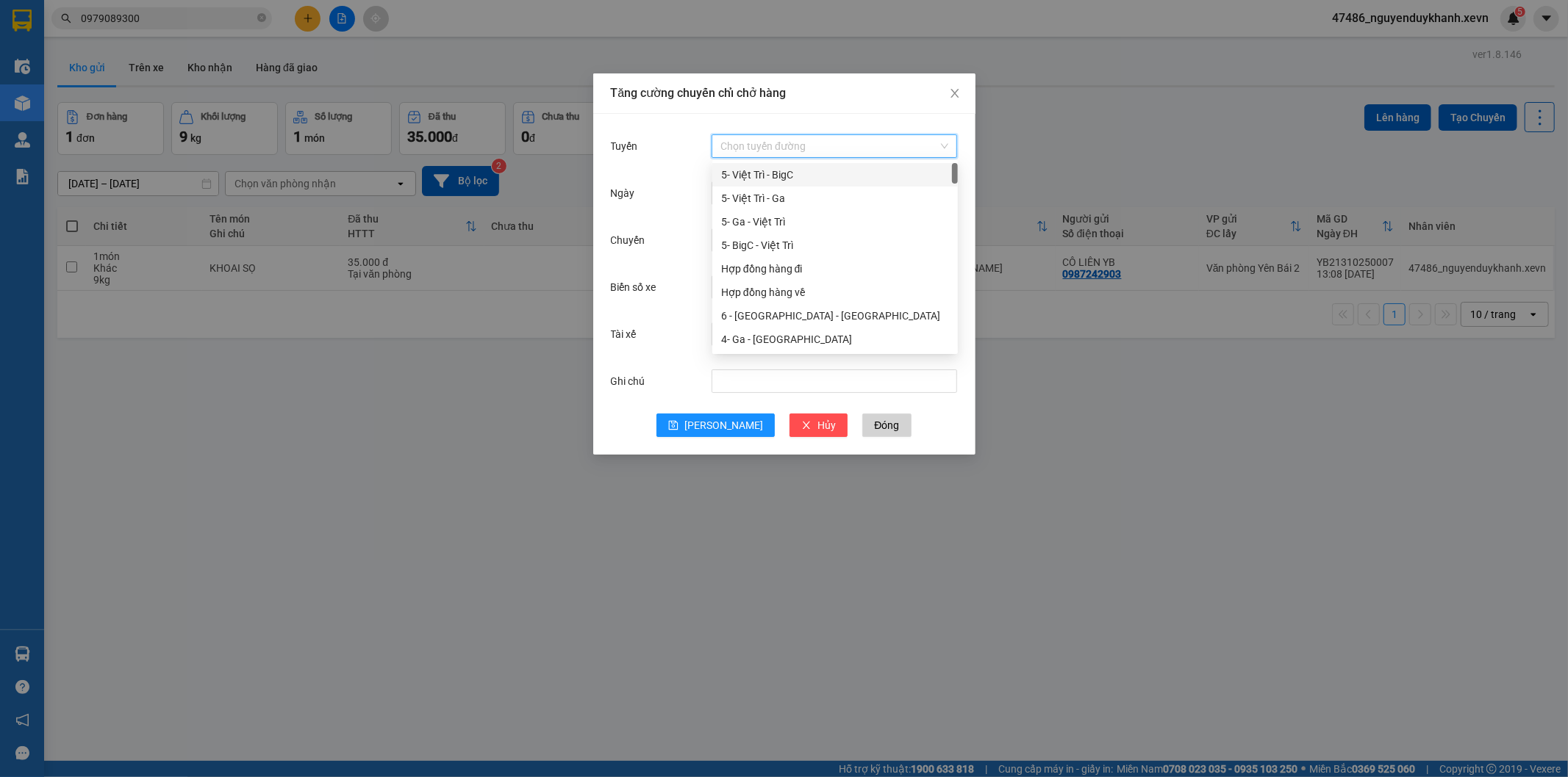
drag, startPoint x: 833, startPoint y: 143, endPoint x: 820, endPoint y: 151, distance: 15.3
click at [833, 142] on input "Tuyến" at bounding box center [829, 146] width 218 height 22
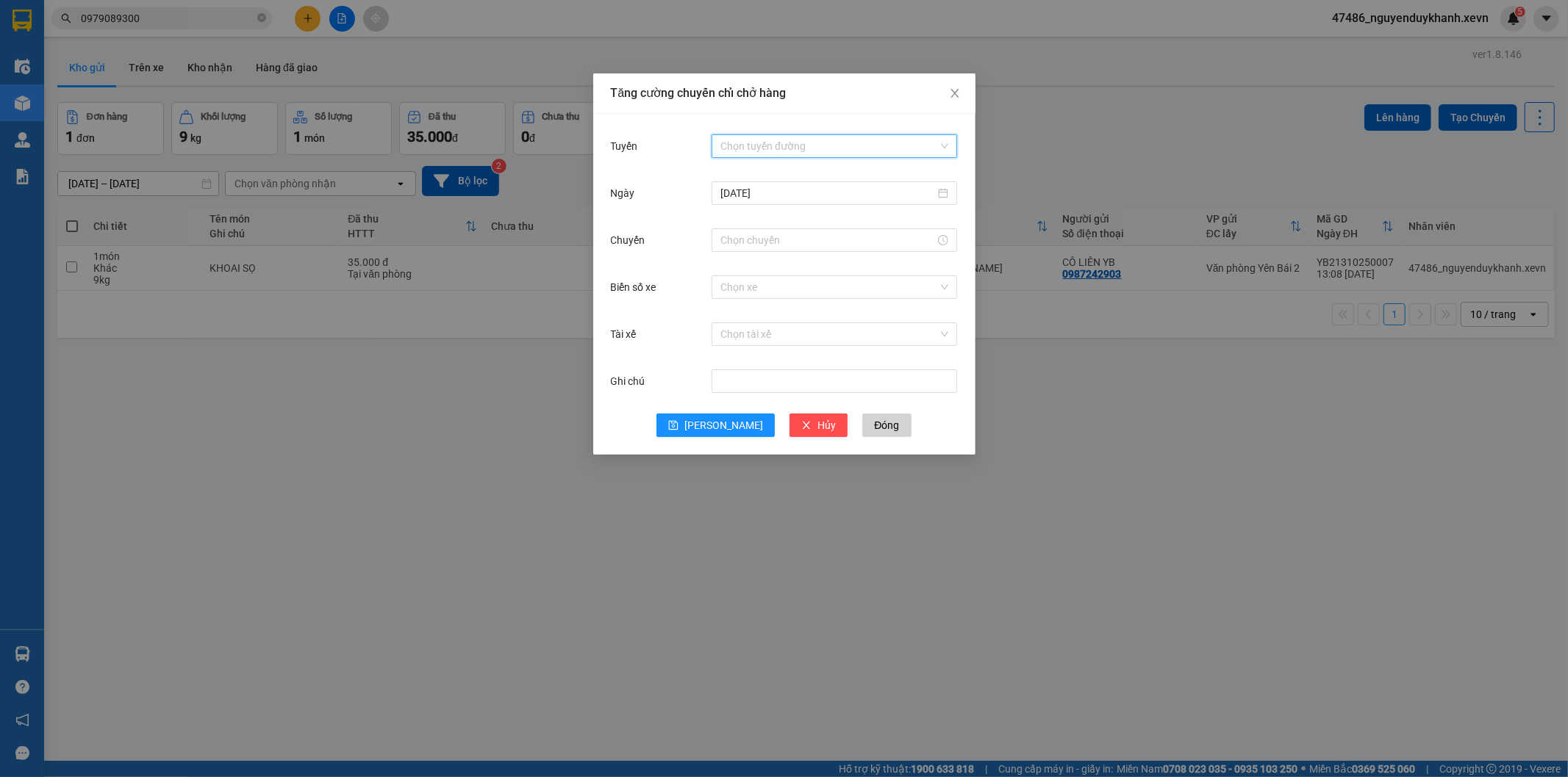
drag, startPoint x: 774, startPoint y: 169, endPoint x: 774, endPoint y: 148, distance: 21.0
click at [774, 162] on div "Tuyến Chọn tuyến đường" at bounding box center [784, 154] width 347 height 47
drag, startPoint x: 770, startPoint y: 142, endPoint x: 763, endPoint y: 174, distance: 32.8
click at [769, 141] on input "Tuyến" at bounding box center [829, 146] width 218 height 22
click at [759, 425] on div "6 - Yên Bái - Ga" at bounding box center [834, 433] width 228 height 16
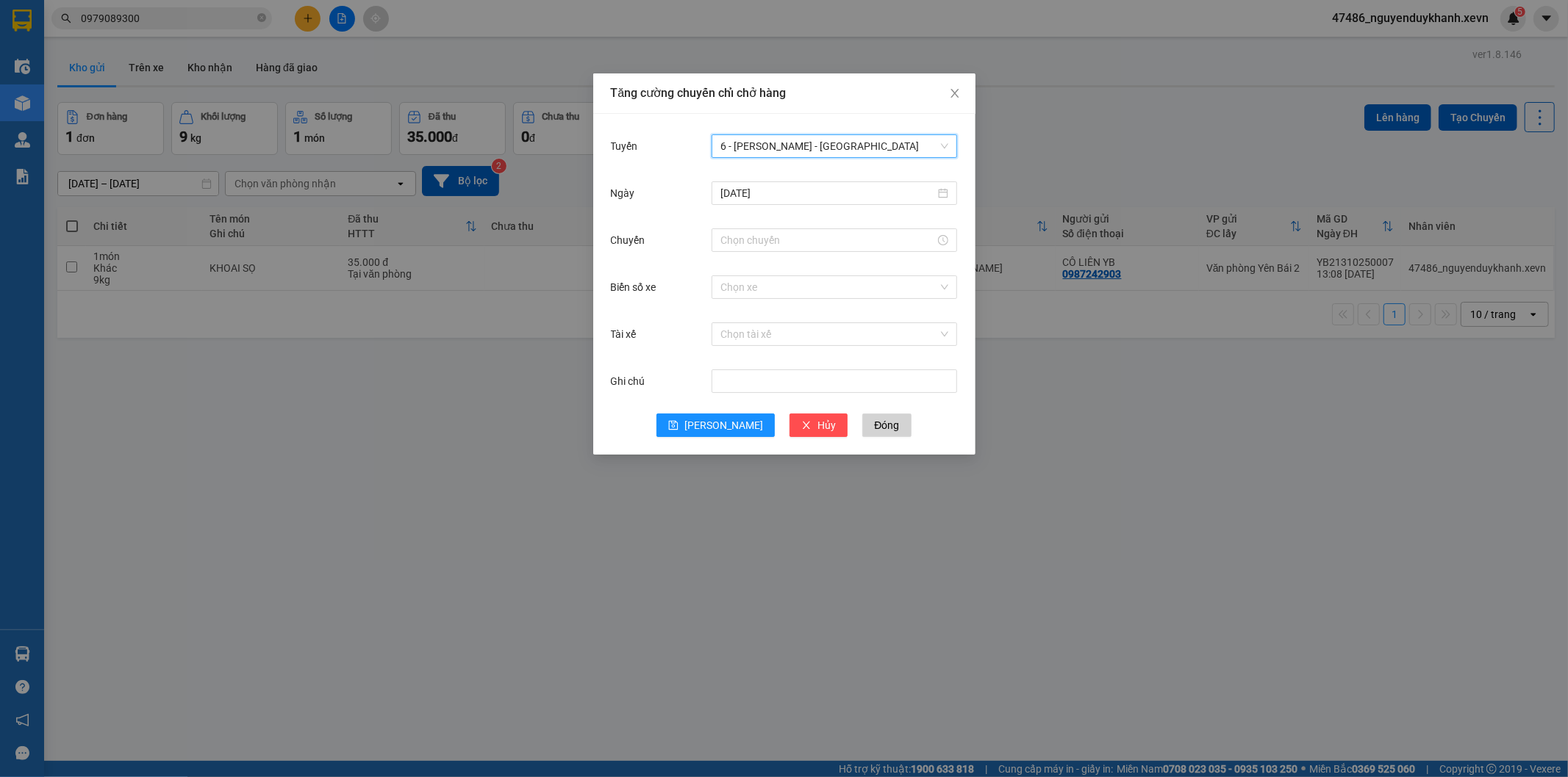
click at [753, 225] on div at bounding box center [835, 240] width 246 height 29
click at [755, 235] on input "Chuyến" at bounding box center [828, 240] width 215 height 16
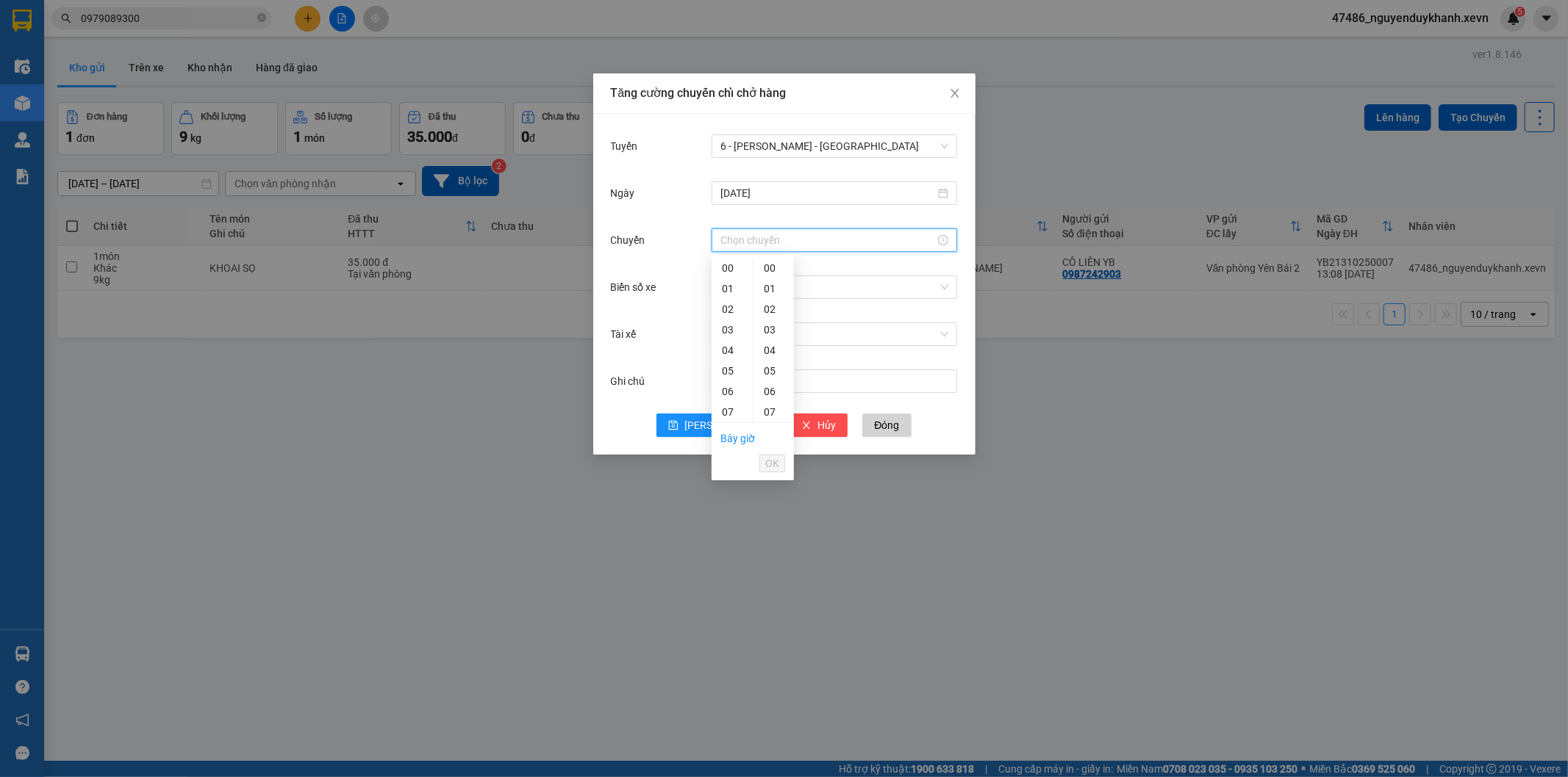
click at [730, 546] on div "14" at bounding box center [732, 556] width 41 height 21
type input "14:00"
click at [770, 460] on span "OK" at bounding box center [772, 463] width 14 height 16
click at [831, 291] on input "Biển số xe" at bounding box center [829, 287] width 218 height 22
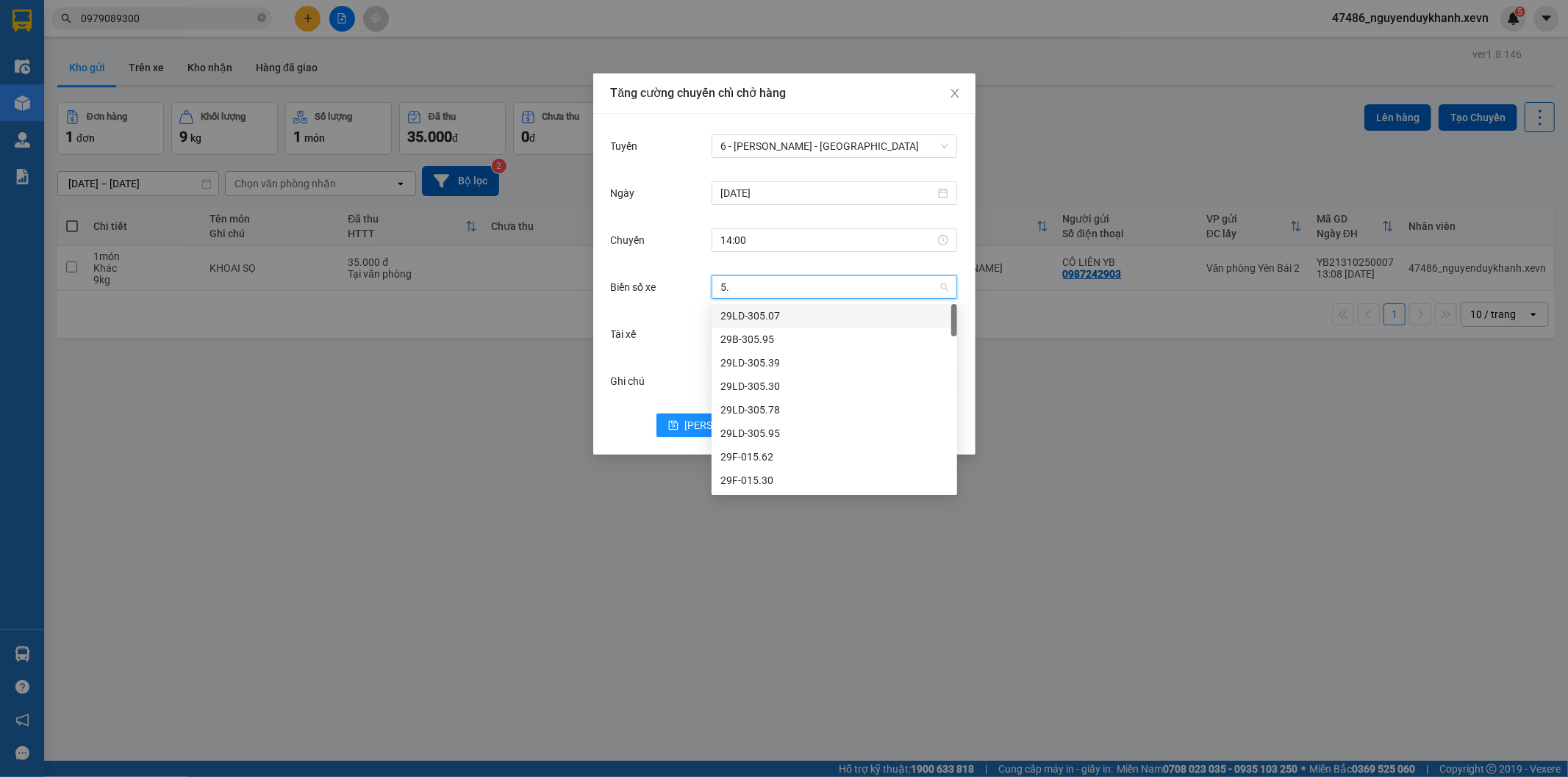
type input "5"
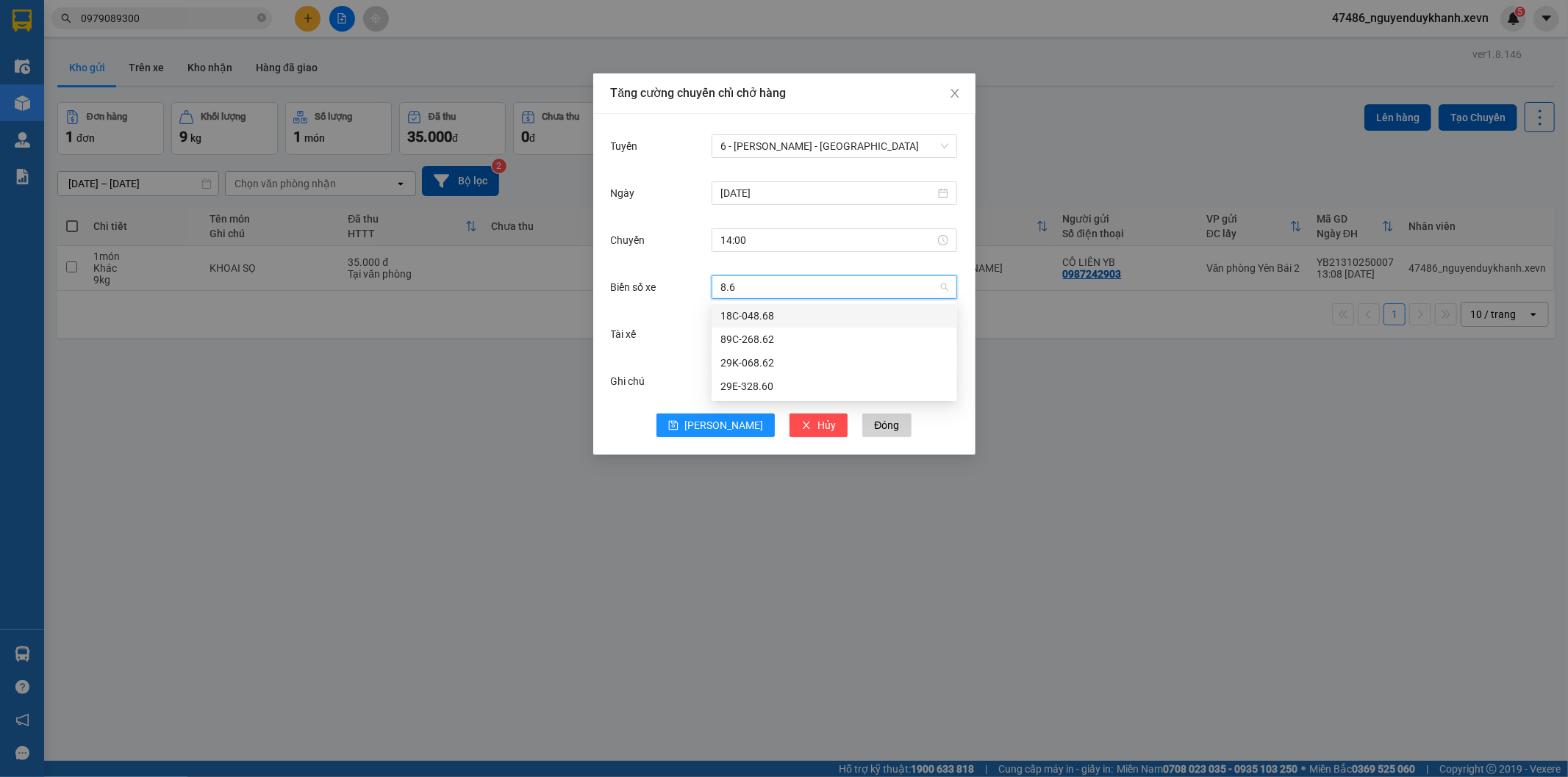
type input "8.62"
click at [777, 345] on div "29K-068.62" at bounding box center [834, 339] width 228 height 16
click at [789, 320] on div "Chọn tài xế" at bounding box center [835, 334] width 246 height 29
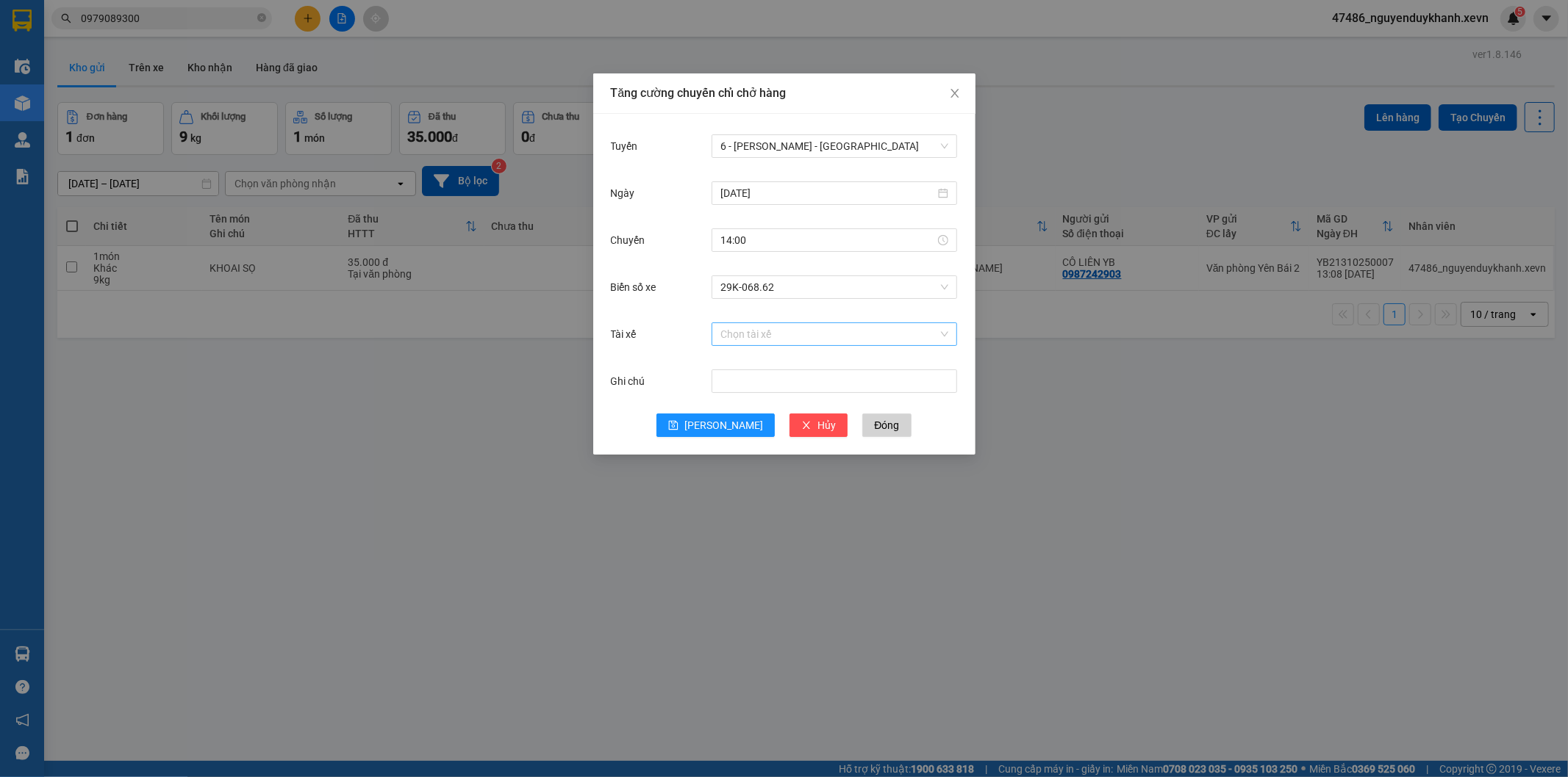
click at [791, 323] on div "Chọn tài xế" at bounding box center [835, 334] width 246 height 29
click at [791, 323] on input "Tài xế" at bounding box center [829, 334] width 218 height 22
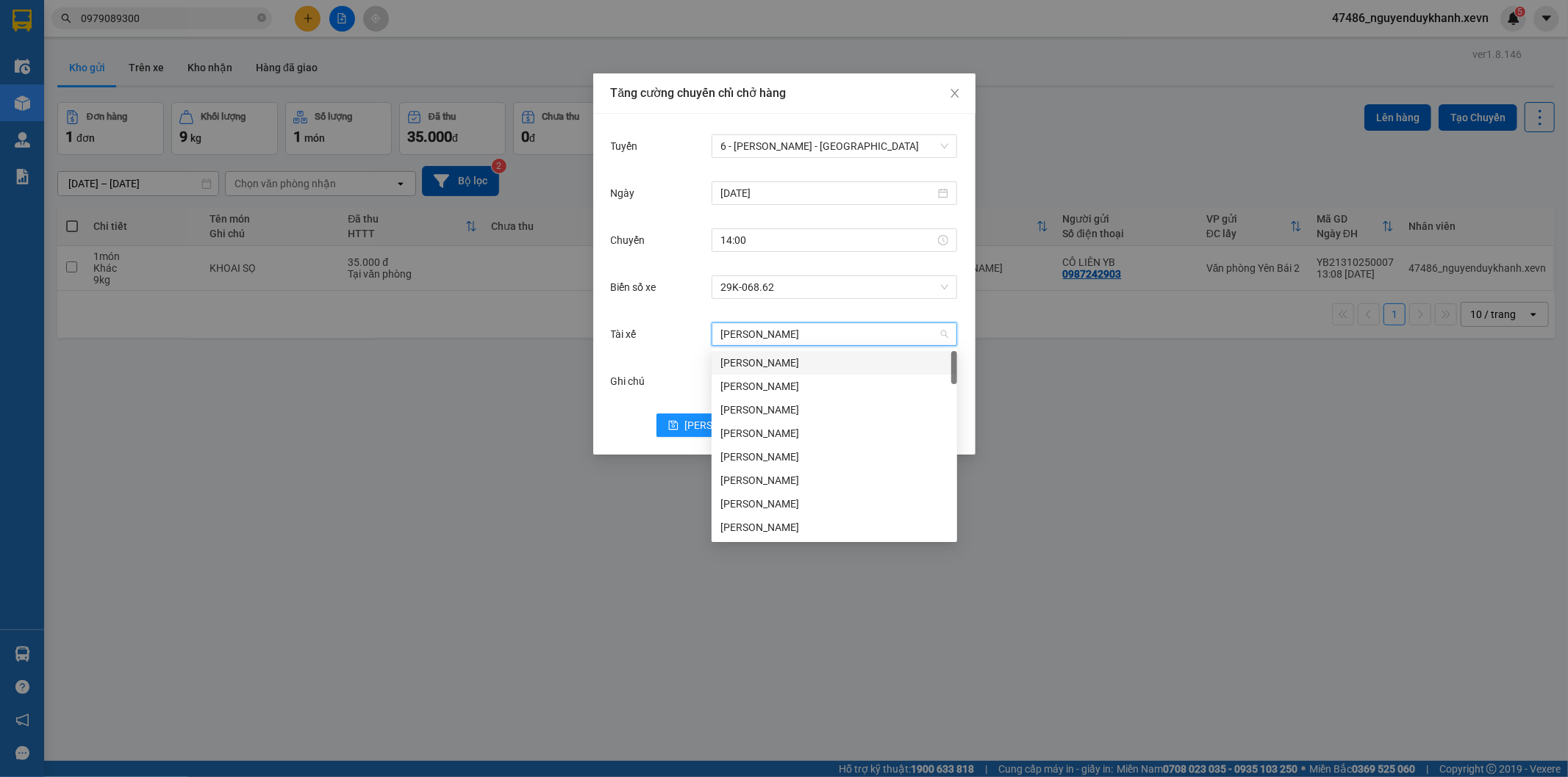
type input "LÊ VĂ"
click at [775, 502] on div "Lê Văn Thắng" at bounding box center [834, 504] width 228 height 16
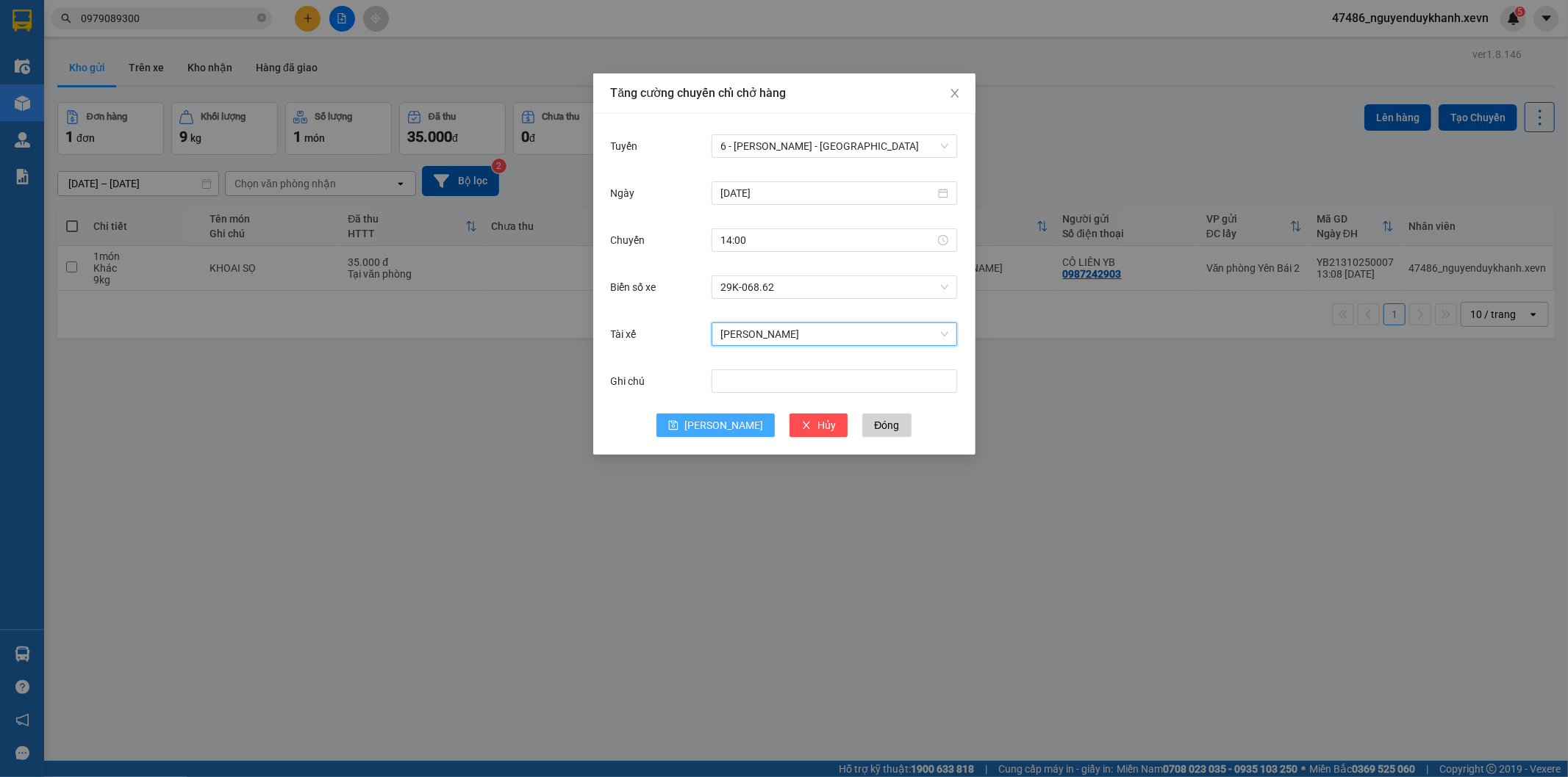
click at [715, 421] on span "Lưu" at bounding box center [723, 425] width 79 height 16
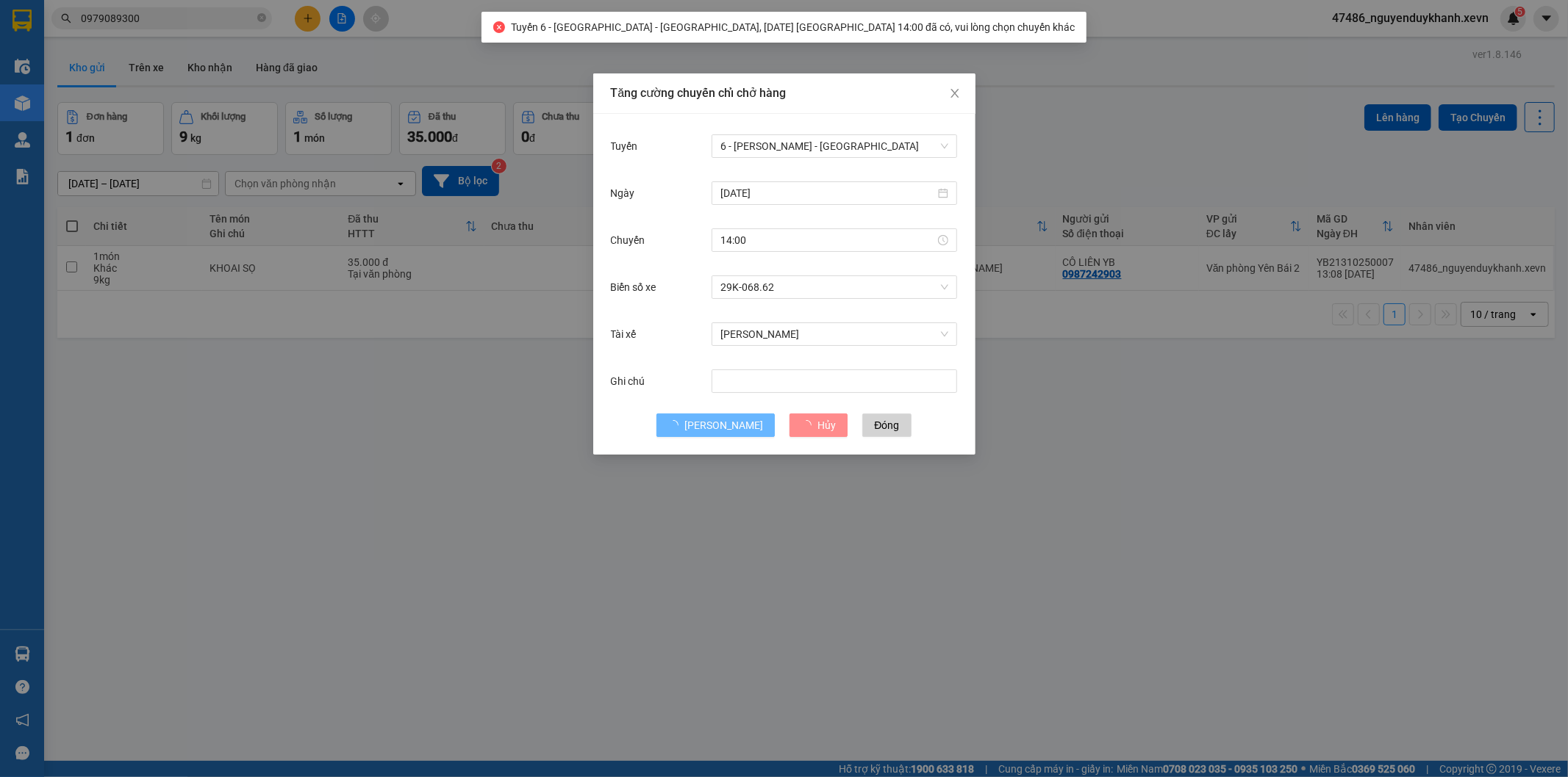
click at [1118, 113] on div "Tăng cường chuyến chỉ chở hàng Tuyến 6 - Yên Bái - Ga Ngày 13/10/2025 Chuyến 14…" at bounding box center [784, 388] width 1568 height 777
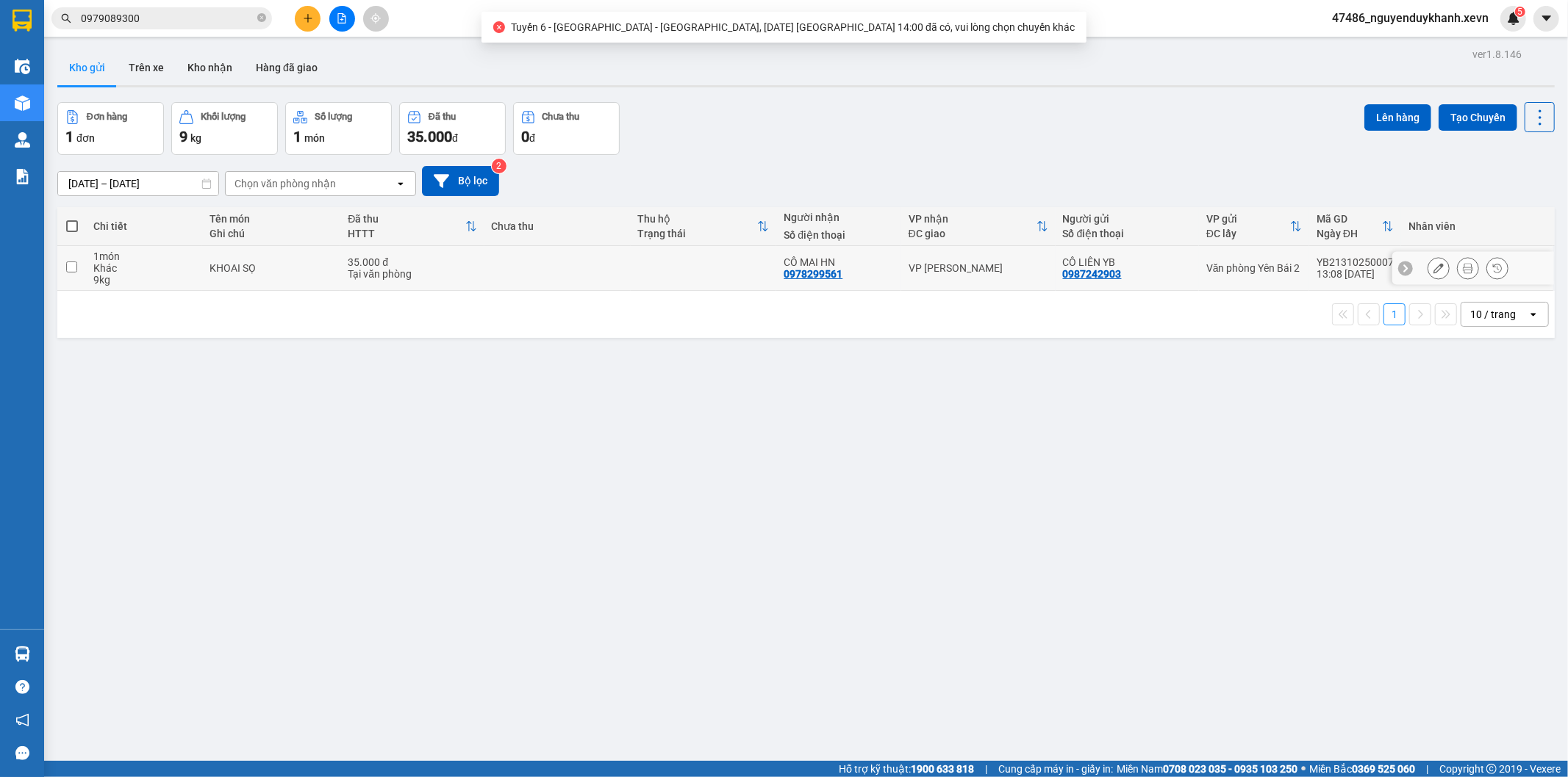
click at [709, 269] on td at bounding box center [703, 269] width 146 height 45
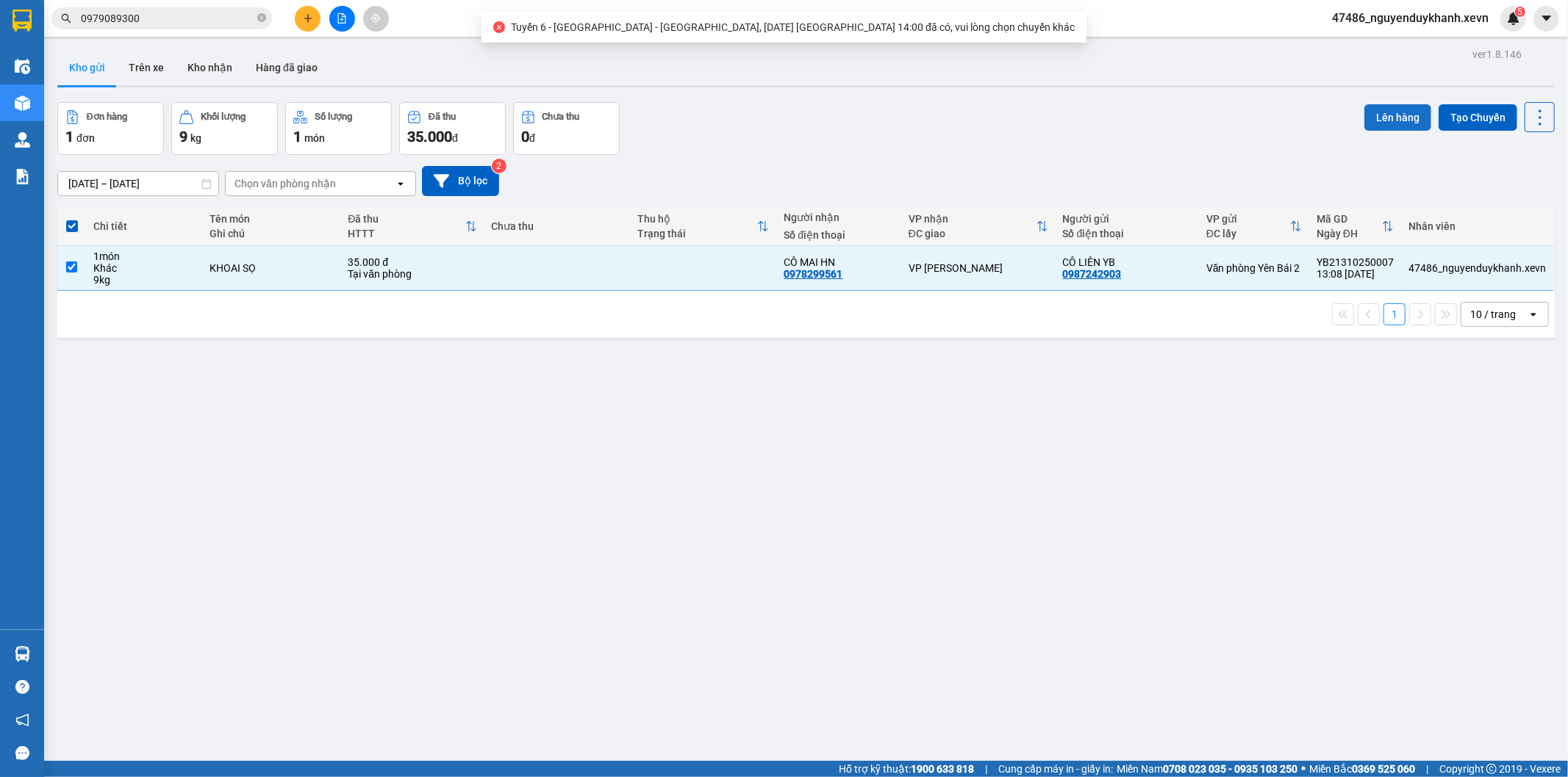
click at [1369, 123] on button "Lên hàng" at bounding box center [1397, 117] width 67 height 26
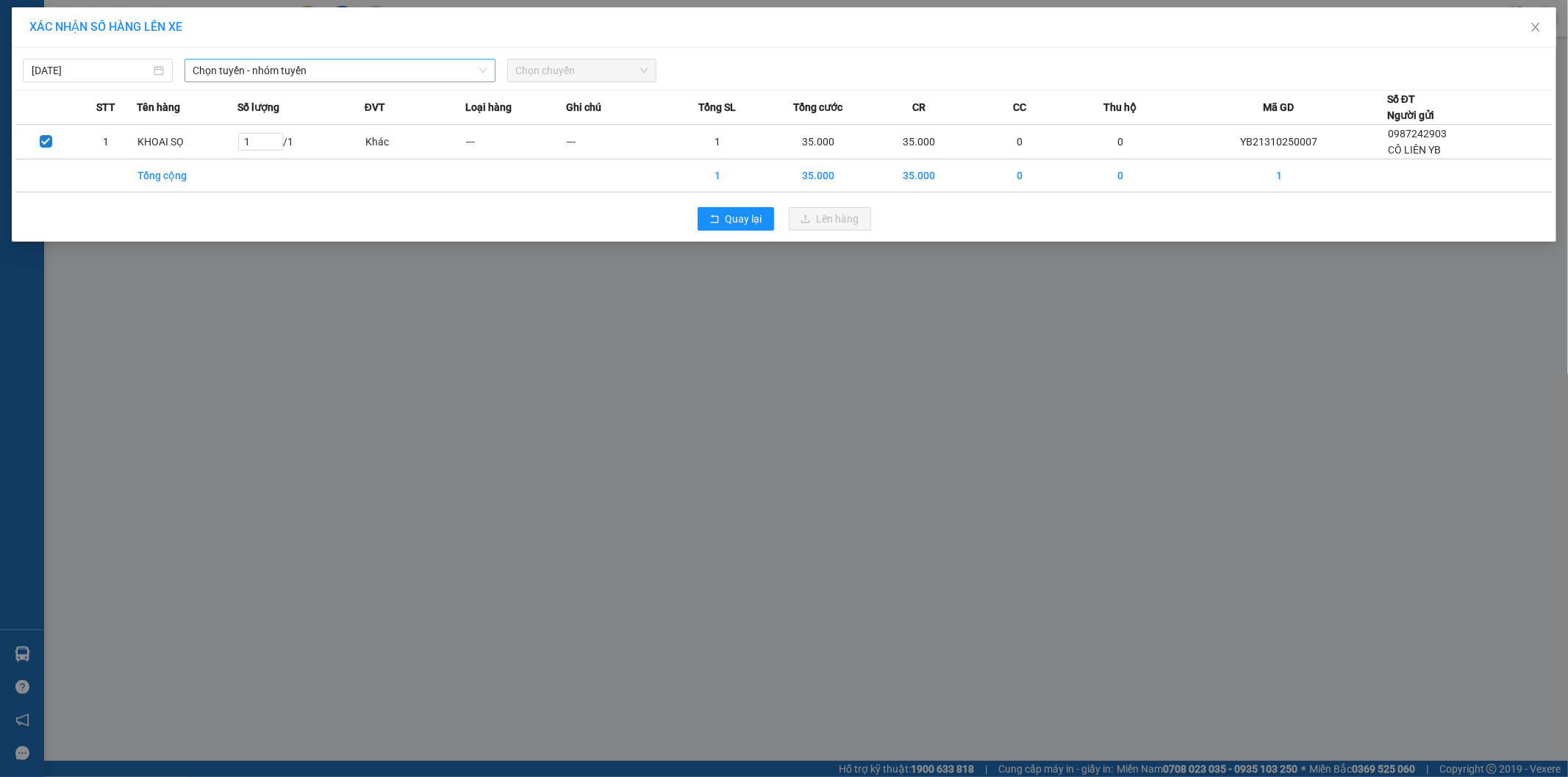
click at [407, 72] on span "Chọn tuyến - nhóm tuyến" at bounding box center [340, 70] width 293 height 22
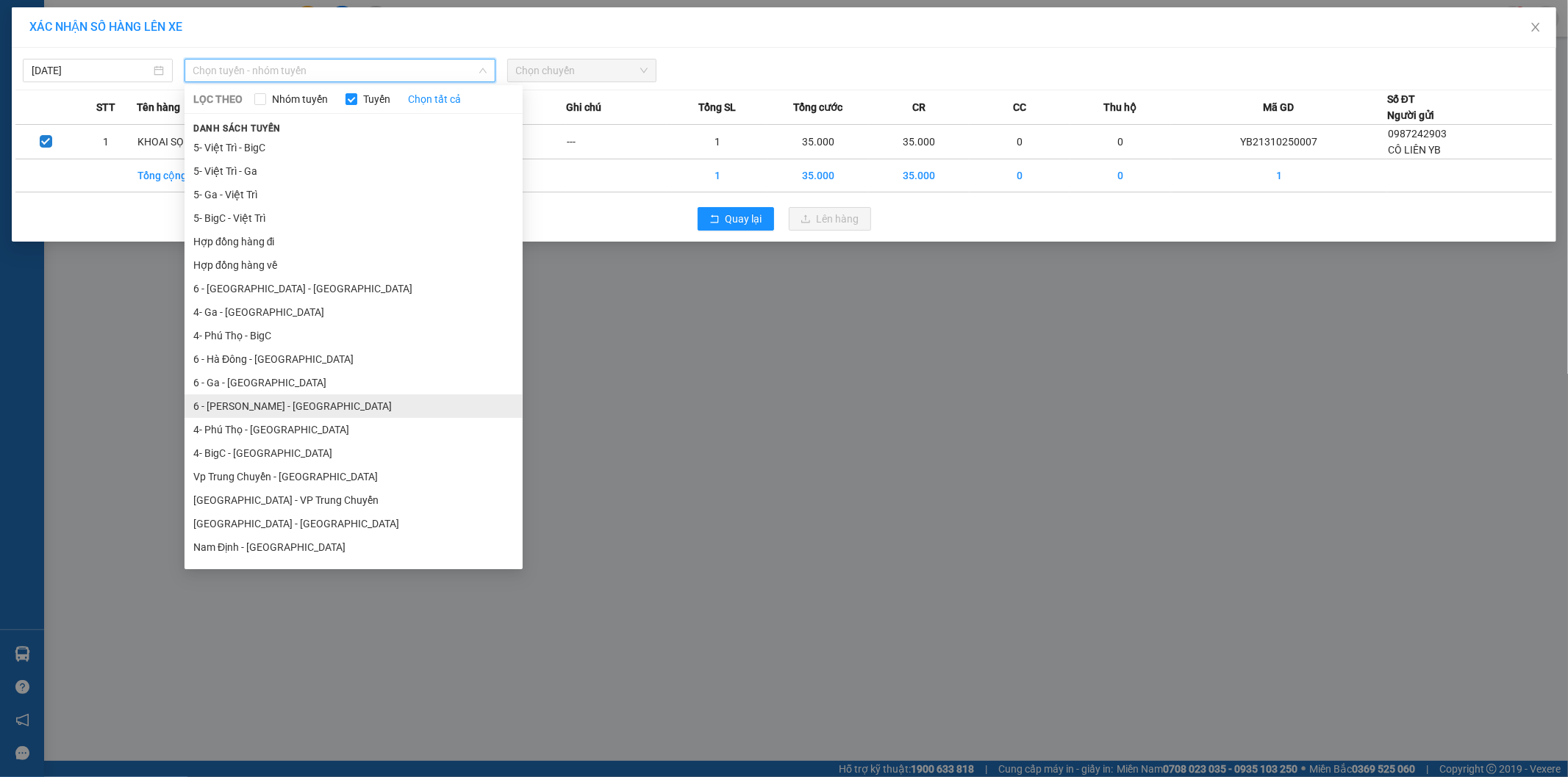
click at [248, 413] on li "6 - Yên Bái - Ga" at bounding box center [354, 406] width 338 height 23
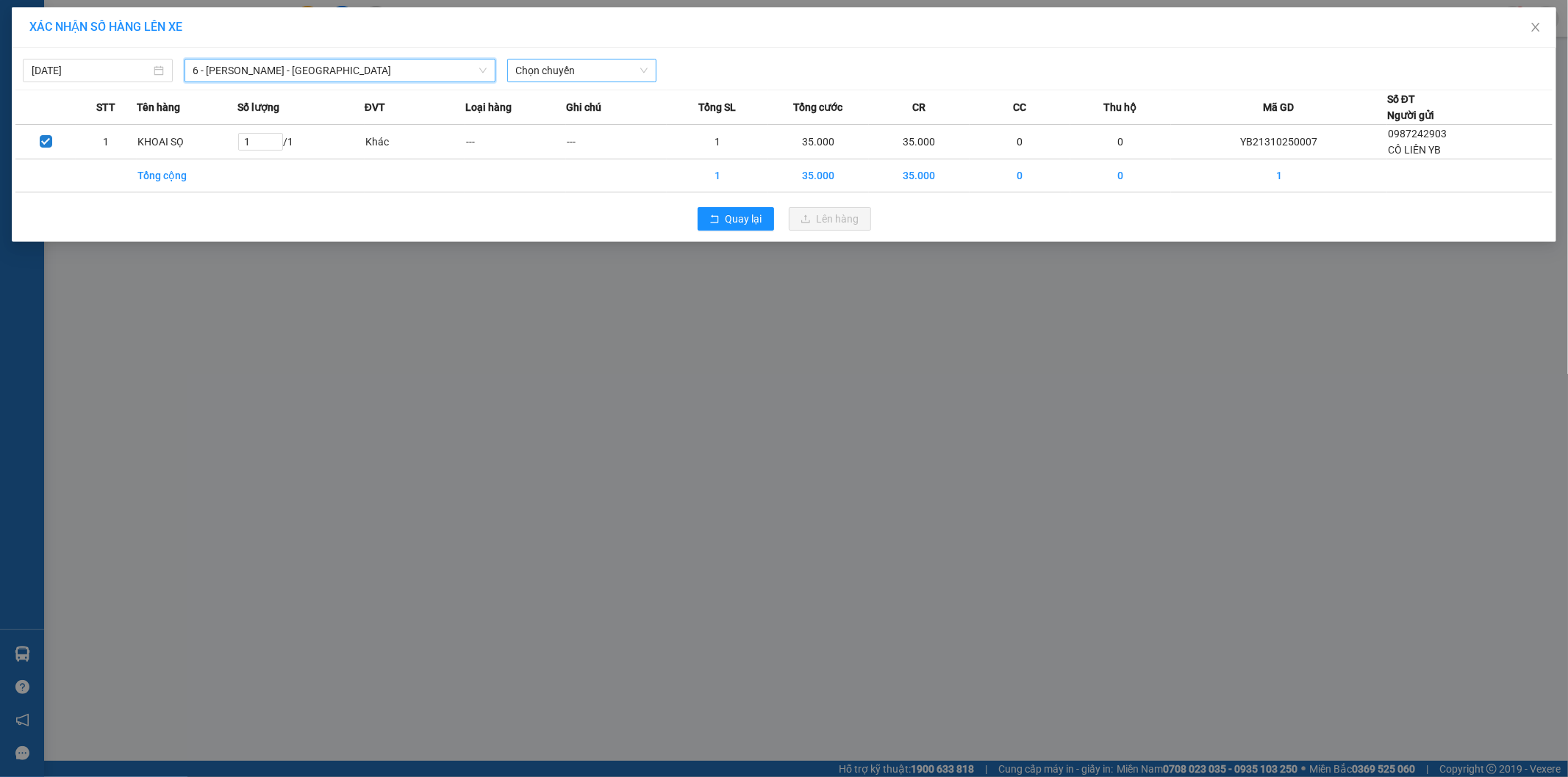
click at [576, 69] on span "Chọn chuyến" at bounding box center [581, 70] width 132 height 22
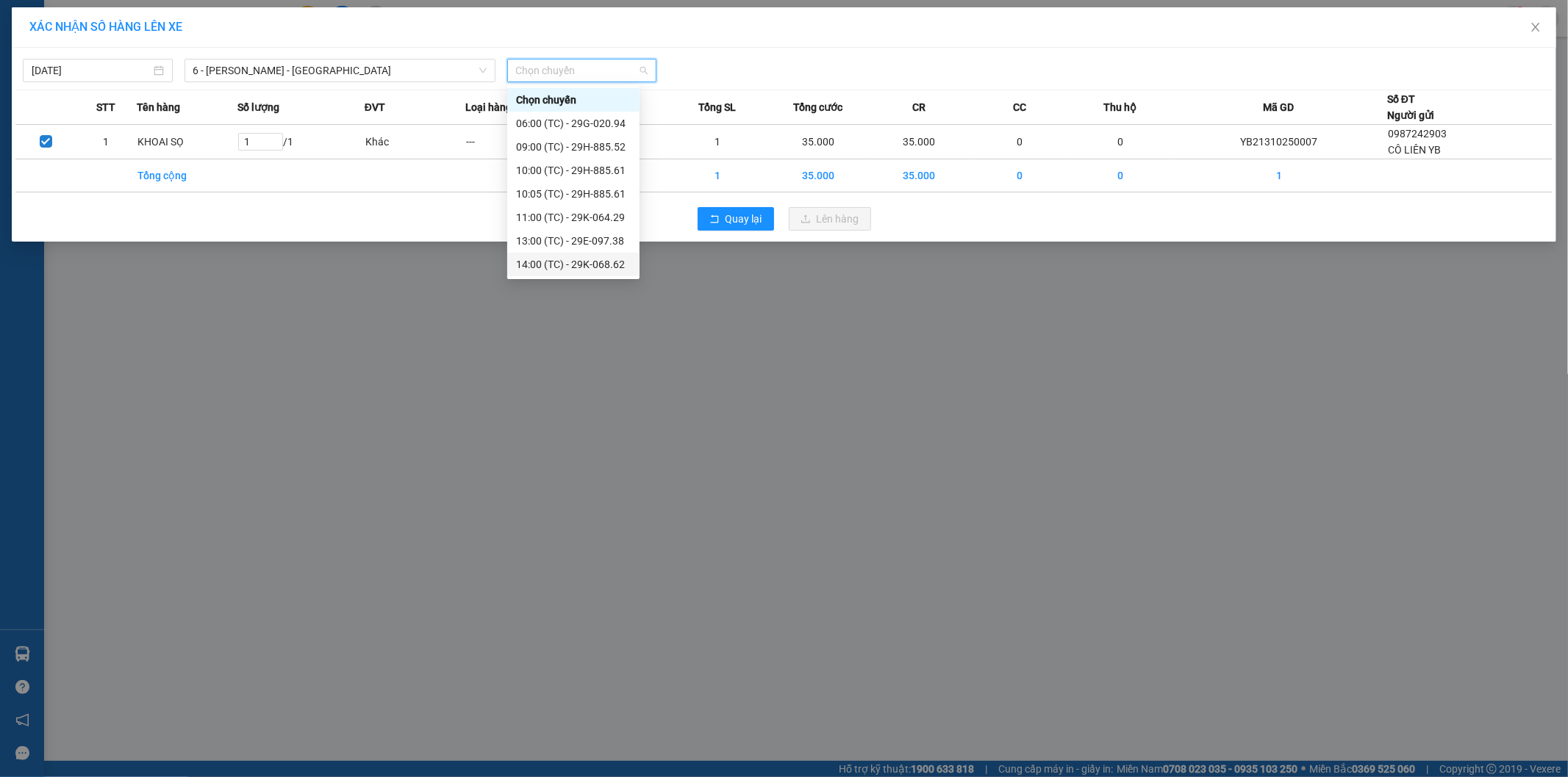
click at [608, 266] on div "14:00 (TC) - 29K-068.62" at bounding box center [573, 264] width 115 height 16
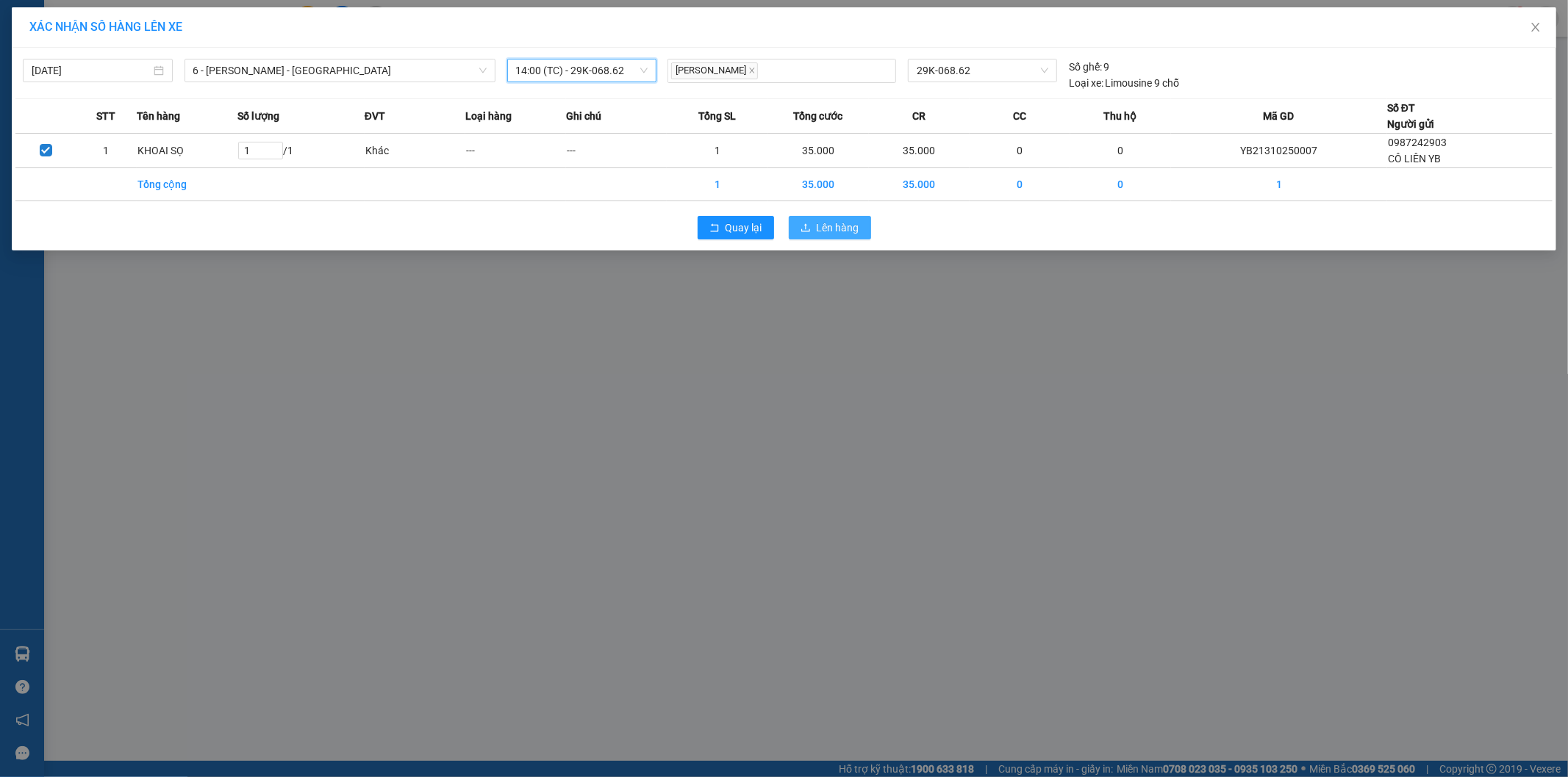
click at [847, 229] on span "Lên hàng" at bounding box center [838, 228] width 42 height 16
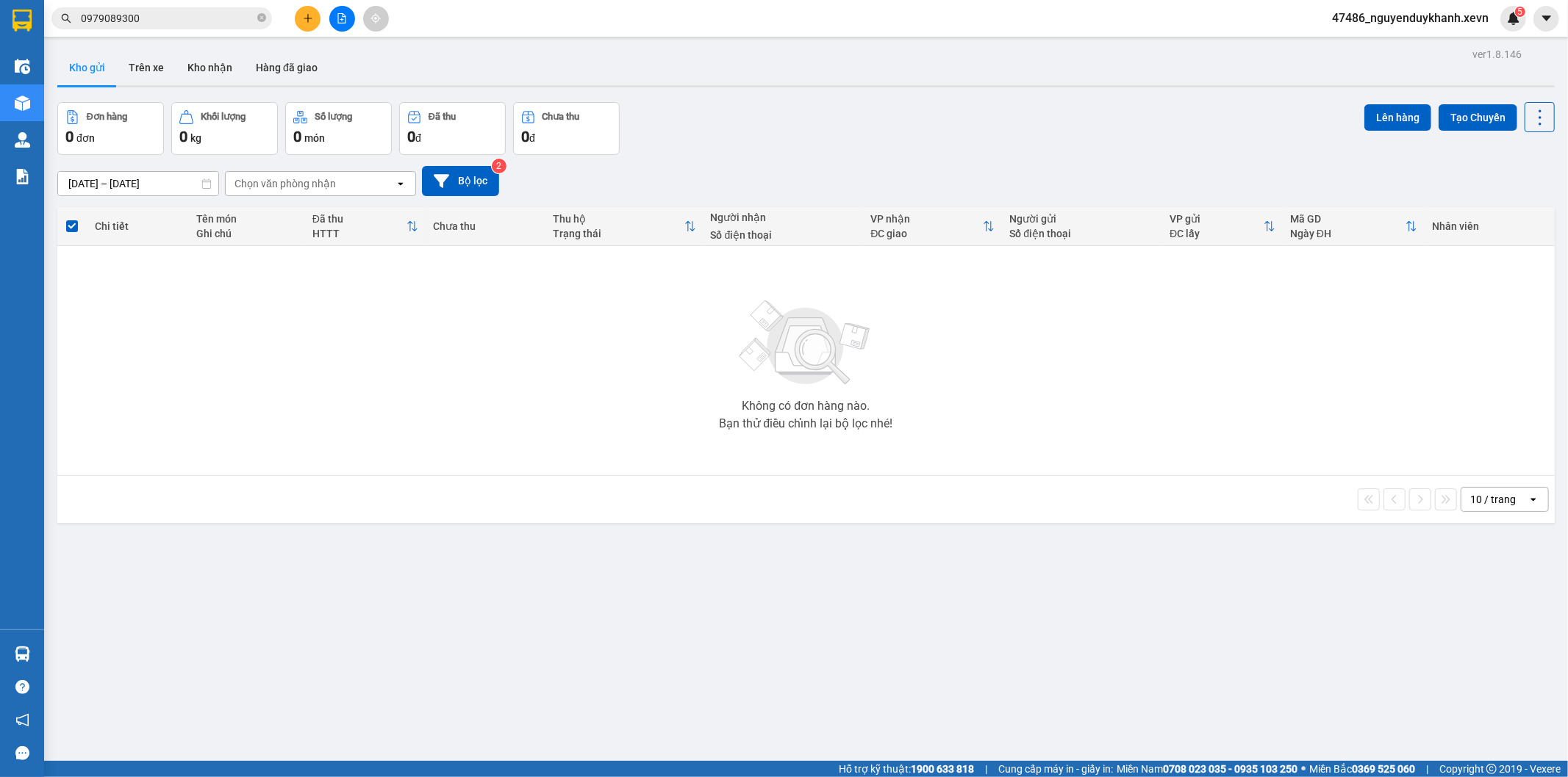
click at [1369, 27] on div "47486_nguyenduykhanh.xevn 5" at bounding box center [1423, 19] width 206 height 25
click at [1374, 15] on span "47486_nguyenduykhanh.xevn" at bounding box center [1410, 18] width 180 height 19
click at [1380, 45] on span "Đăng xuất" at bounding box center [1417, 46] width 148 height 16
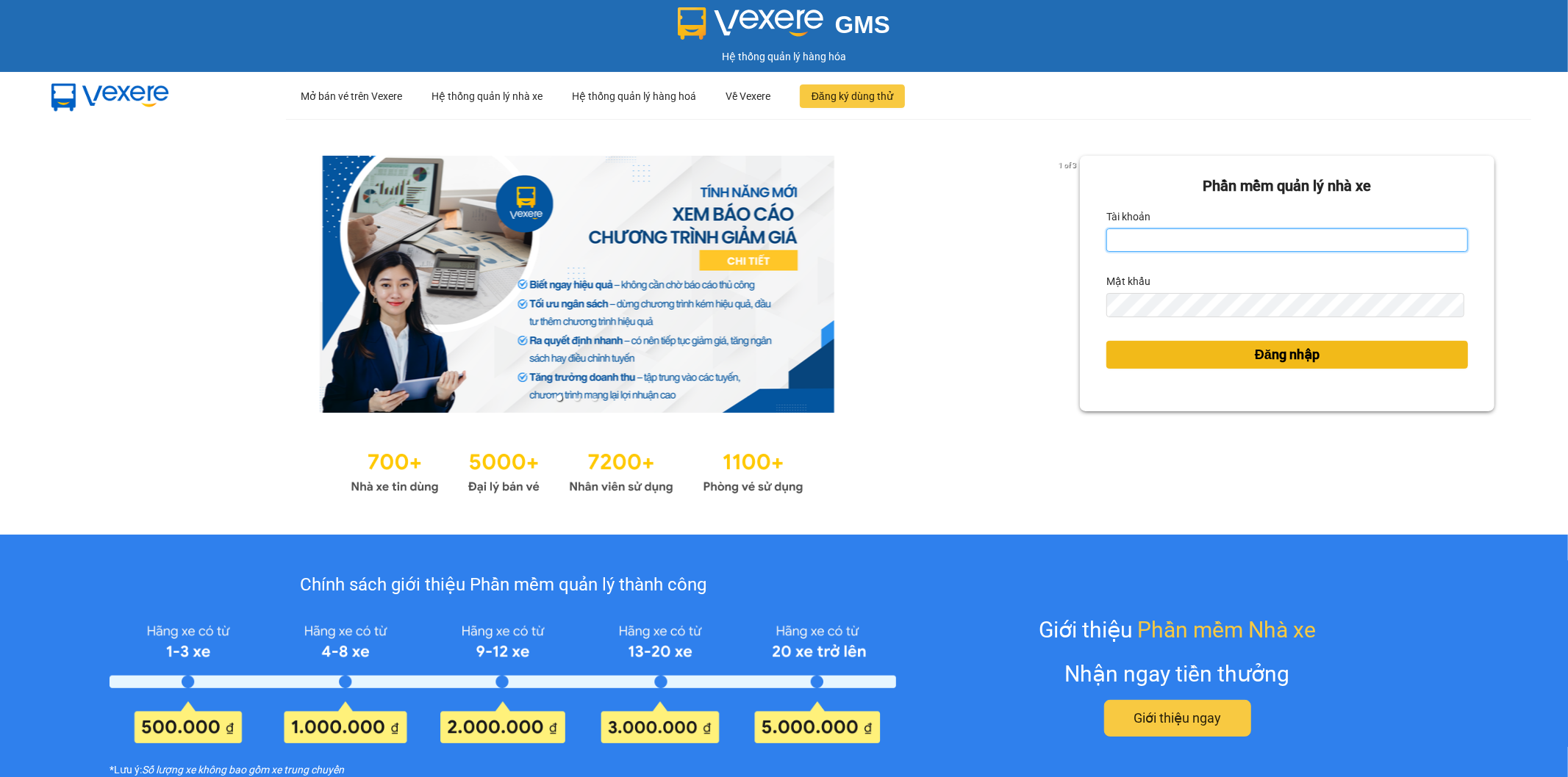
type input "nguyenduykhanh.xevn"
click at [1261, 349] on span "Đăng nhập" at bounding box center [1287, 354] width 65 height 21
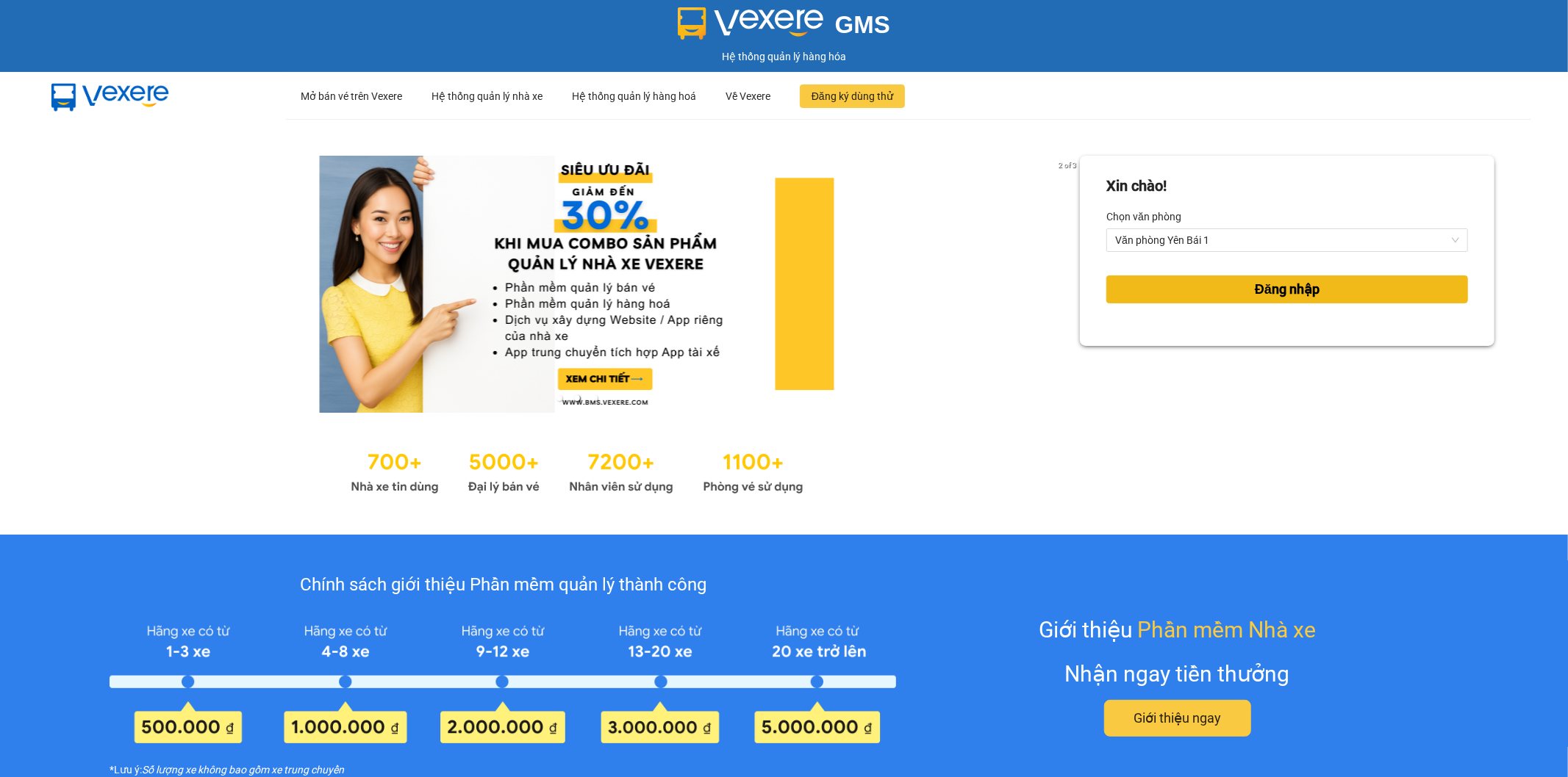
click at [1221, 283] on button "Đăng nhập" at bounding box center [1287, 289] width 361 height 28
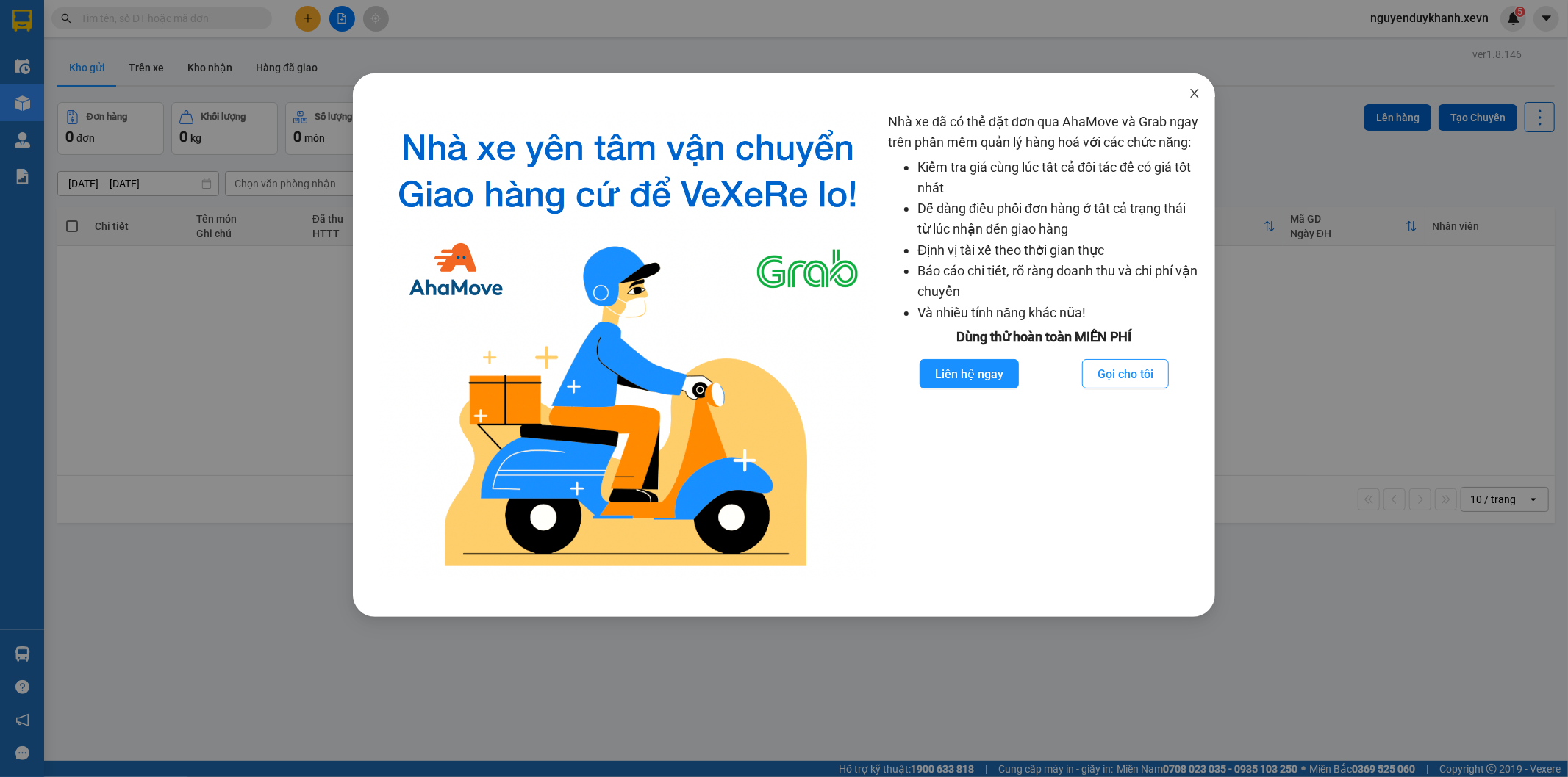
click at [1188, 103] on span "Close" at bounding box center [1194, 93] width 41 height 41
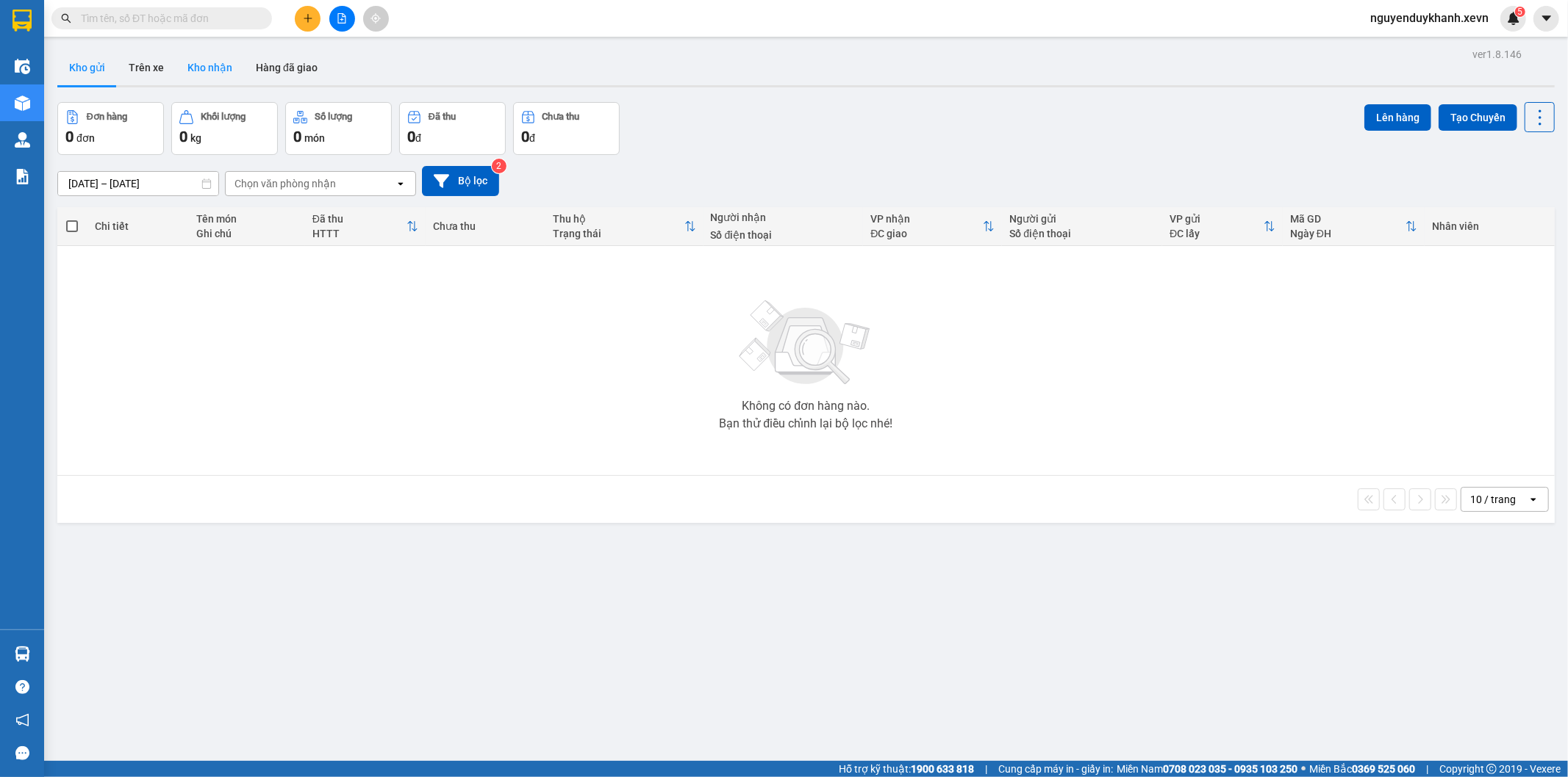
click at [210, 71] on button "Kho nhận" at bounding box center [210, 68] width 69 height 35
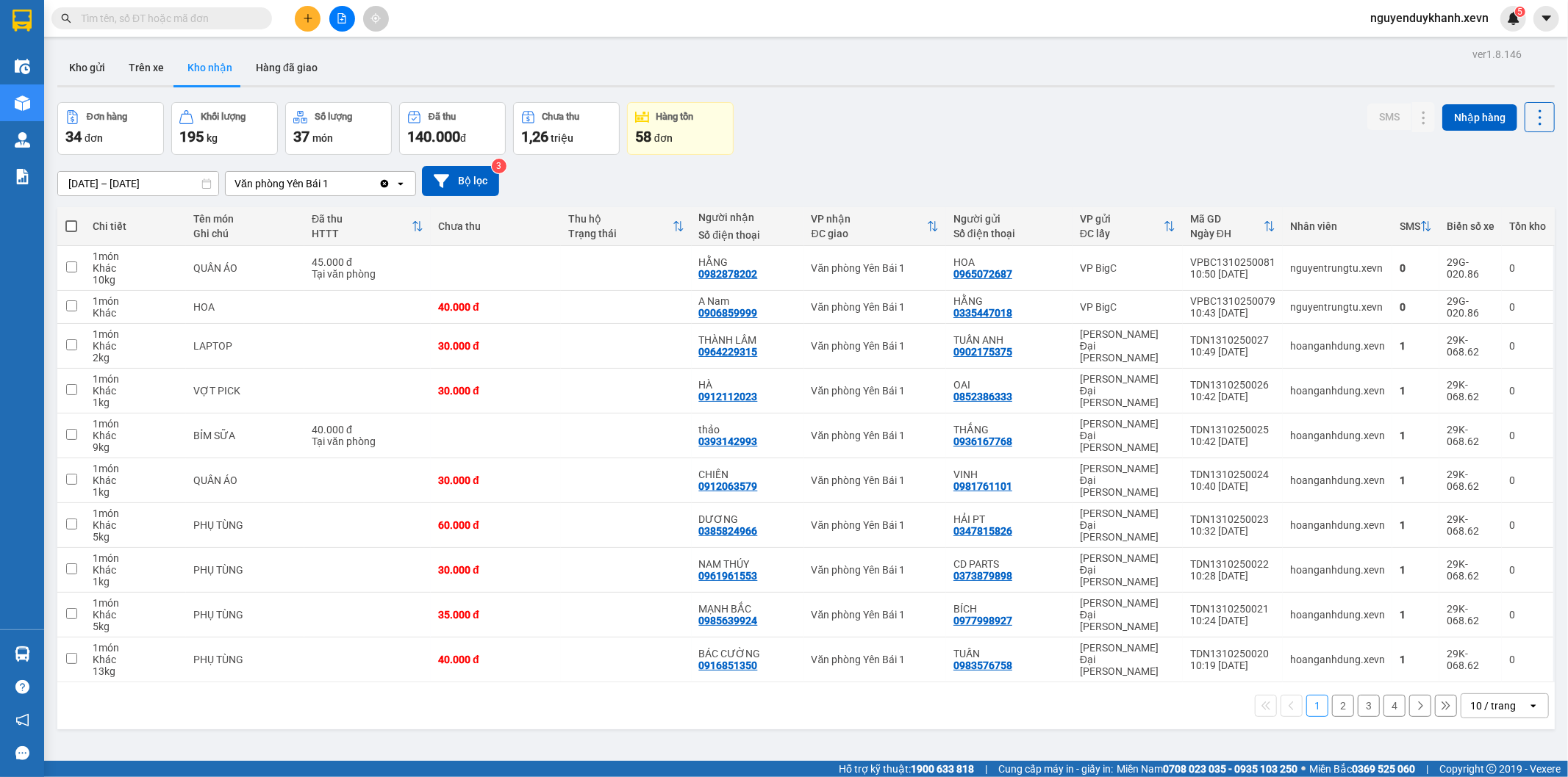
click at [1334, 705] on button "2" at bounding box center [1343, 706] width 22 height 22
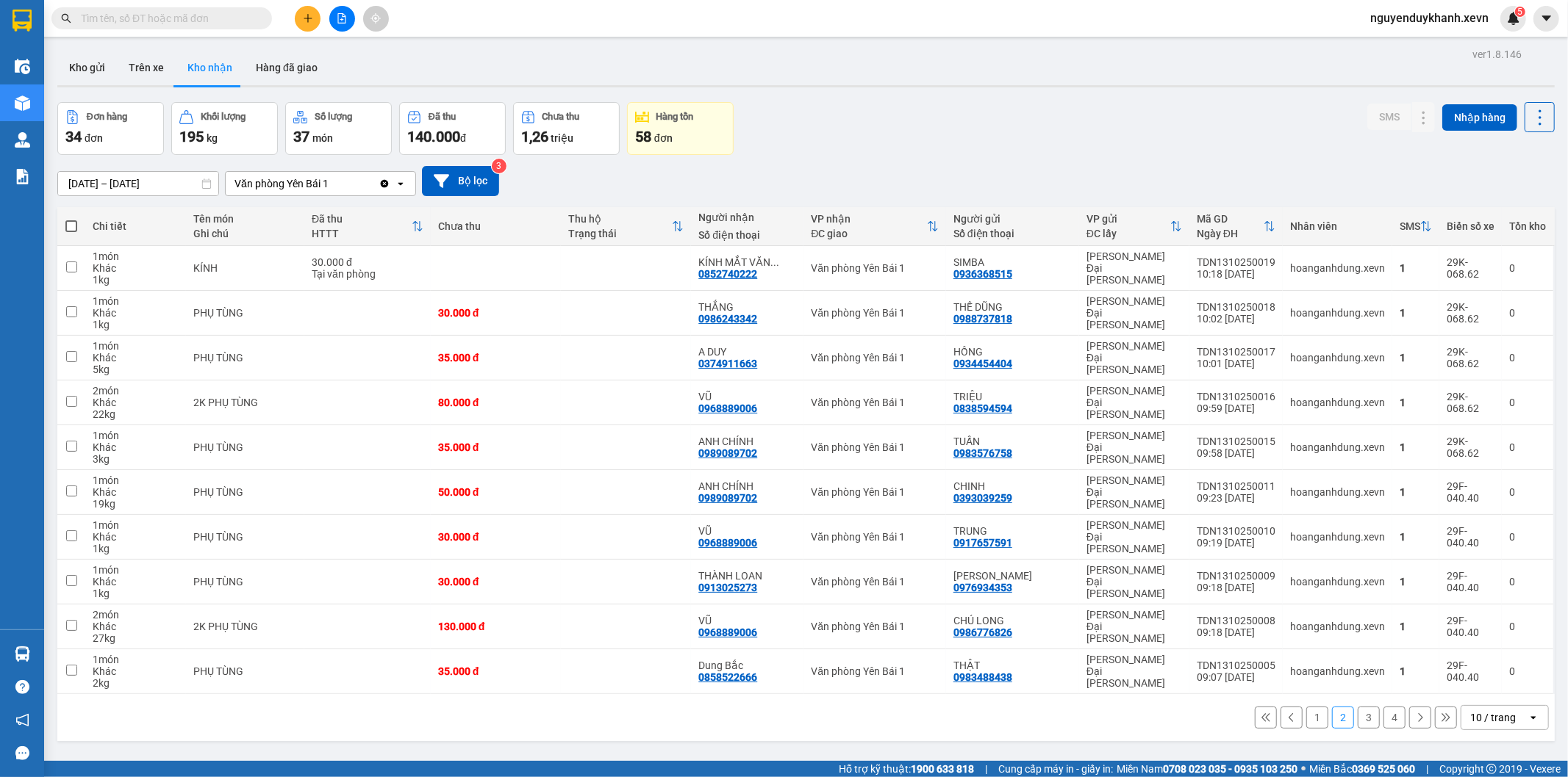
click at [1360, 716] on button "3" at bounding box center [1368, 718] width 22 height 22
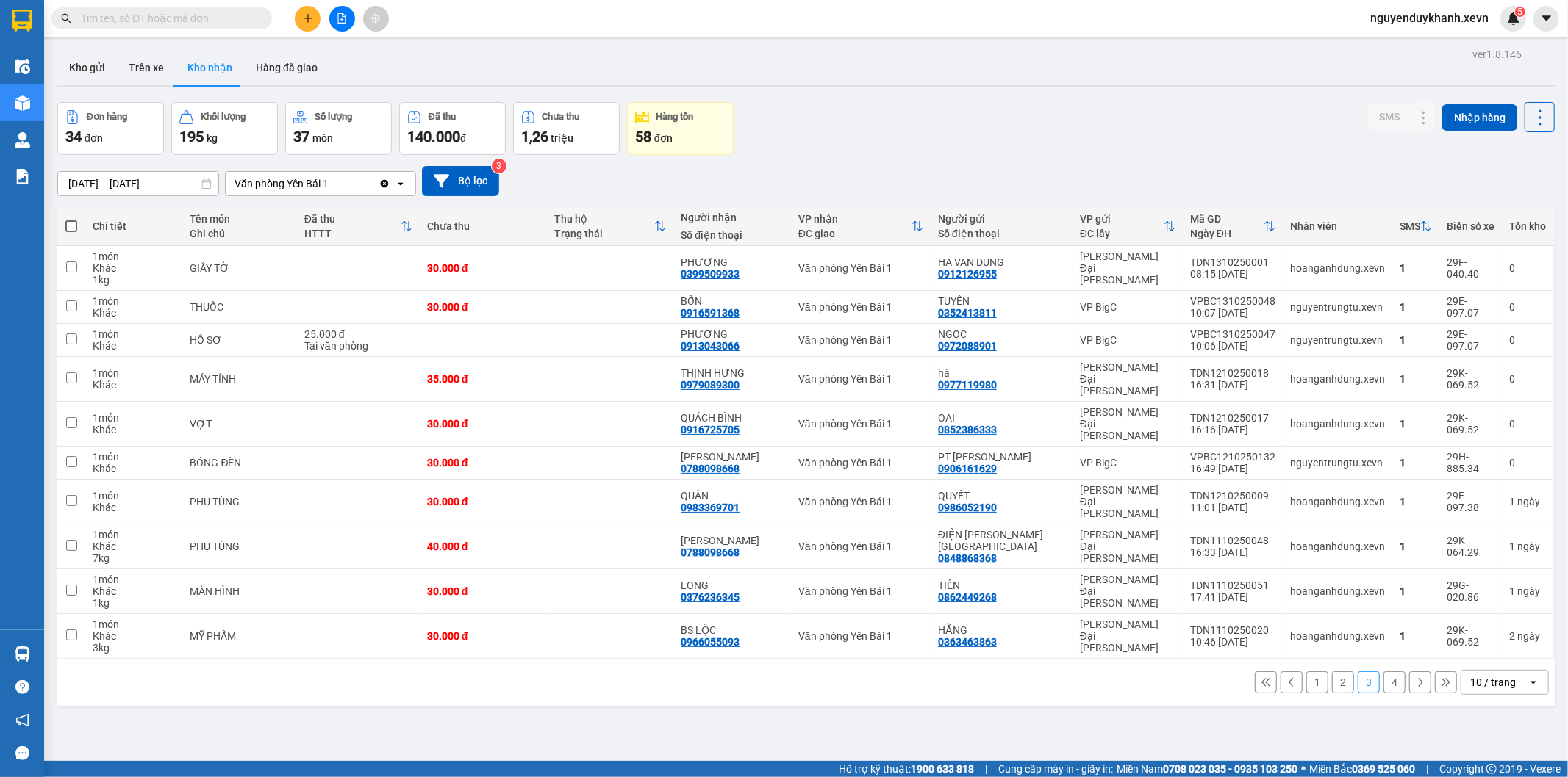
click at [1386, 671] on button "4" at bounding box center [1394, 682] width 22 height 22
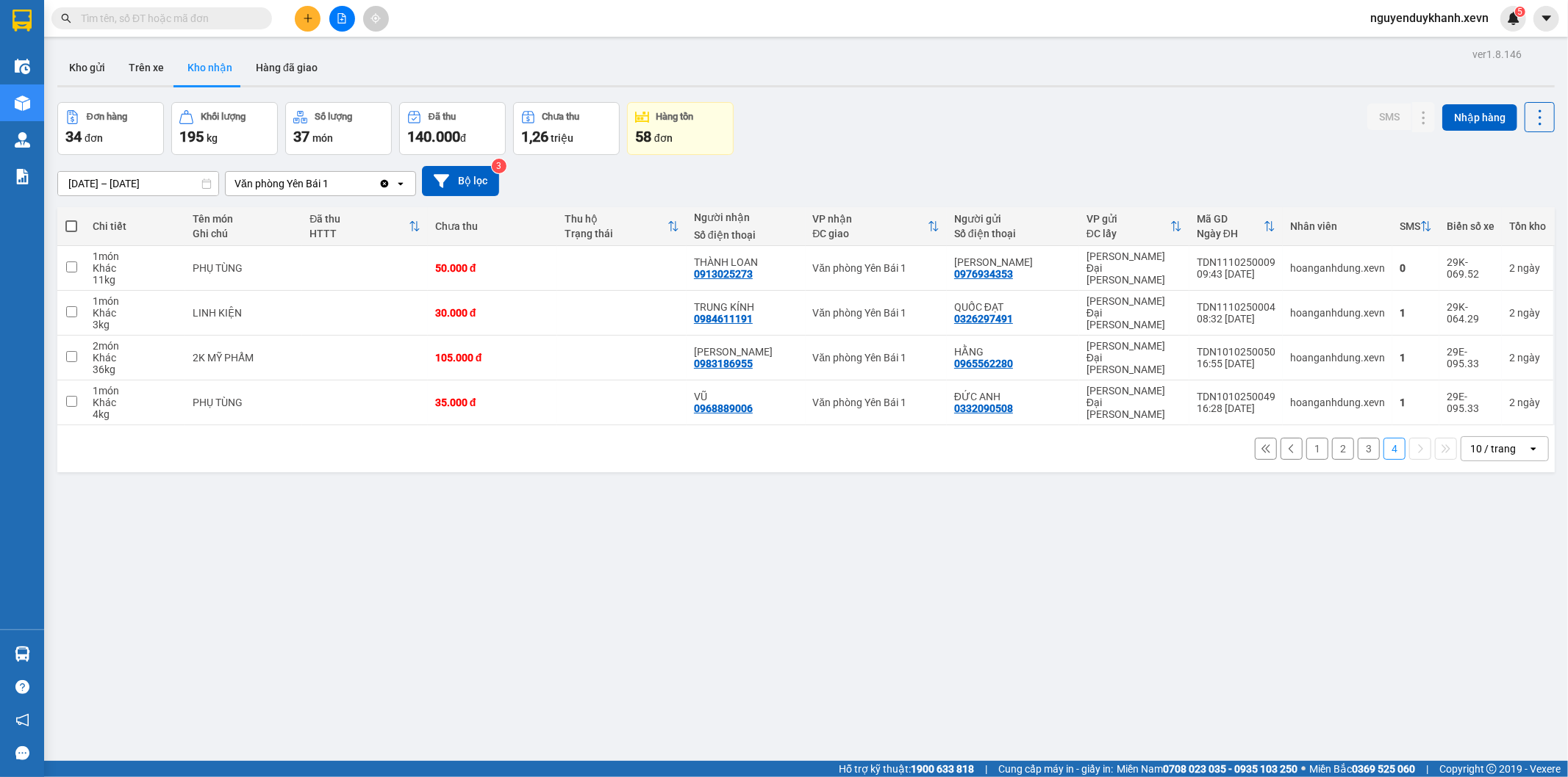
click at [1365, 19] on span "nguyenduykhanh.xevn" at bounding box center [1429, 18] width 142 height 19
click at [1391, 38] on li "Đăng xuất" at bounding box center [1428, 46] width 144 height 23
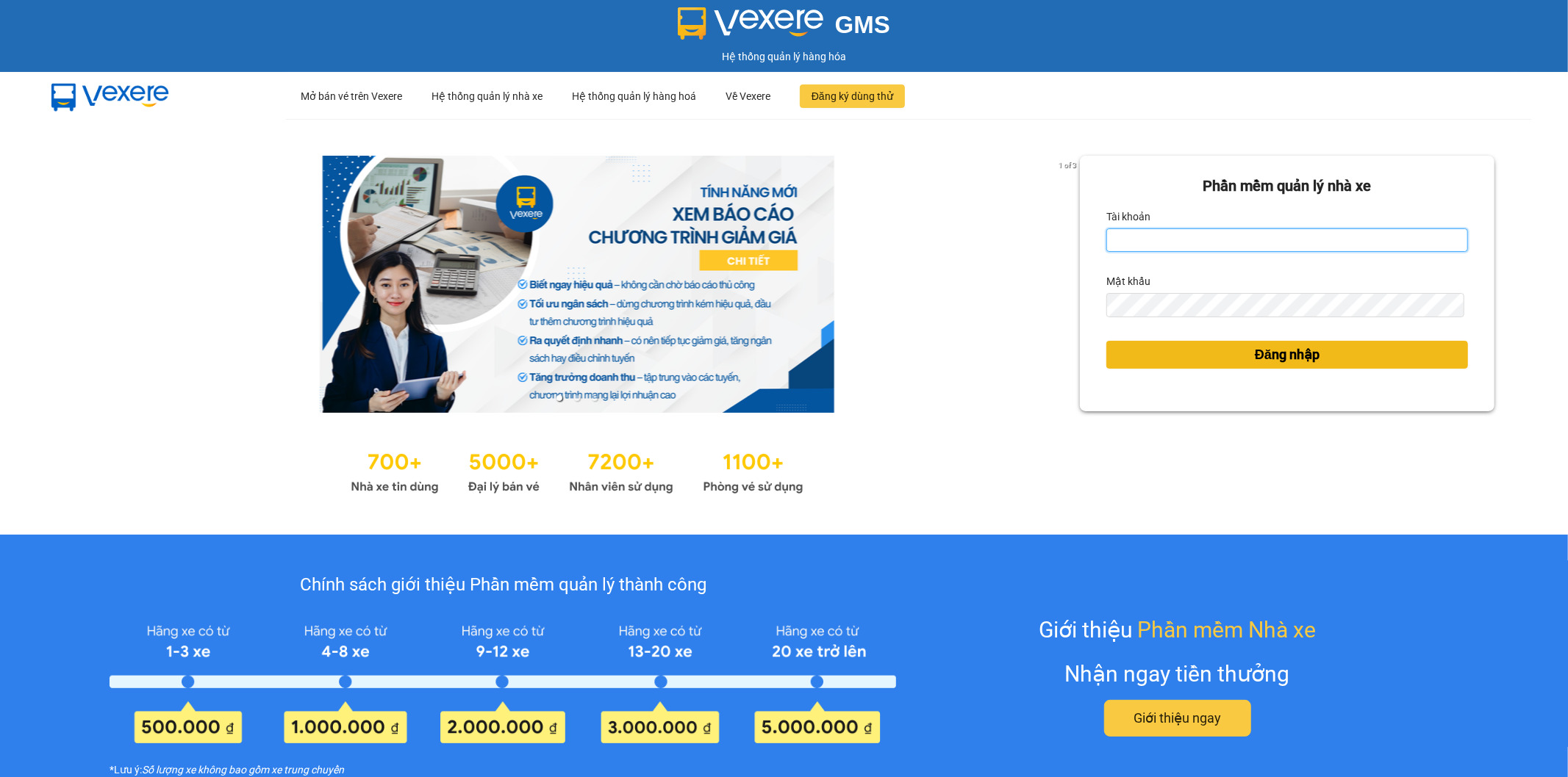
type input "nguyenduykhanh.xevn"
click at [1215, 360] on button "Đăng nhập" at bounding box center [1287, 355] width 361 height 28
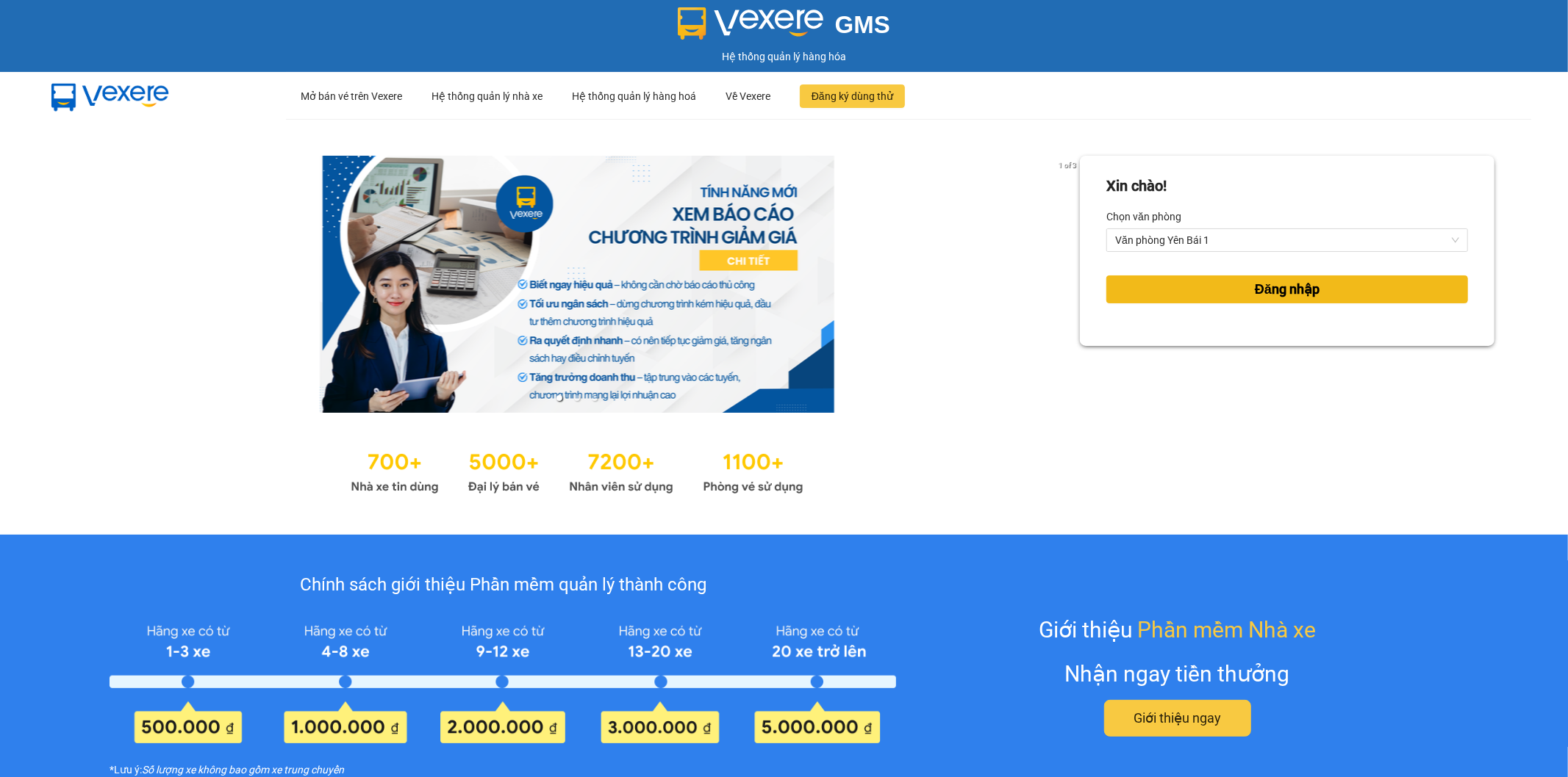
click at [1233, 287] on button "Đăng nhập" at bounding box center [1287, 289] width 361 height 28
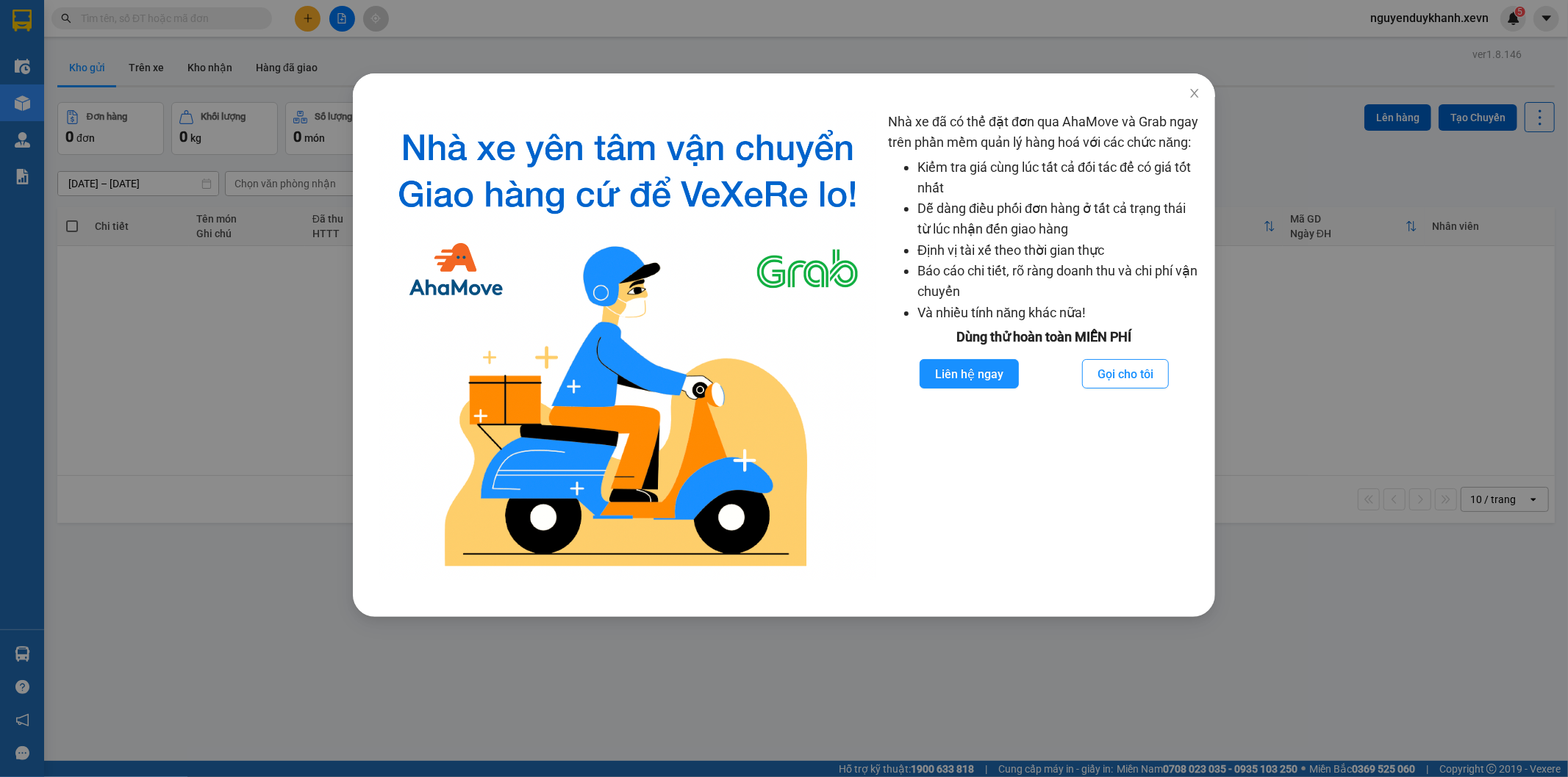
click at [1541, 329] on div "Nhà xe đã có thể đặt đơn qua AhaMove và Grab ngay trên phần mềm quản lý hàng ho…" at bounding box center [784, 388] width 1568 height 777
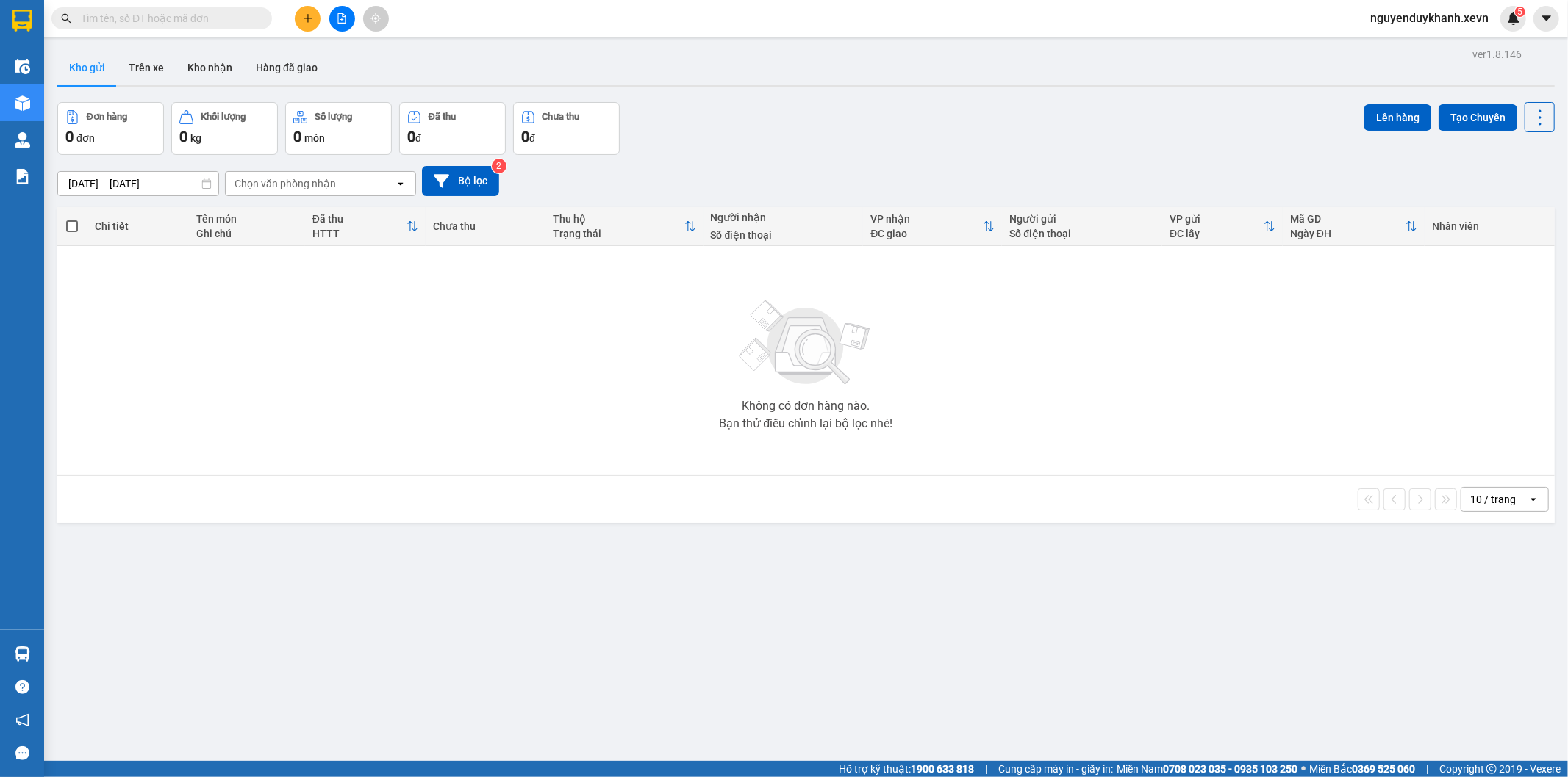
click at [1447, 18] on span "nguyenduykhanh.xevn" at bounding box center [1429, 18] width 142 height 19
click at [1438, 41] on span "Đăng xuất" at bounding box center [1436, 46] width 112 height 16
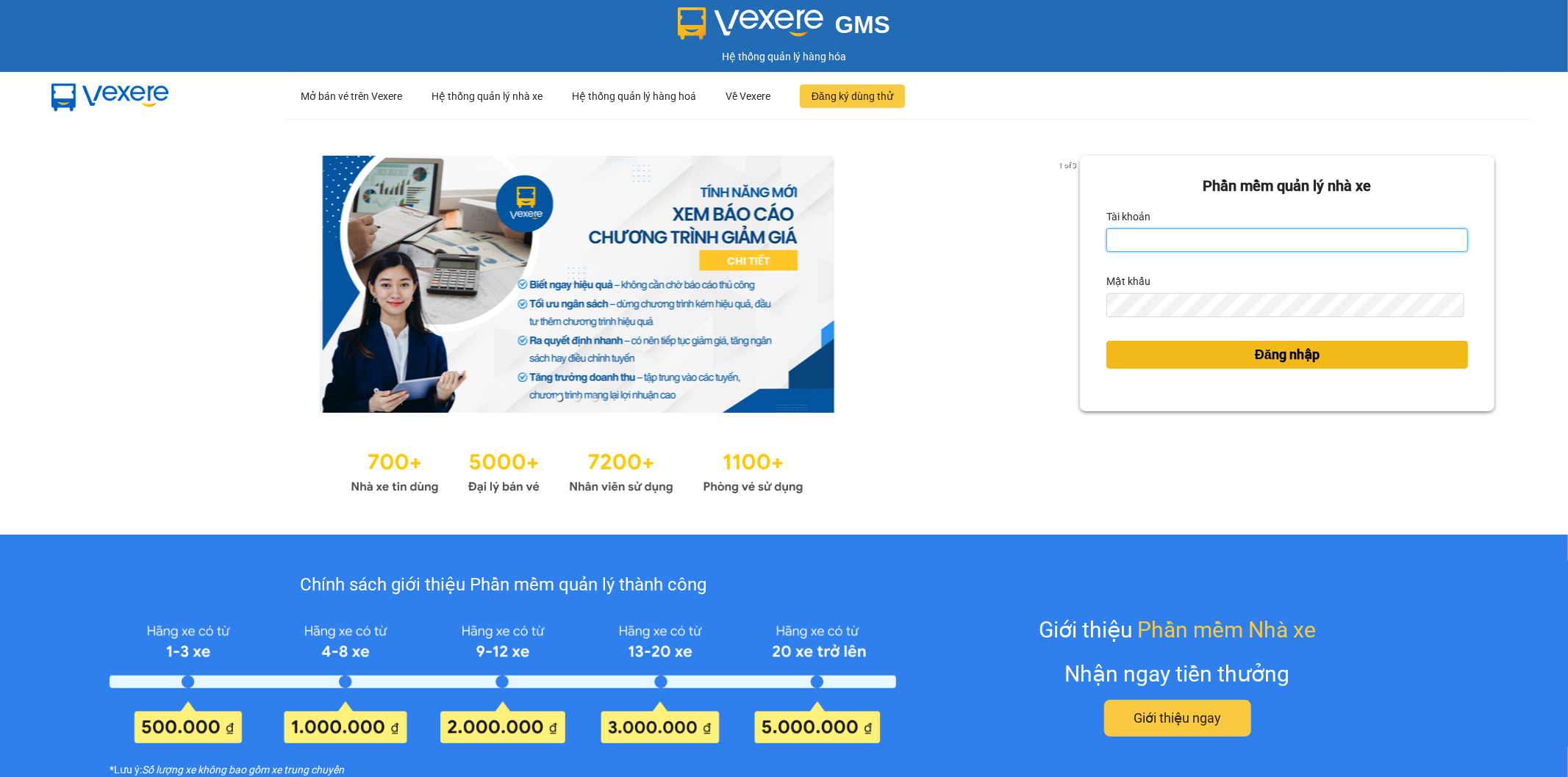
type input "nguyenduykhanh.xevn"
click at [1255, 346] on span "Đăng nhập" at bounding box center [1287, 354] width 65 height 21
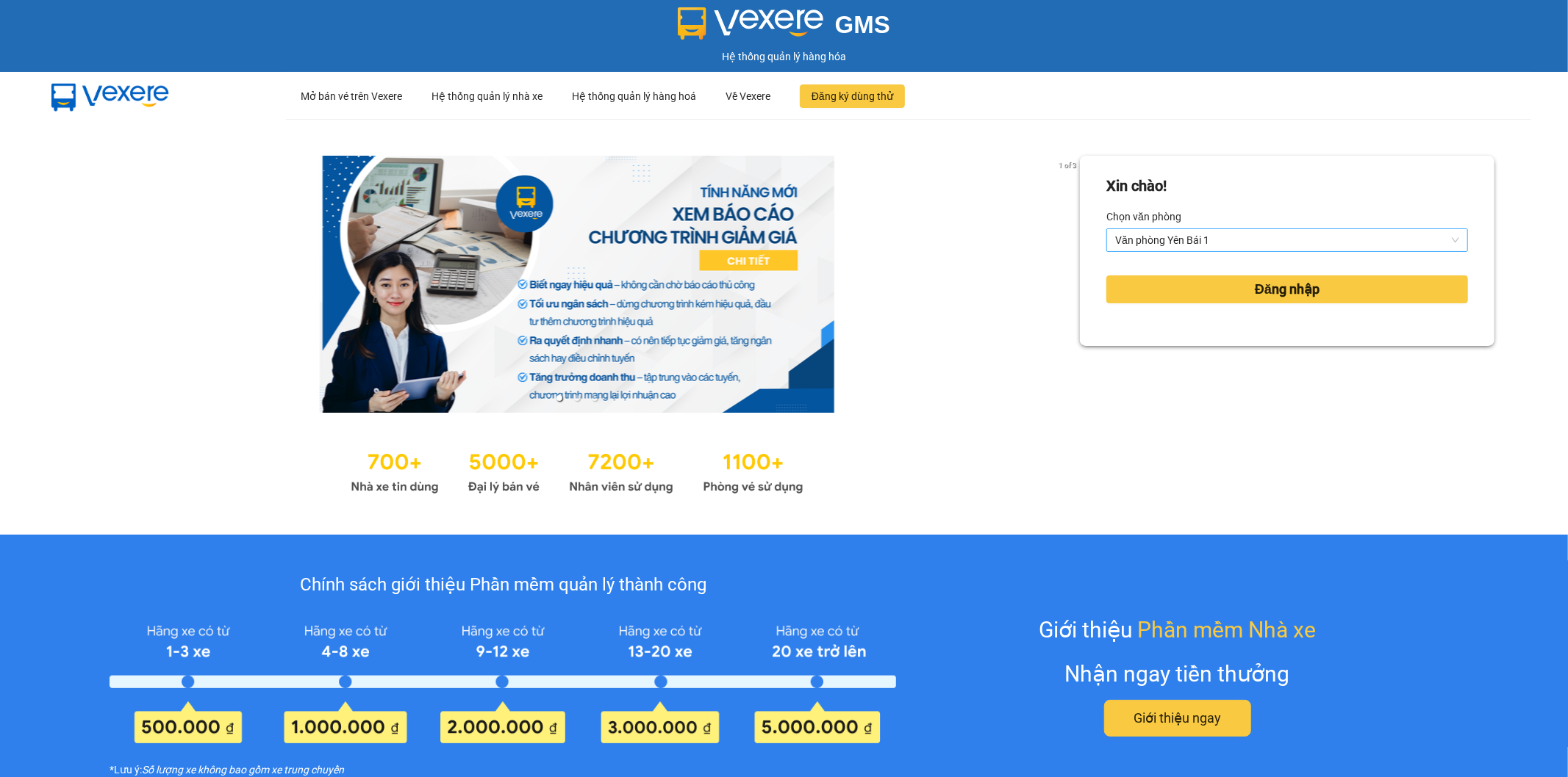
click at [1267, 241] on span "Văn phòng Yên Bái 1" at bounding box center [1287, 240] width 344 height 22
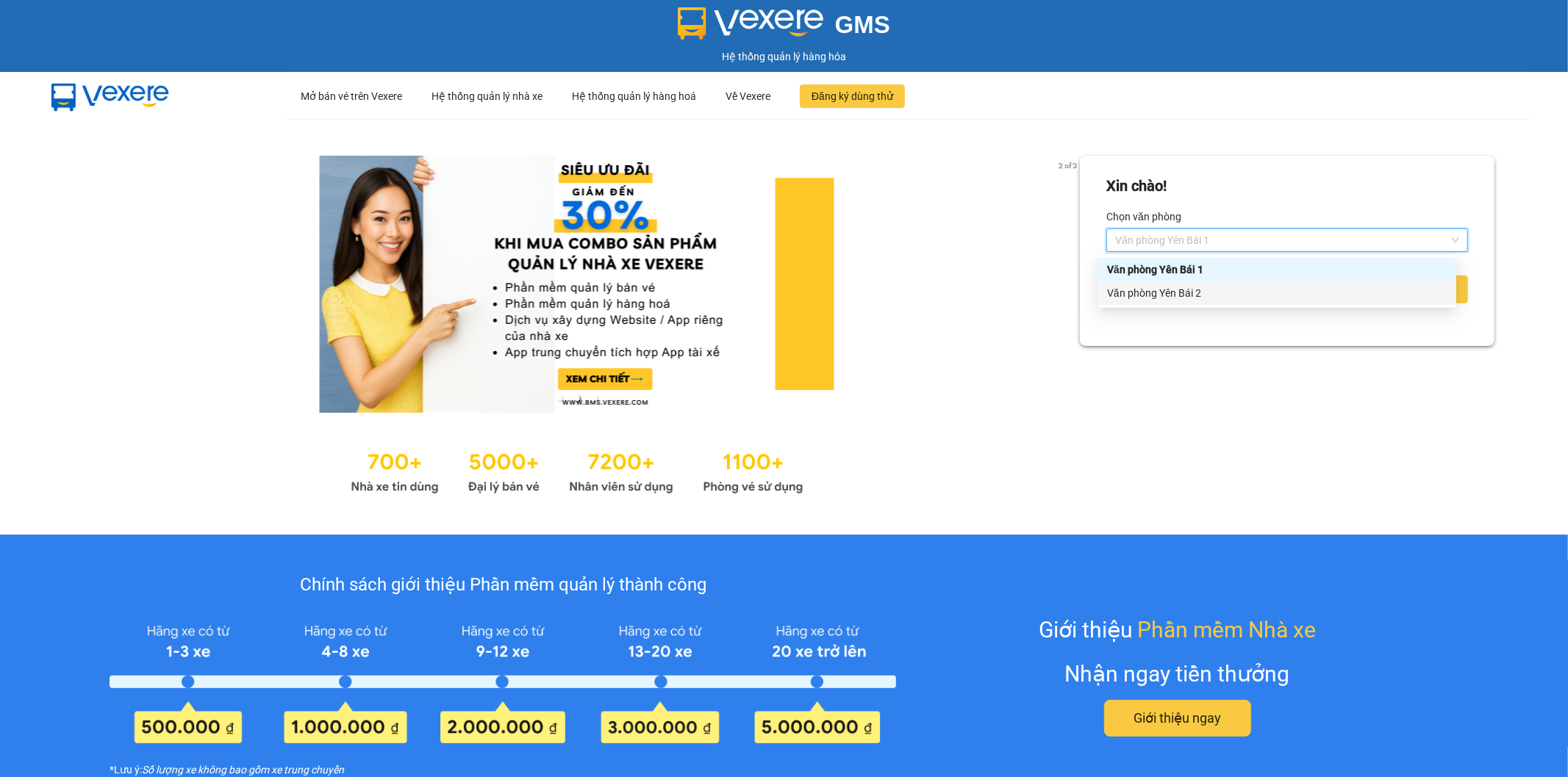
click at [1220, 296] on div "Văn phòng Yên Bái 2" at bounding box center [1277, 292] width 340 height 16
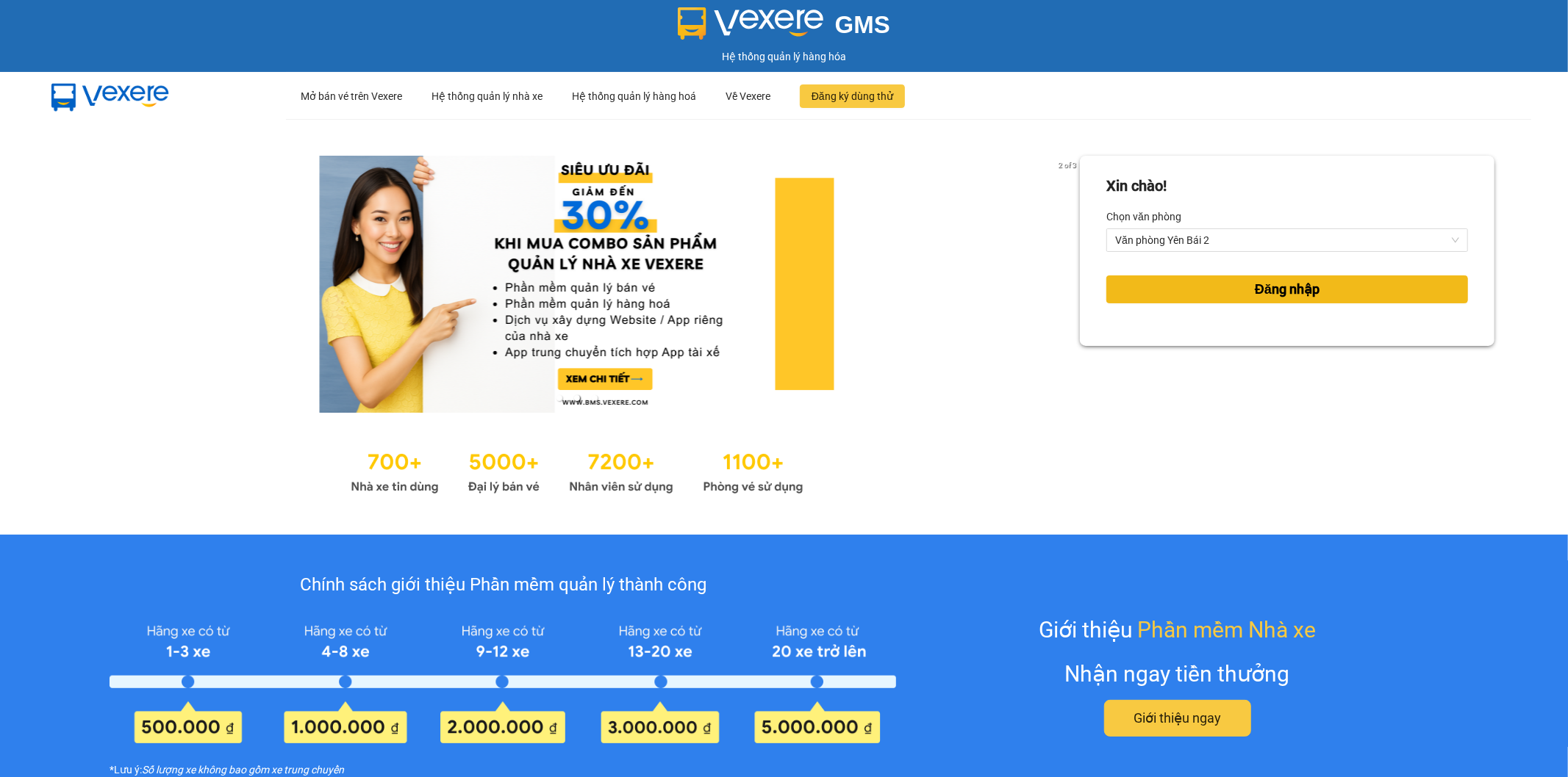
click at [1225, 289] on button "Đăng nhập" at bounding box center [1287, 289] width 361 height 28
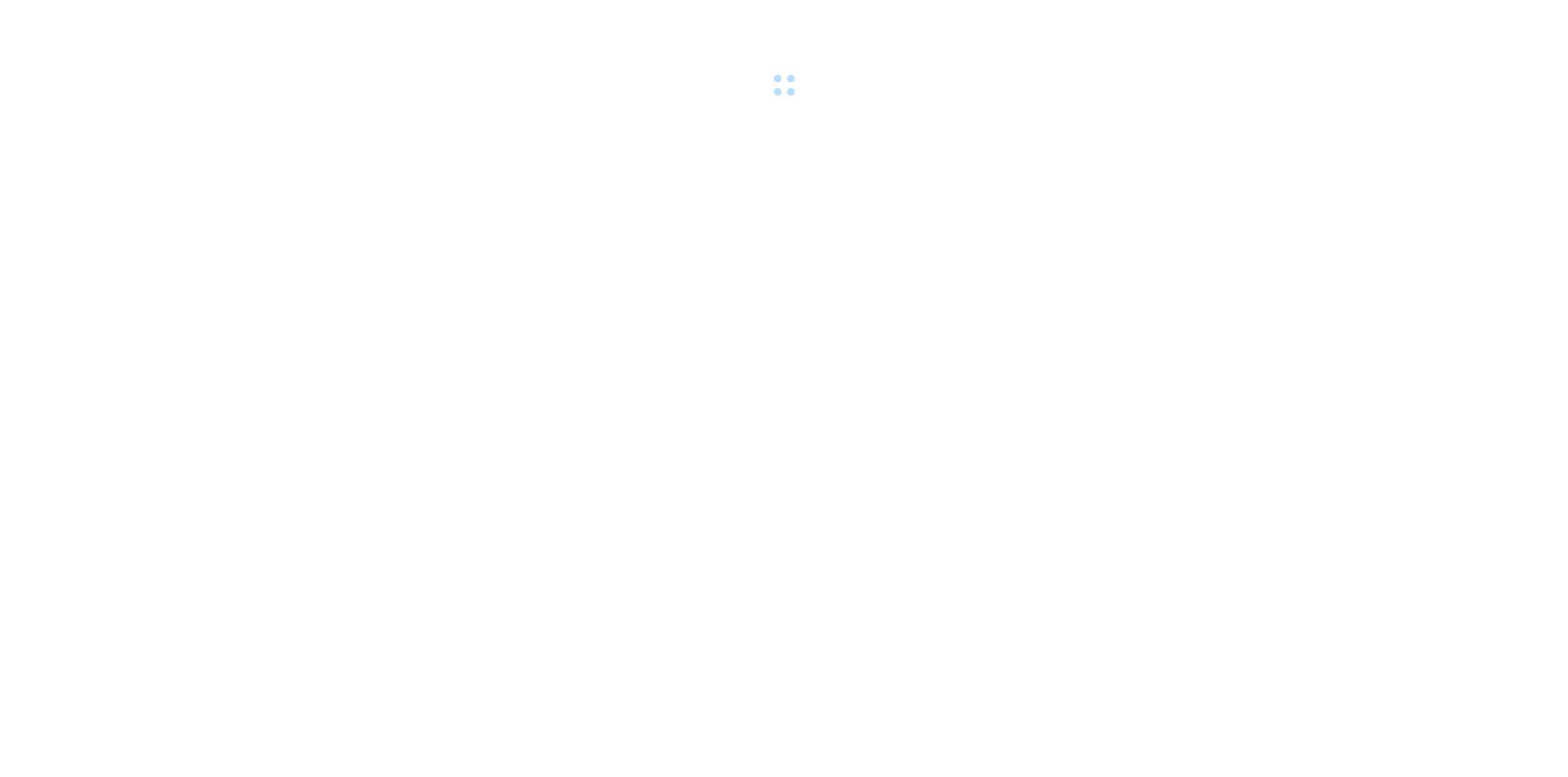
click at [1225, 289] on body at bounding box center [784, 388] width 1568 height 777
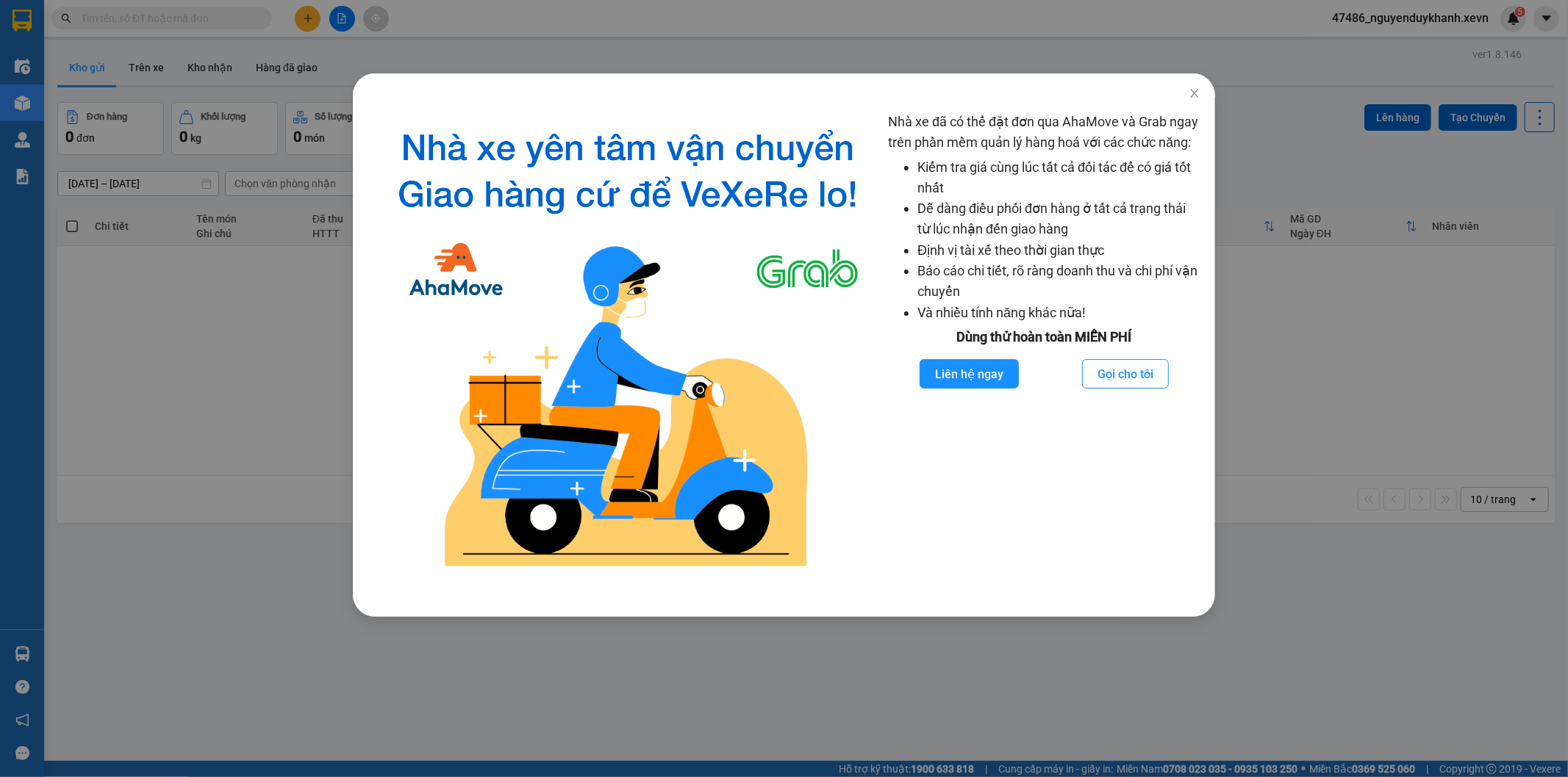
click at [229, 495] on div "Nhà xe đã có thể đặt đơn qua AhaMove và Grab ngay trên phần mềm quản lý hàng ho…" at bounding box center [784, 388] width 1568 height 777
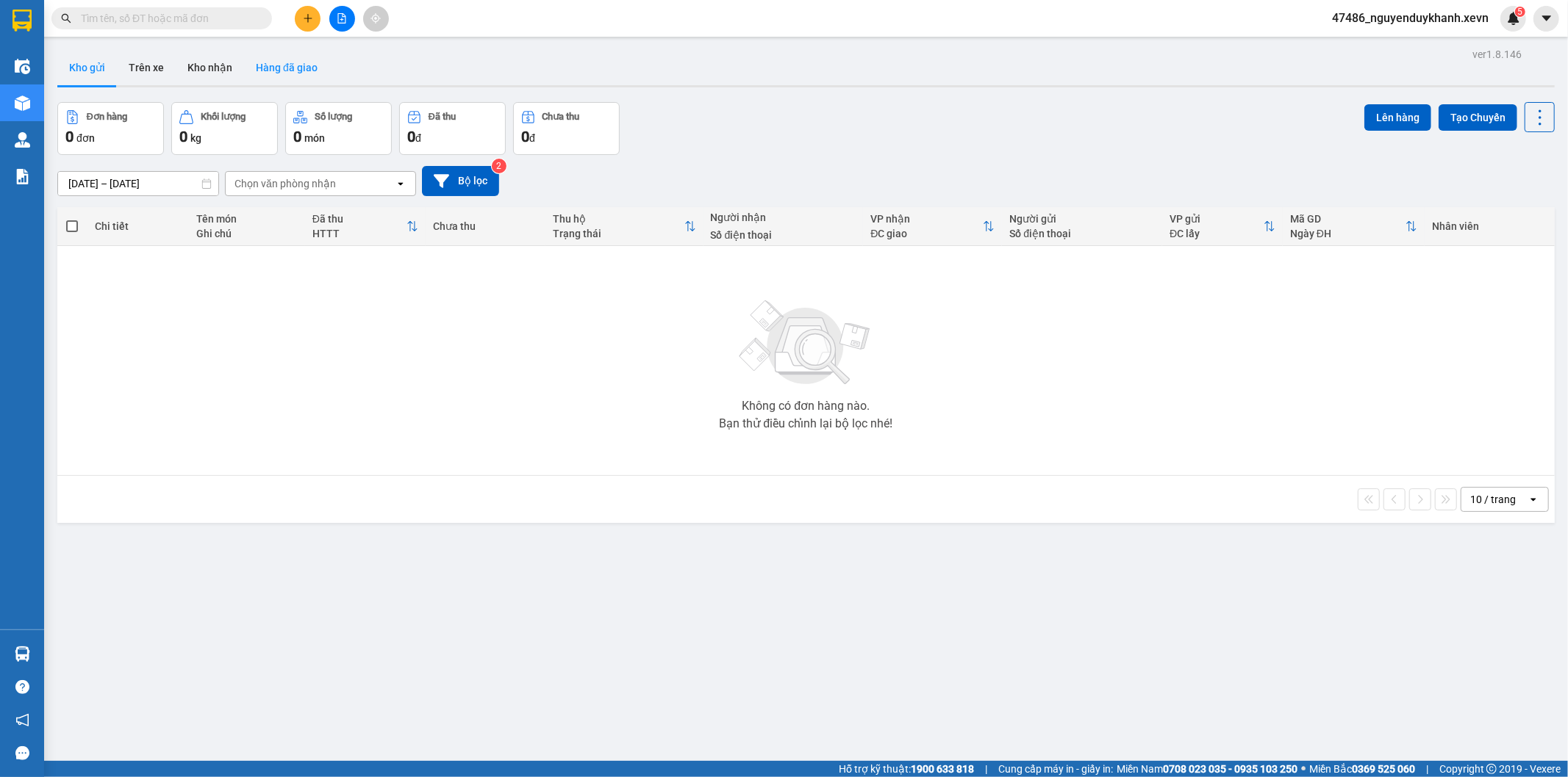
click at [244, 73] on button "Hàng đã giao" at bounding box center [286, 68] width 85 height 35
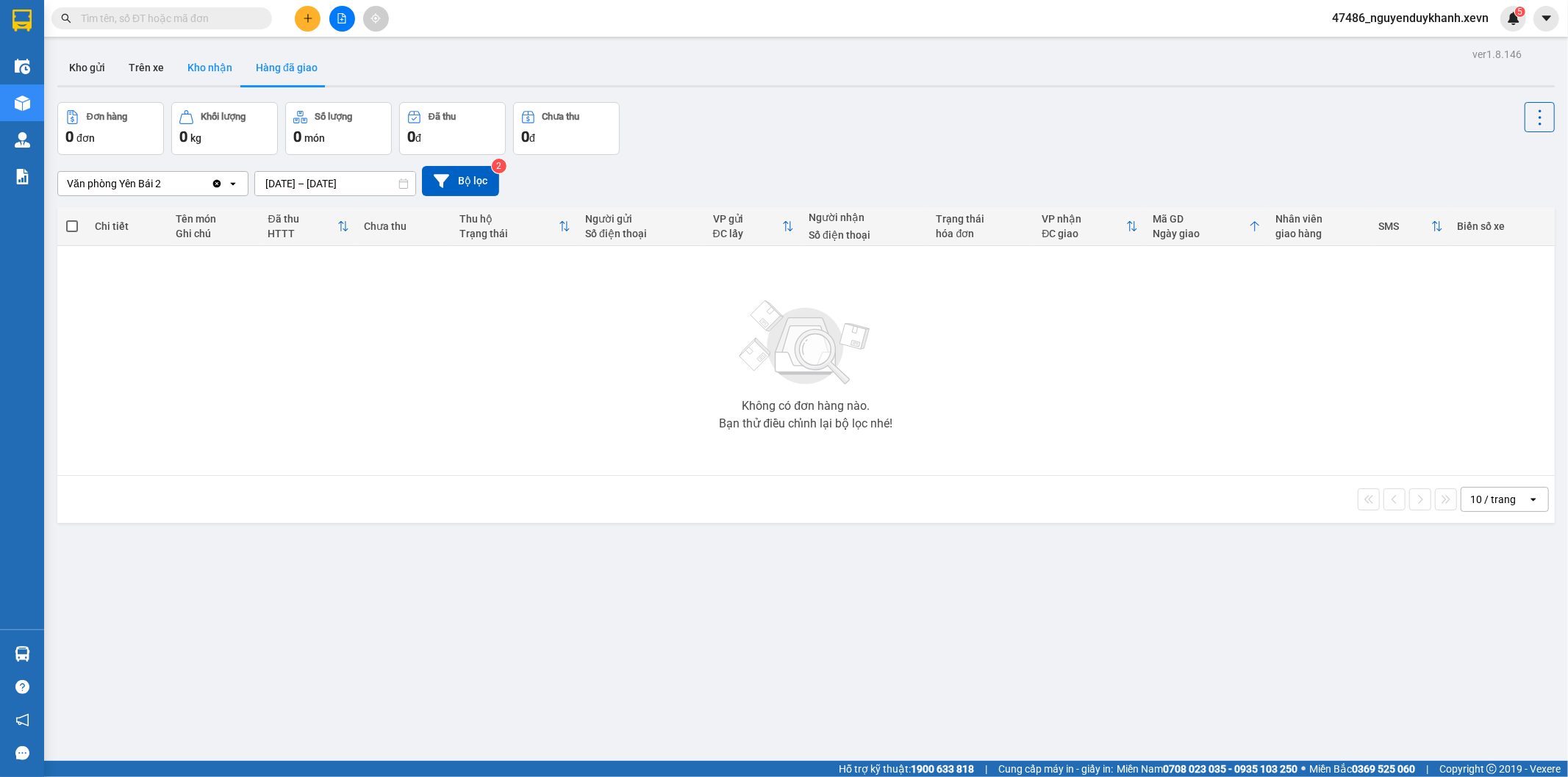
click at [216, 69] on button "Kho nhận" at bounding box center [210, 68] width 69 height 35
